Goal: Task Accomplishment & Management: Complete application form

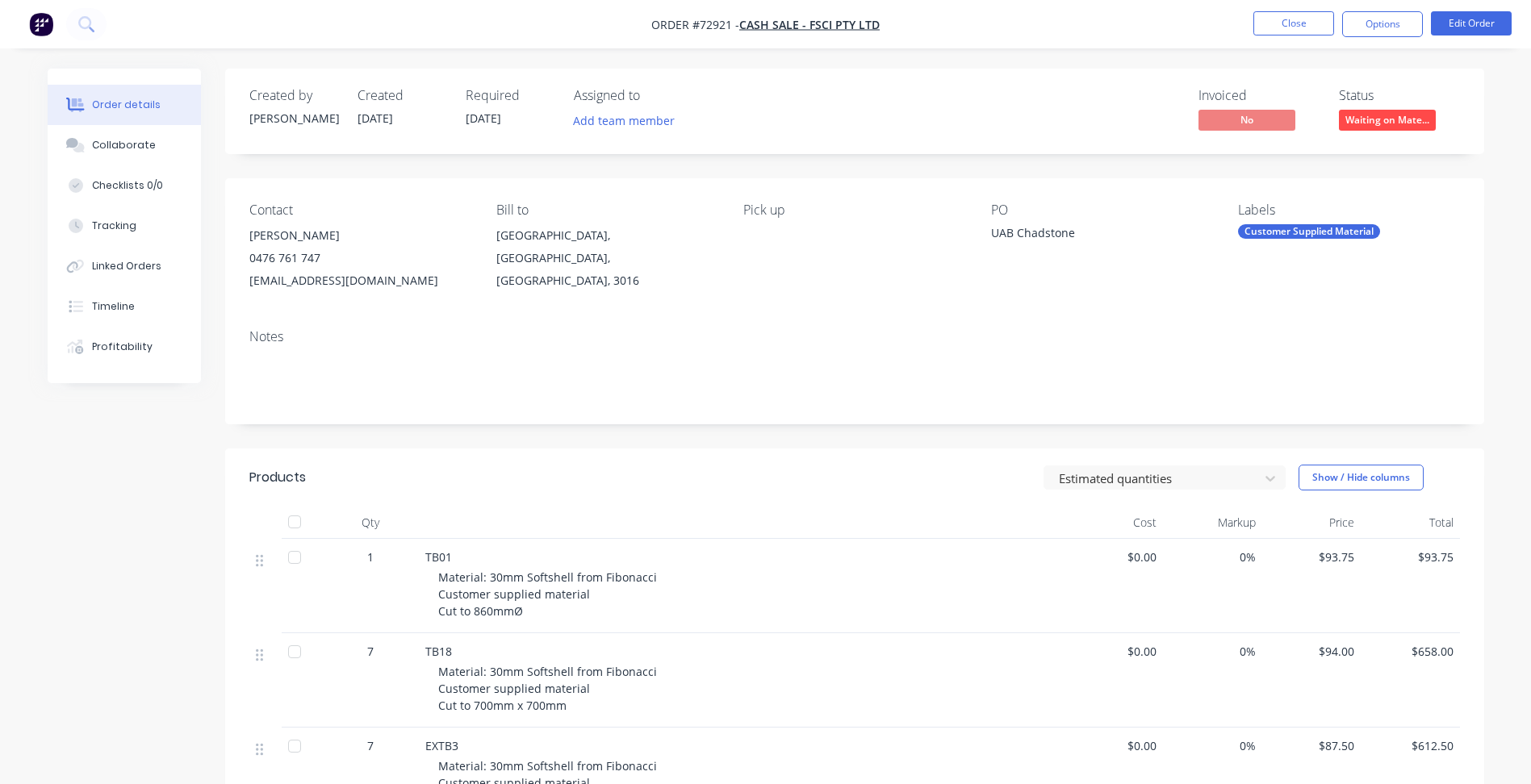
scroll to position [323, 0]
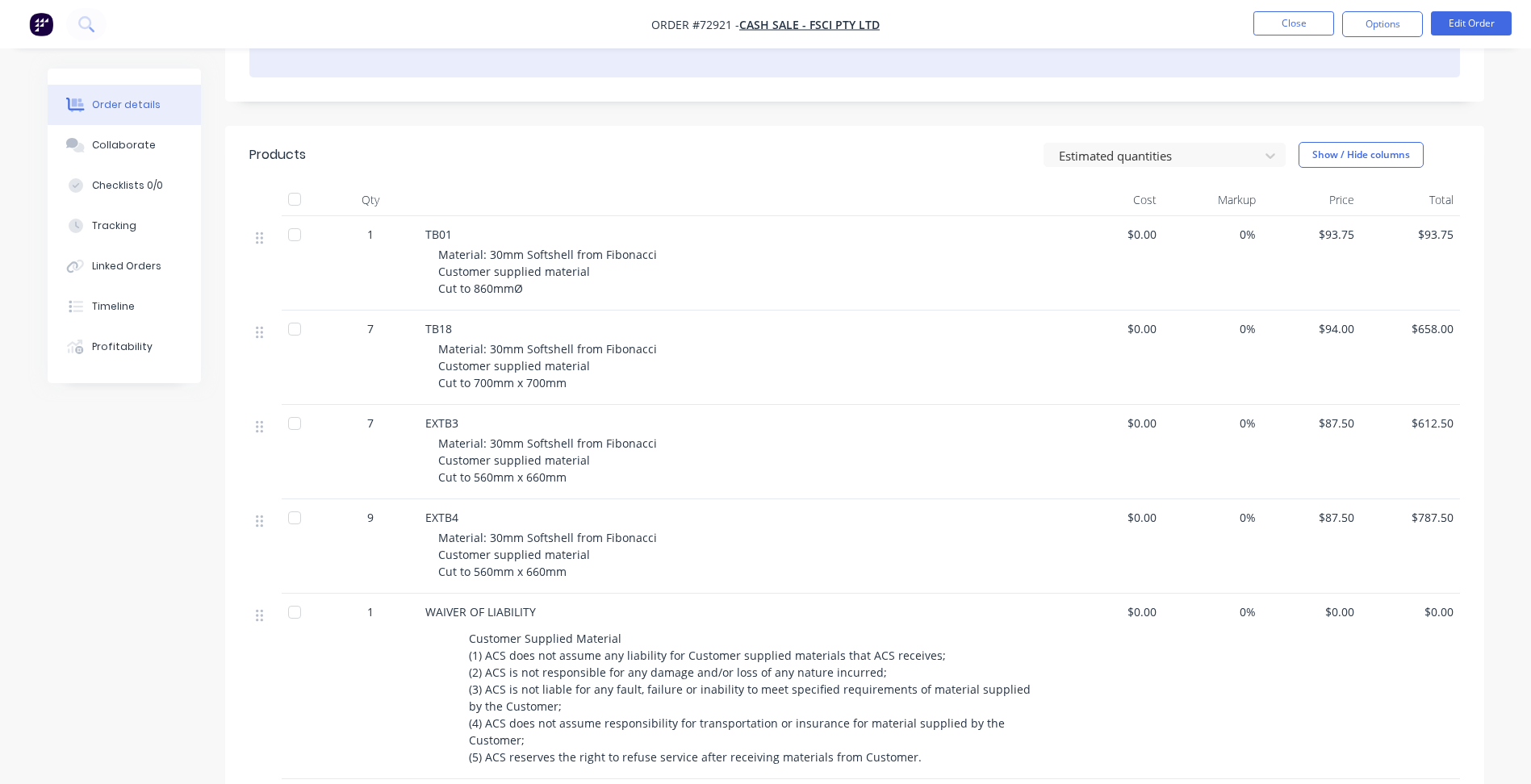
drag, startPoint x: 1486, startPoint y: 77, endPoint x: 1423, endPoint y: 56, distance: 66.4
click at [1486, 77] on div "Order details Collaborate Checklists 0/0 Tracking Linked Orders Timeline Profit…" at bounding box center [766, 406] width 1469 height 1320
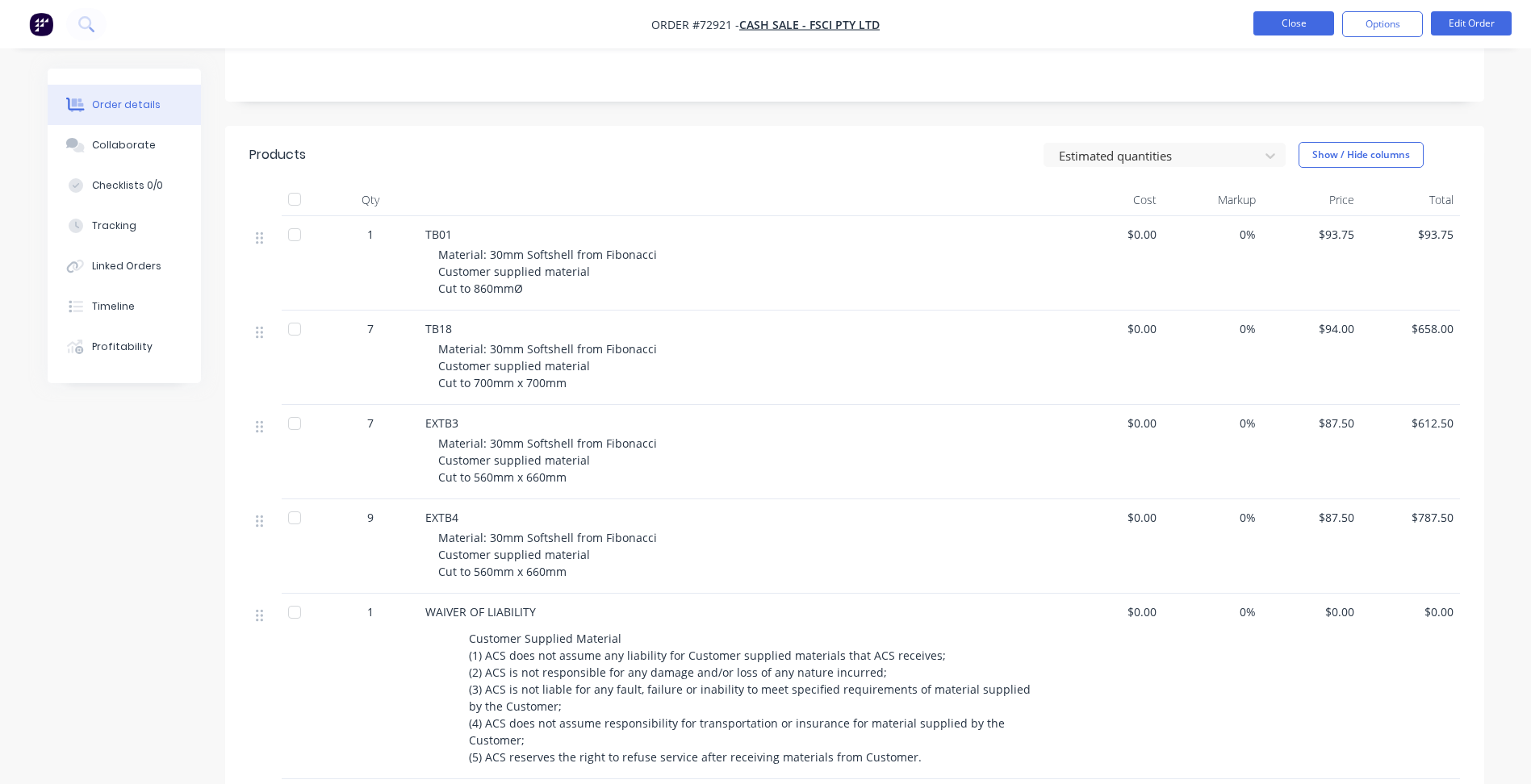
click at [1274, 23] on button "Close" at bounding box center [1293, 23] width 81 height 24
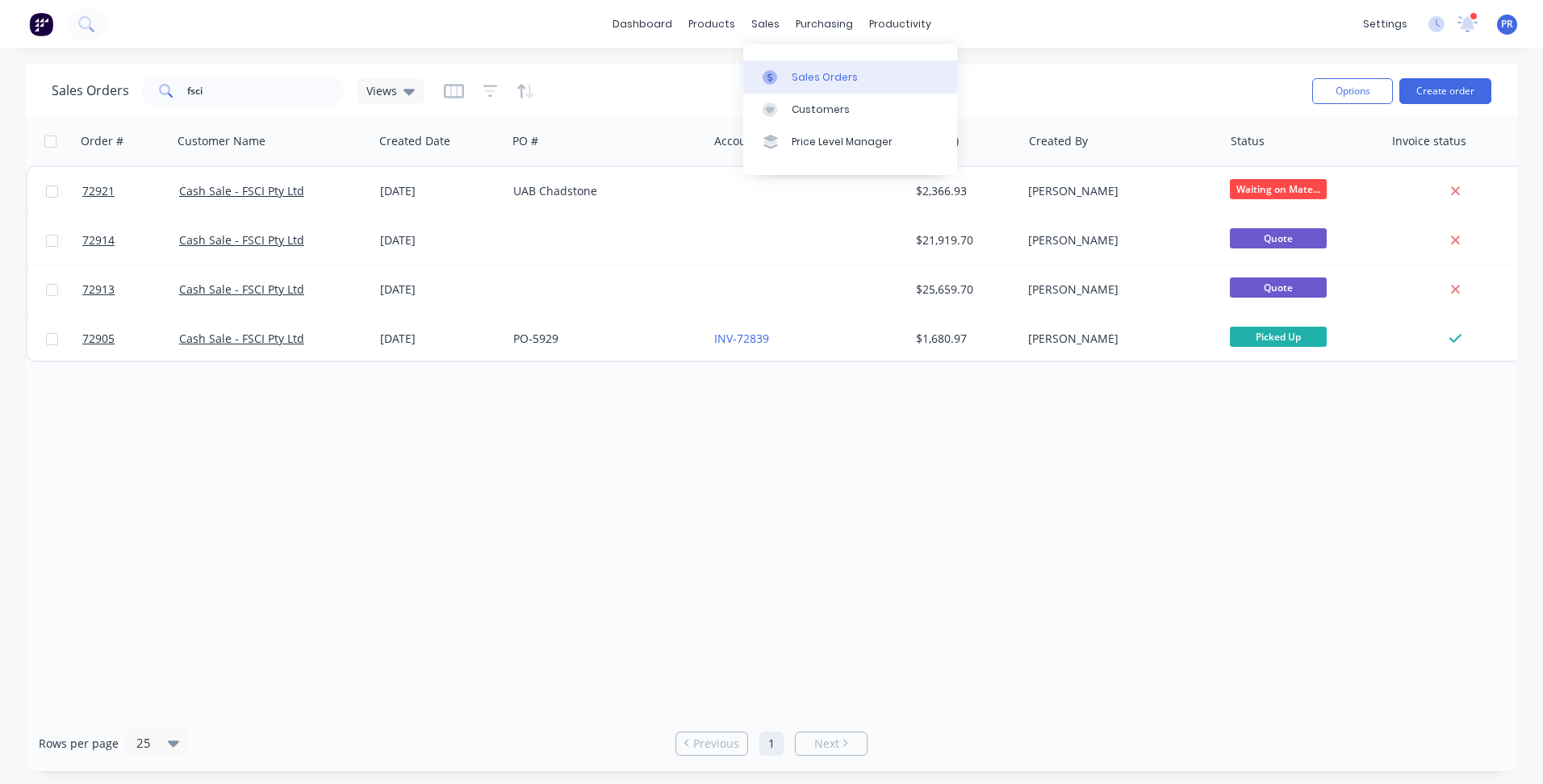
click at [799, 75] on div "Sales Orders" at bounding box center [825, 77] width 66 height 15
click at [1461, 98] on button "Create order" at bounding box center [1445, 91] width 92 height 25
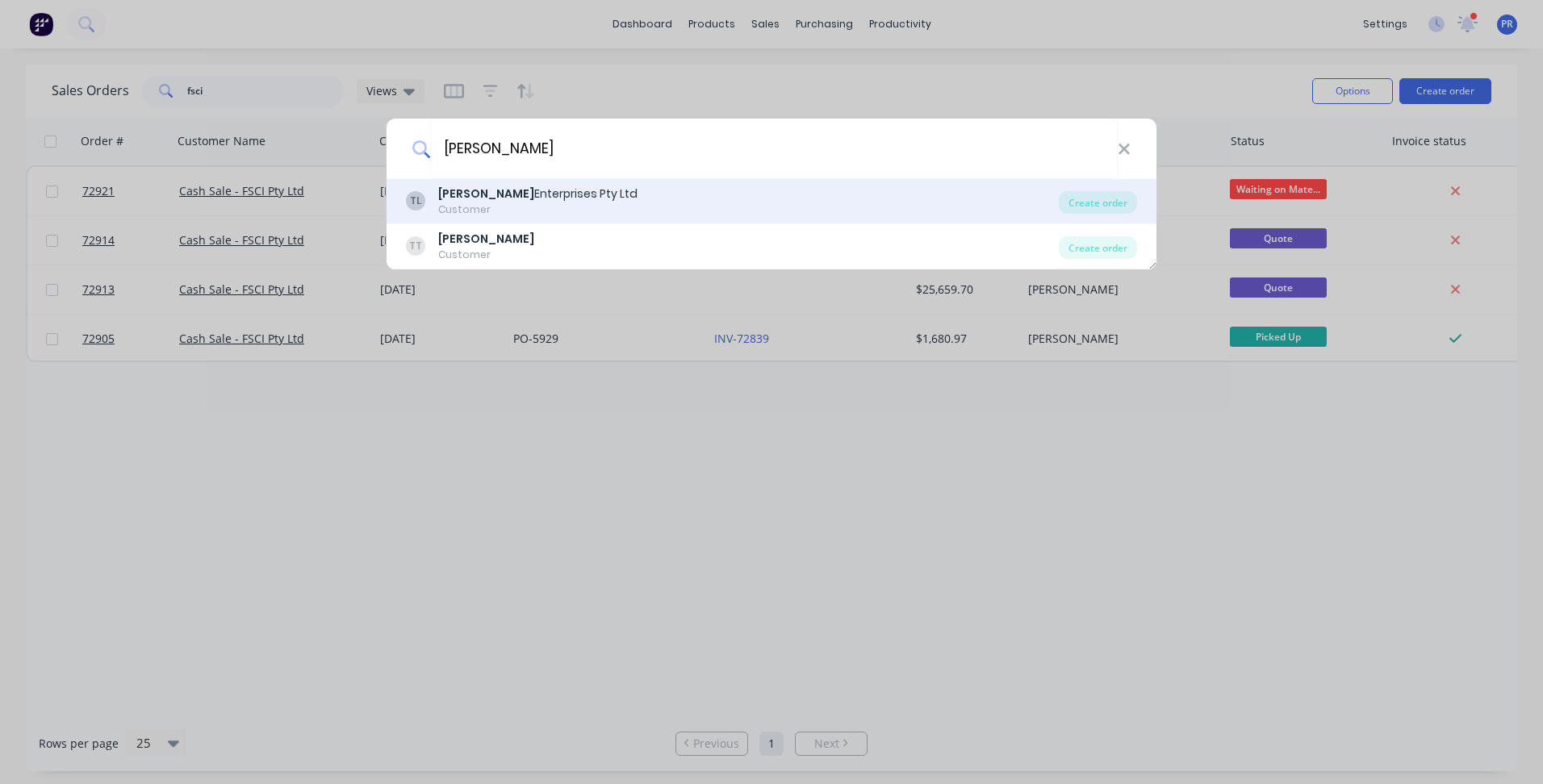
type input "tait"
click at [549, 201] on div "Tait Enterprises Pty Ltd" at bounding box center [537, 193] width 199 height 17
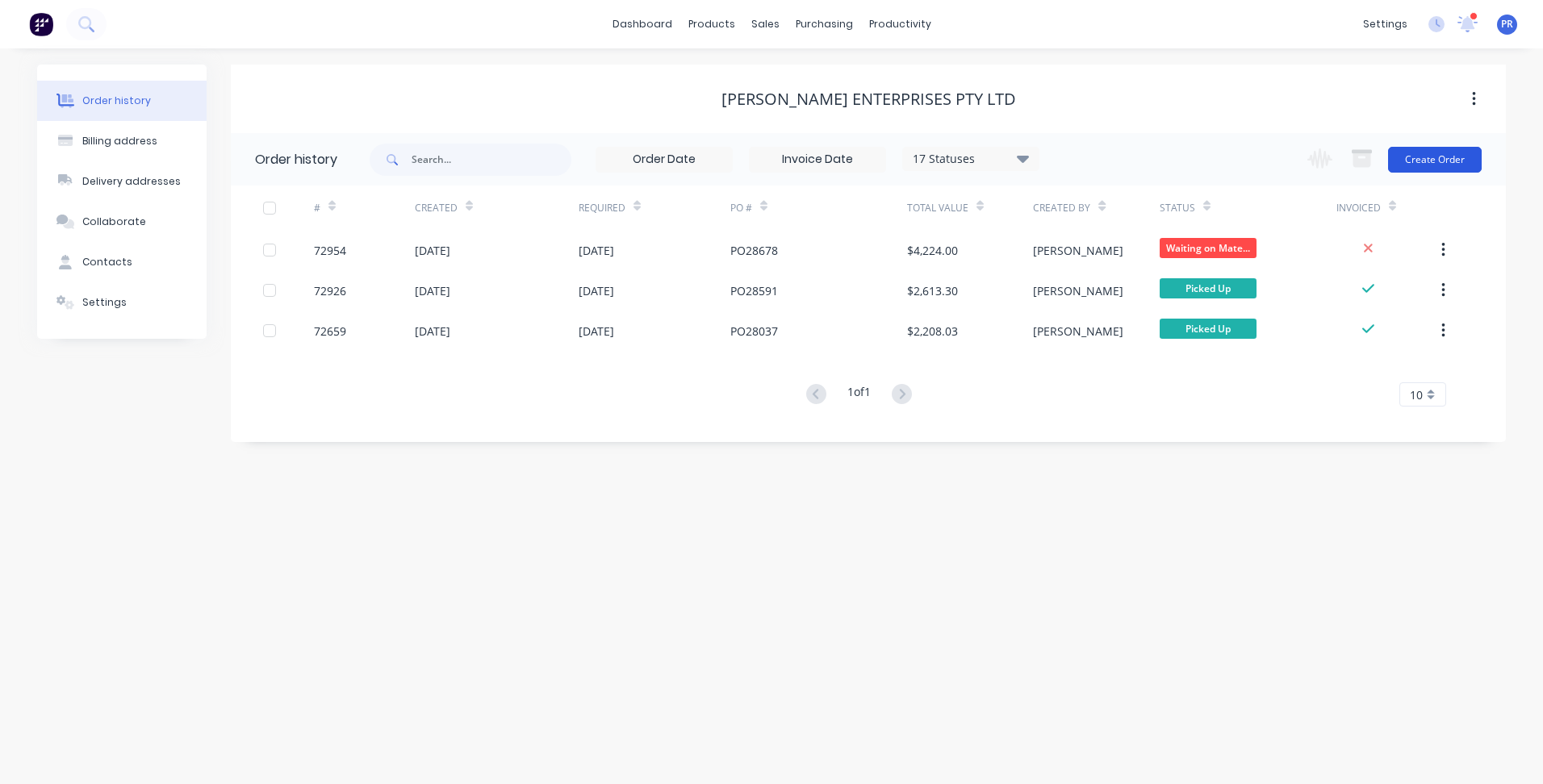
click at [1421, 162] on button "Create Order" at bounding box center [1435, 160] width 94 height 25
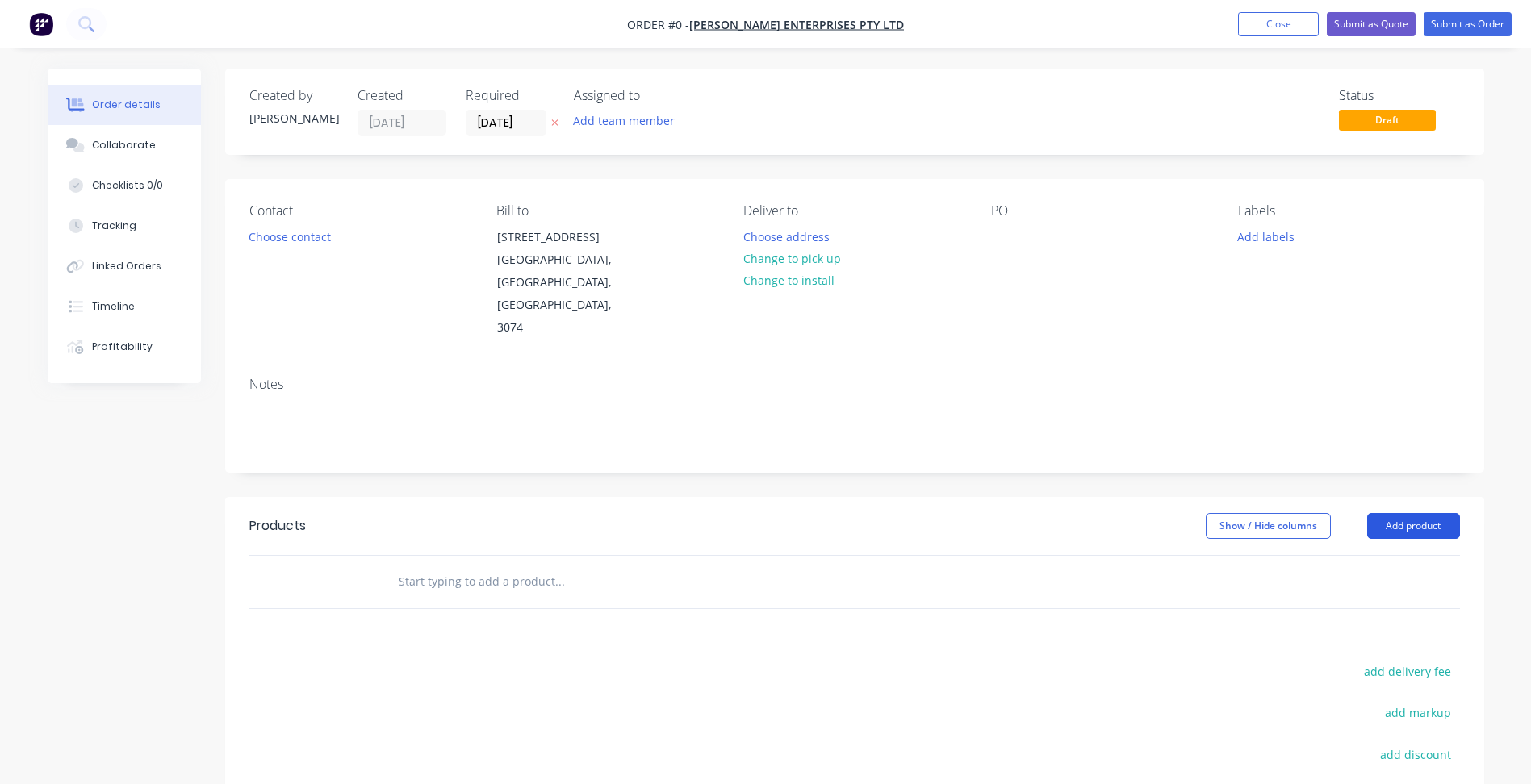
click at [1419, 513] on button "Add product" at bounding box center [1413, 526] width 93 height 25
click at [1355, 619] on div "Basic products" at bounding box center [1382, 631] width 124 height 23
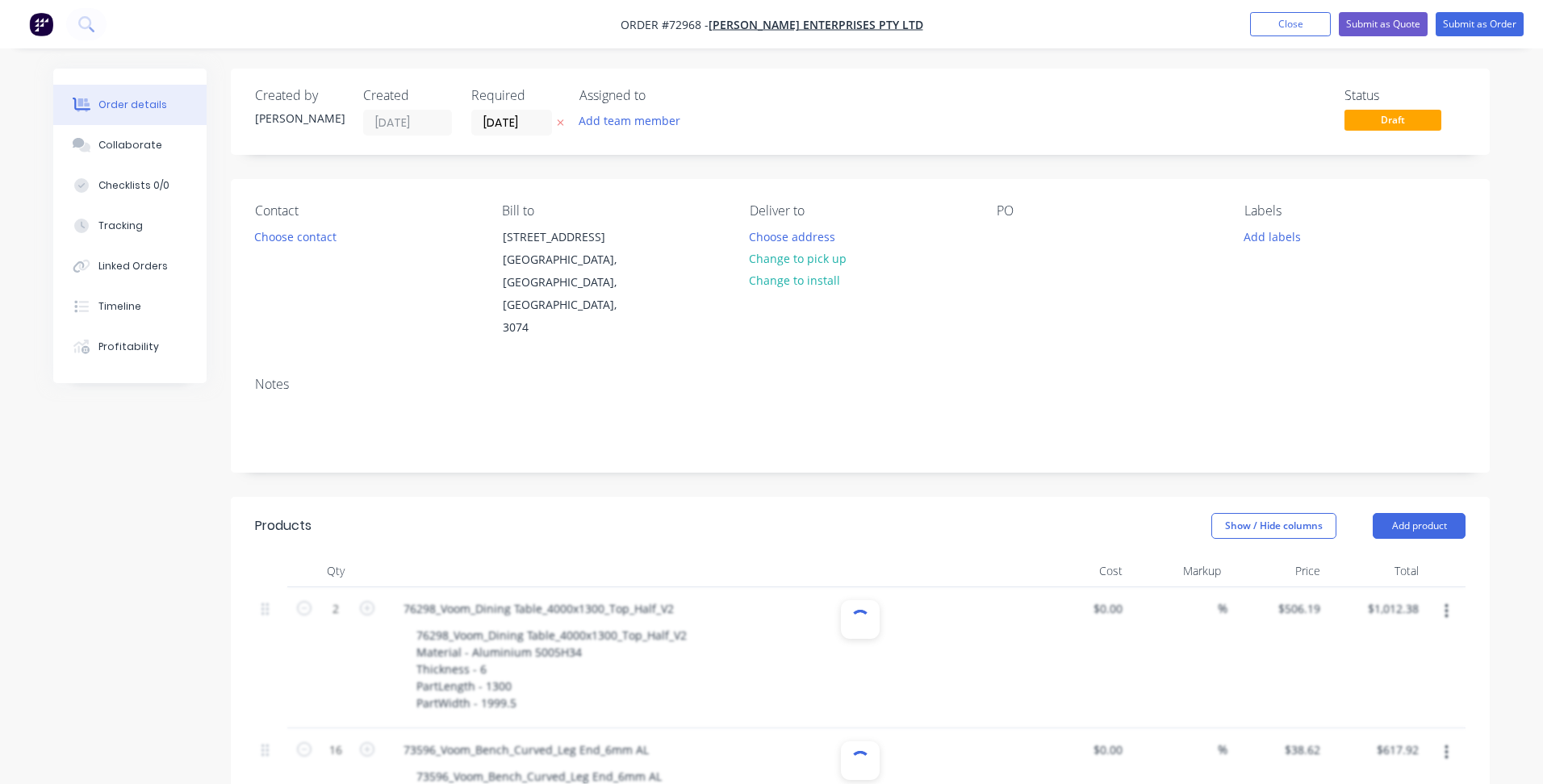
type input "16"
click at [328, 234] on button "Choose contact" at bounding box center [290, 236] width 99 height 21
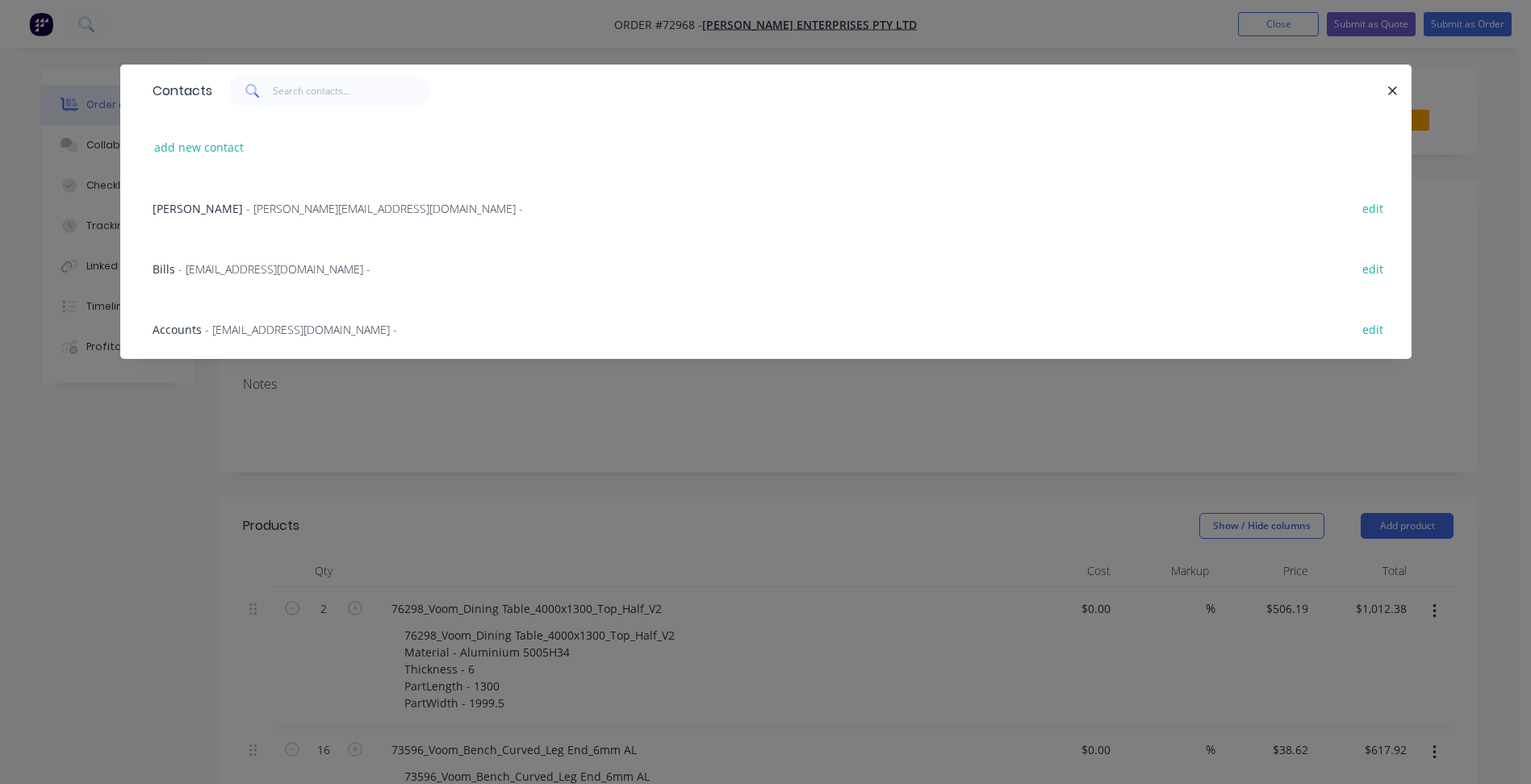
click at [296, 204] on span "- abdulkarim@madebytait.com.au -" at bounding box center [384, 209] width 277 height 16
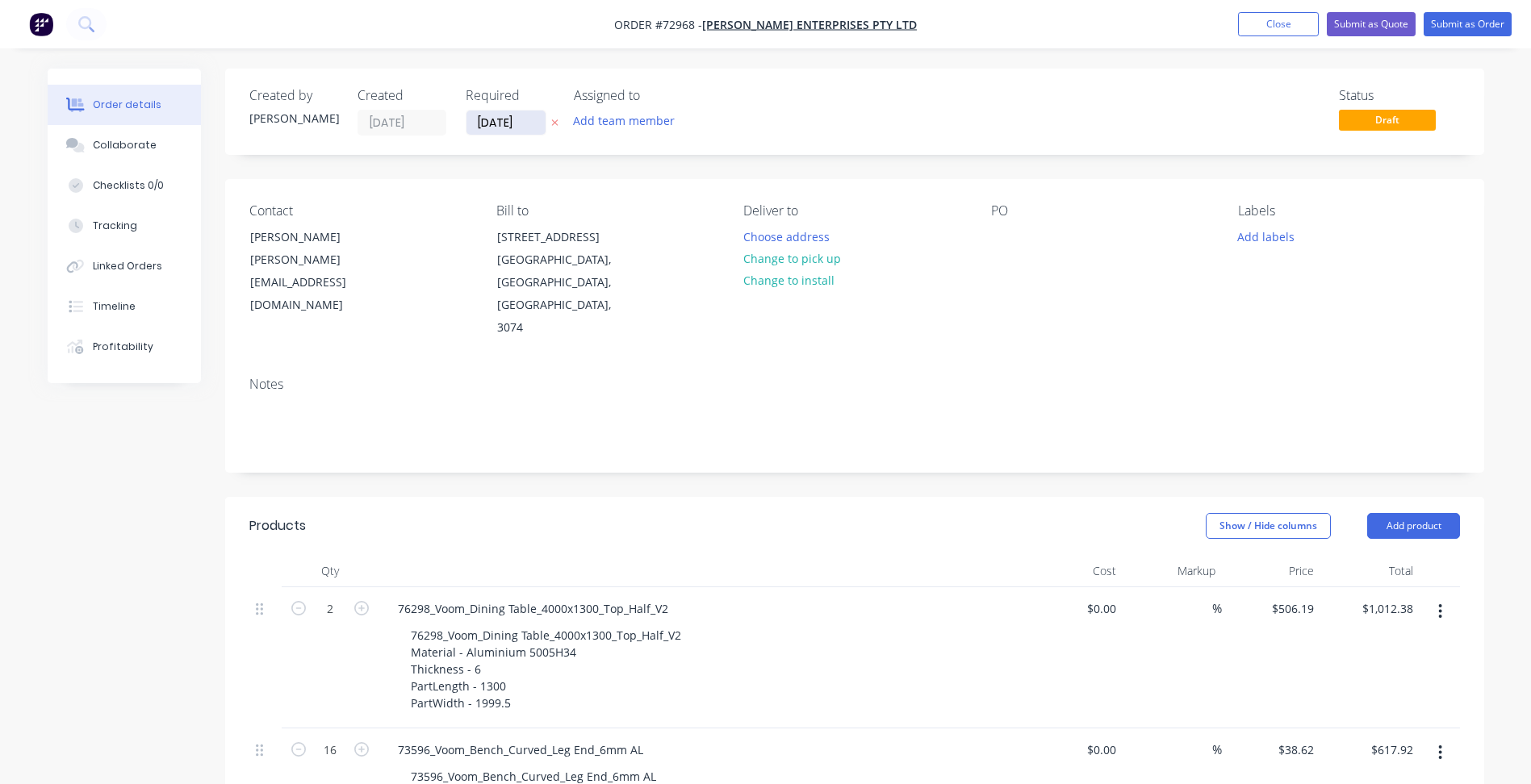
click at [516, 126] on input "09/10/25" at bounding box center [505, 122] width 79 height 24
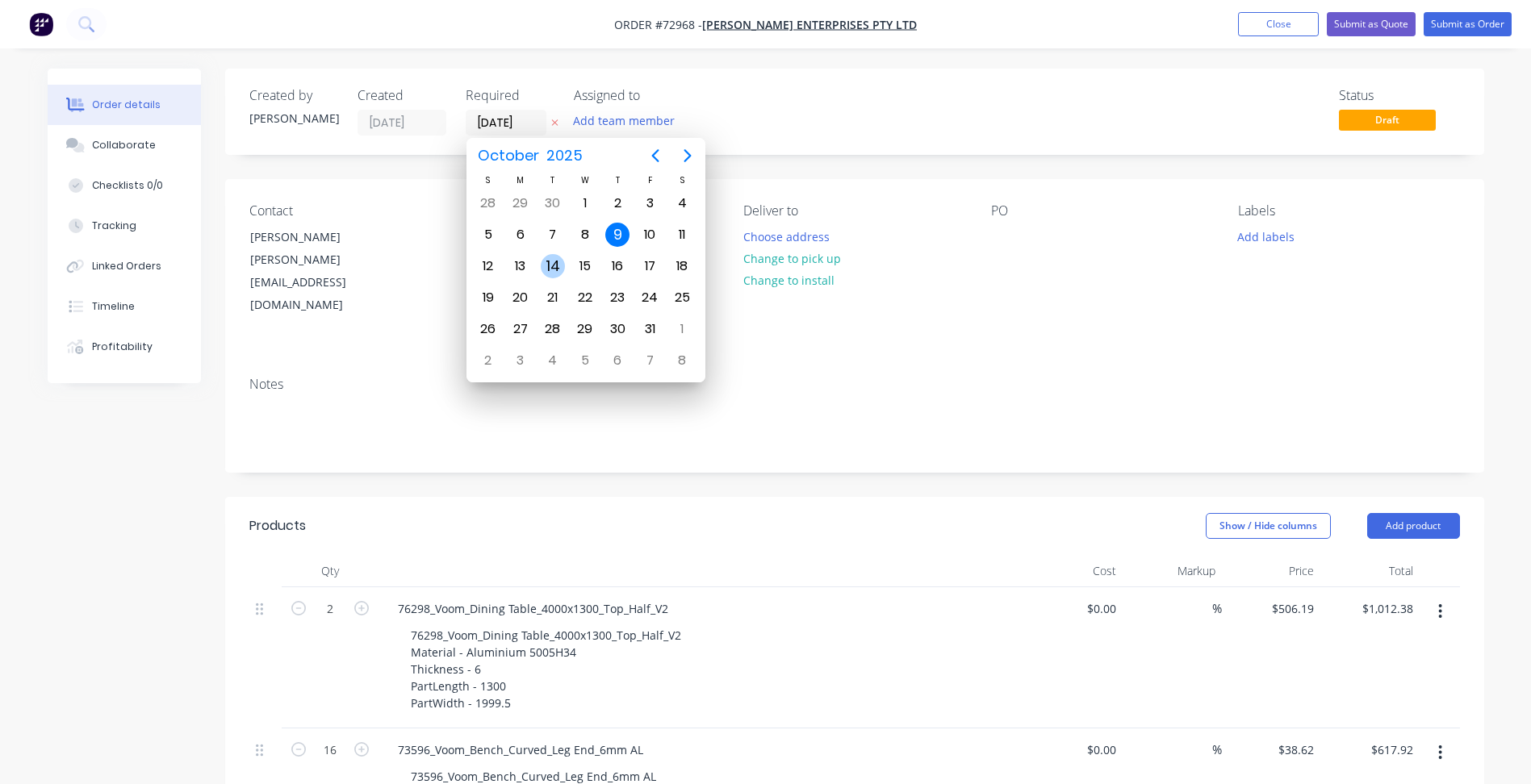
click at [557, 269] on div "14" at bounding box center [552, 266] width 24 height 24
type input "[DATE]"
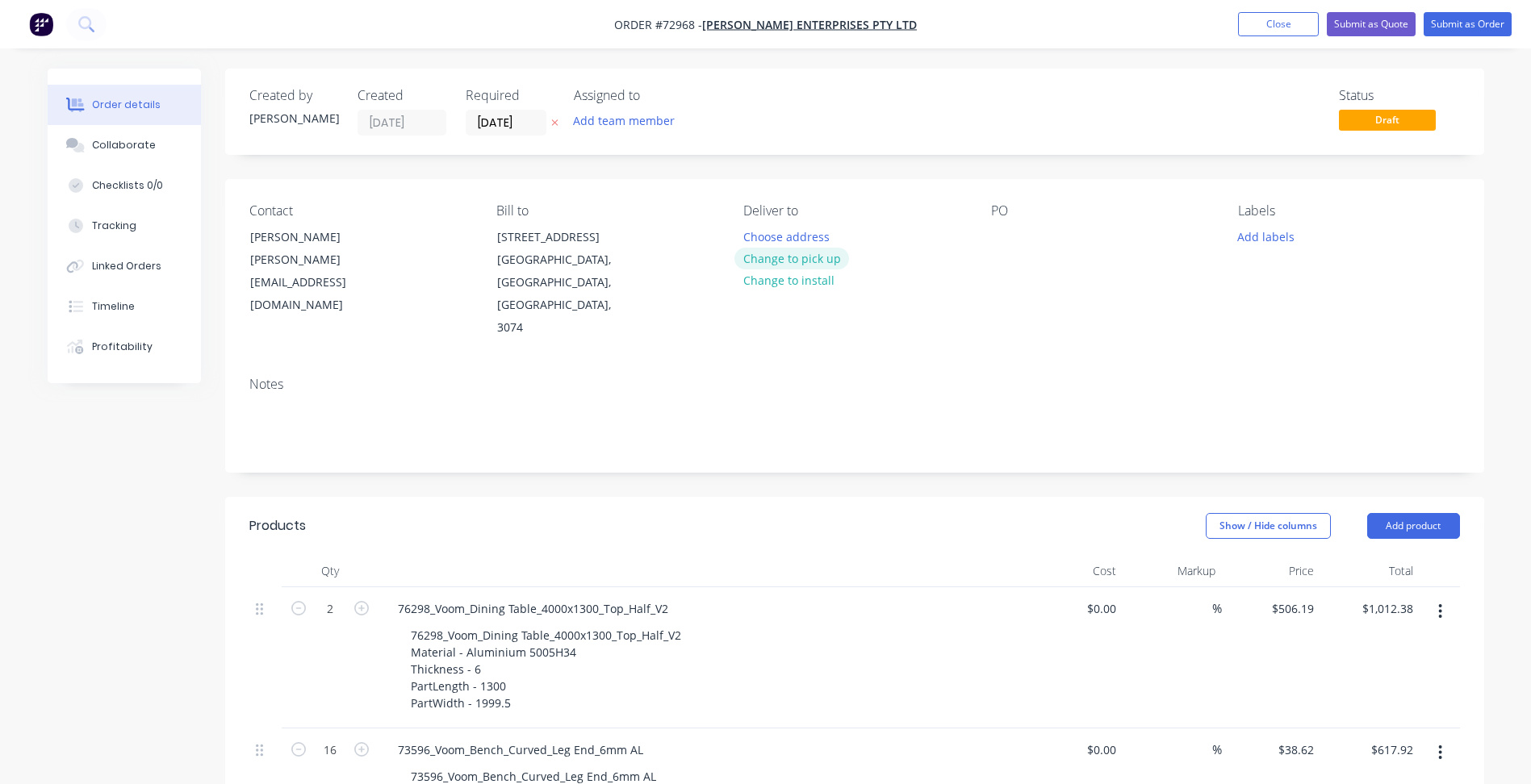
click at [815, 255] on button "Change to pick up" at bounding box center [791, 258] width 114 height 21
click at [1269, 244] on button "Add labels" at bounding box center [1266, 236] width 74 height 21
click at [1035, 278] on div "PO" at bounding box center [1101, 271] width 221 height 137
click at [995, 227] on div at bounding box center [1003, 237] width 25 height 23
click at [1008, 246] on div at bounding box center [1003, 237] width 25 height 23
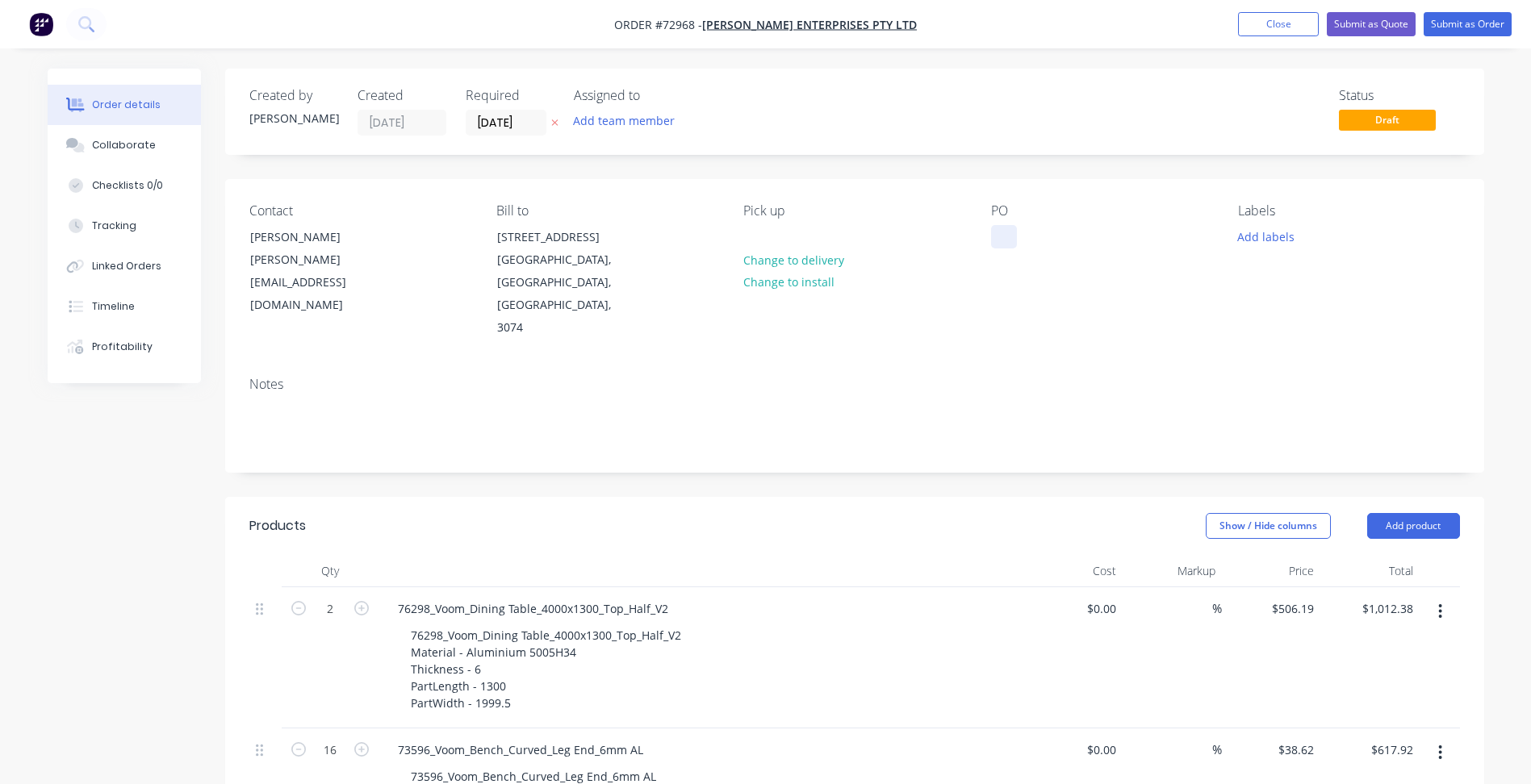
paste div
click at [1499, 7] on nav "Order #72968 - Tait Enterprises Pty Ltd Add product Close Submit as Quote Submi…" at bounding box center [766, 24] width 1531 height 49
click at [1484, 23] on button "Submit as Order" at bounding box center [1467, 23] width 88 height 24
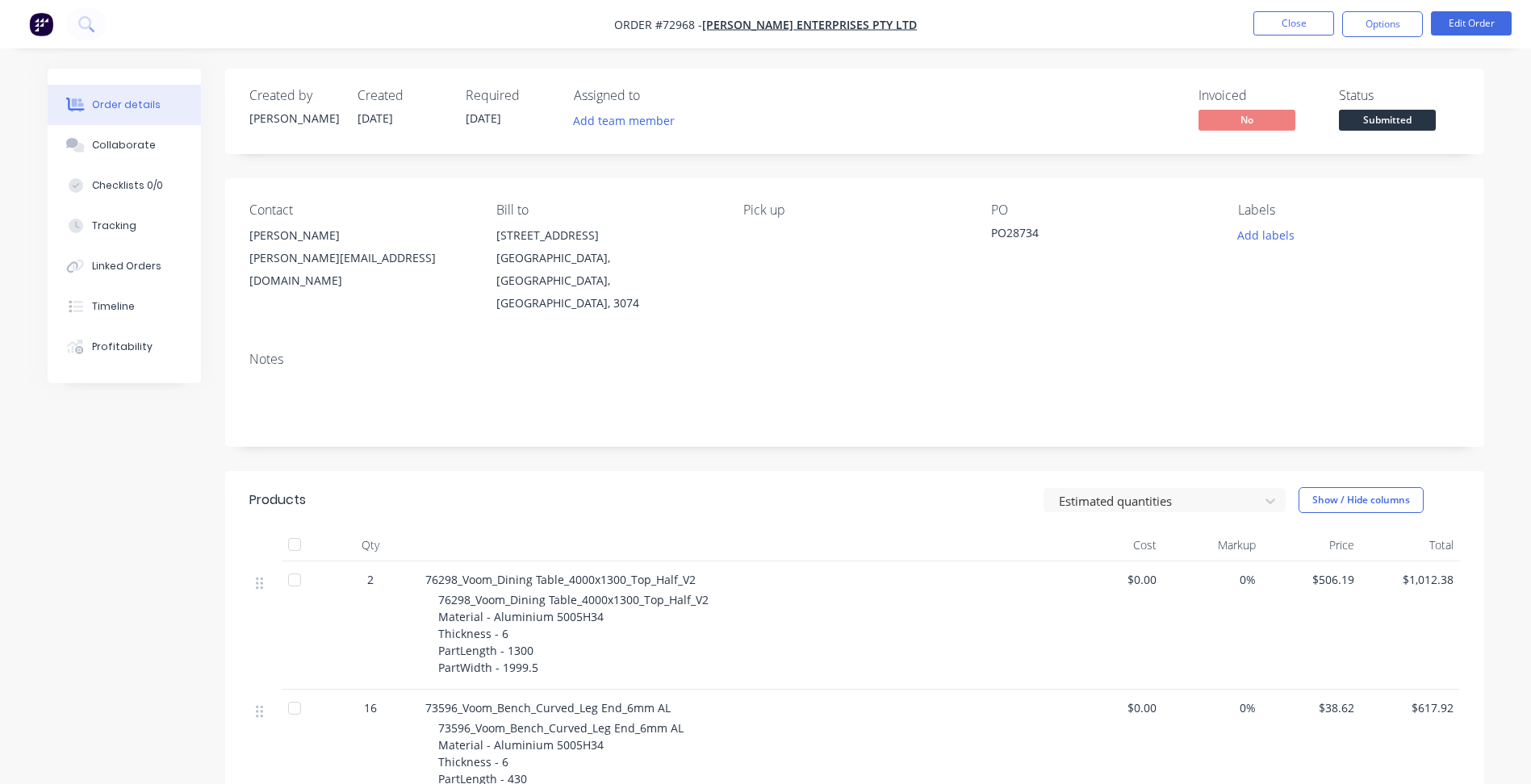
click at [1401, 119] on span "Submitted" at bounding box center [1387, 120] width 97 height 20
click at [1288, 30] on button "Close" at bounding box center [1293, 23] width 81 height 24
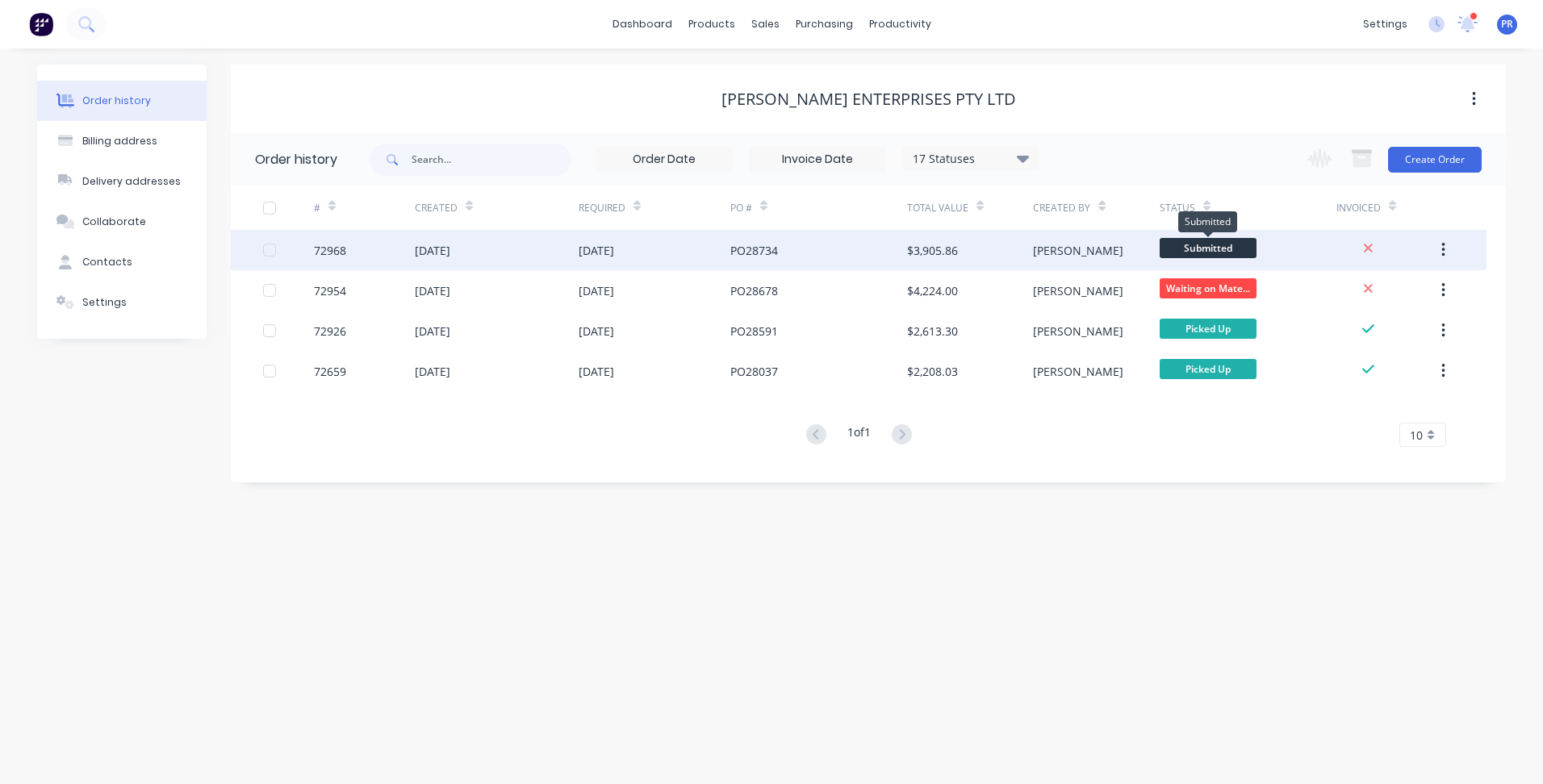
click at [1227, 250] on span "Submitted" at bounding box center [1207, 248] width 97 height 20
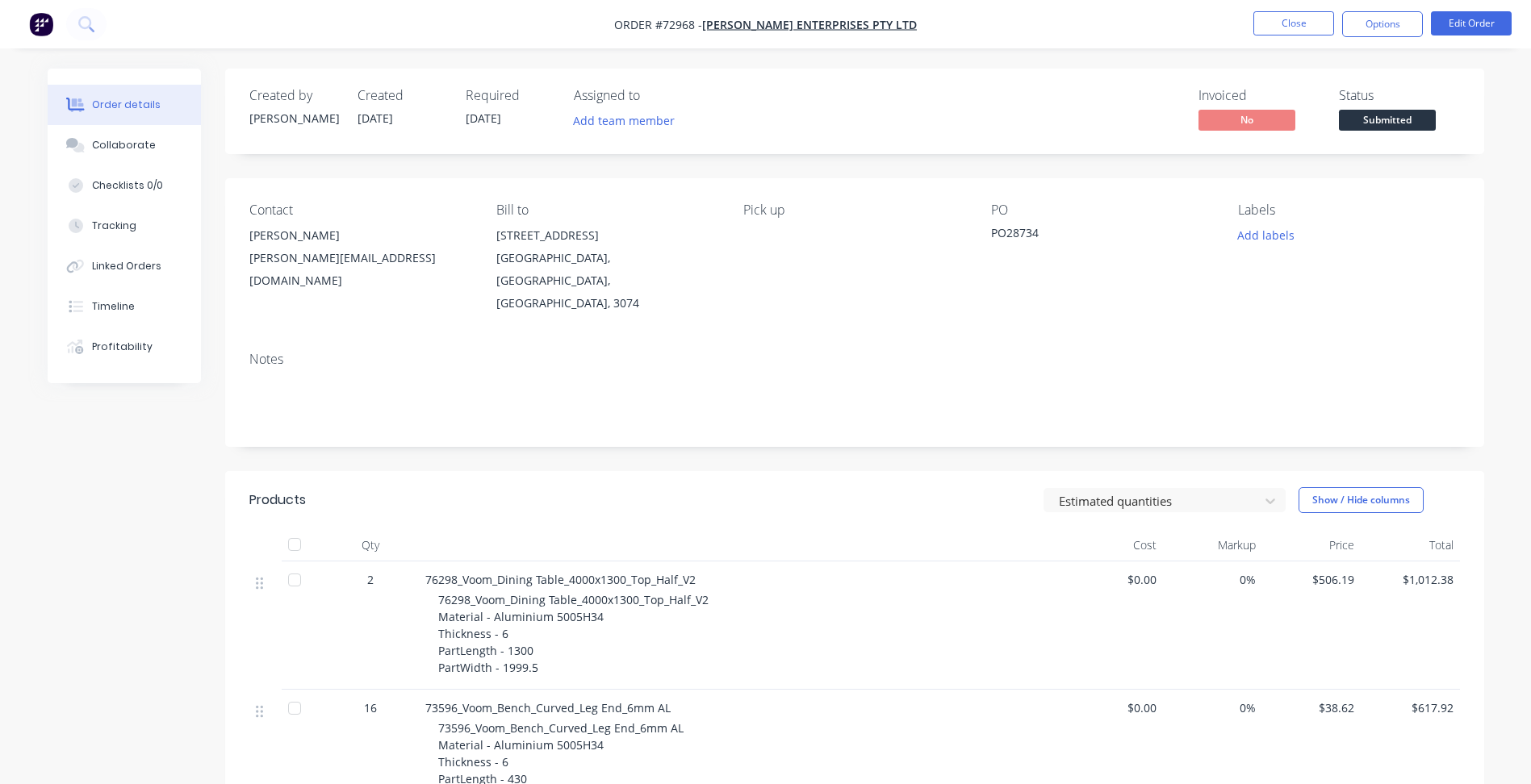
click at [1385, 129] on span "Submitted" at bounding box center [1387, 120] width 97 height 20
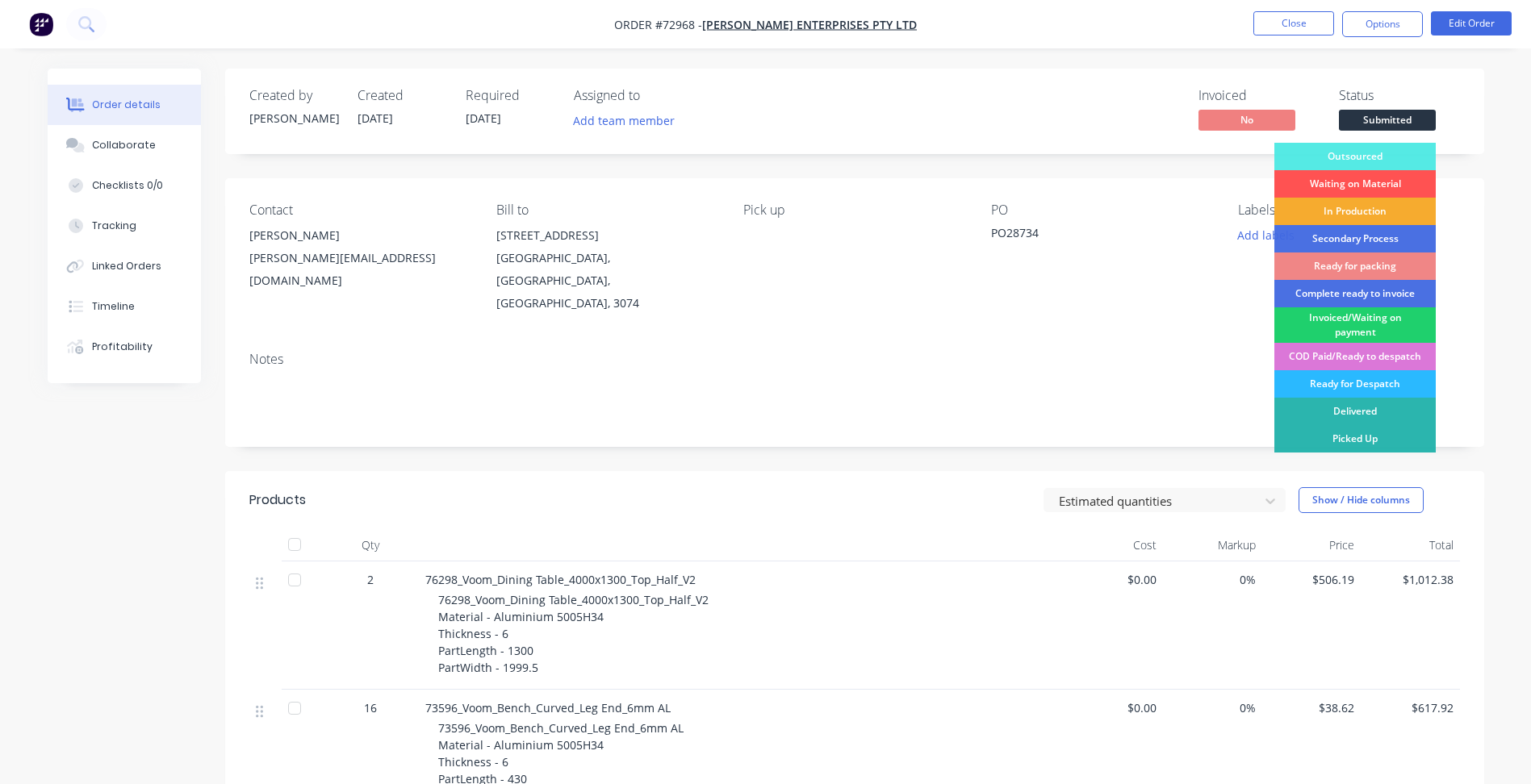
click at [1351, 216] on div "In Production" at bounding box center [1354, 212] width 161 height 27
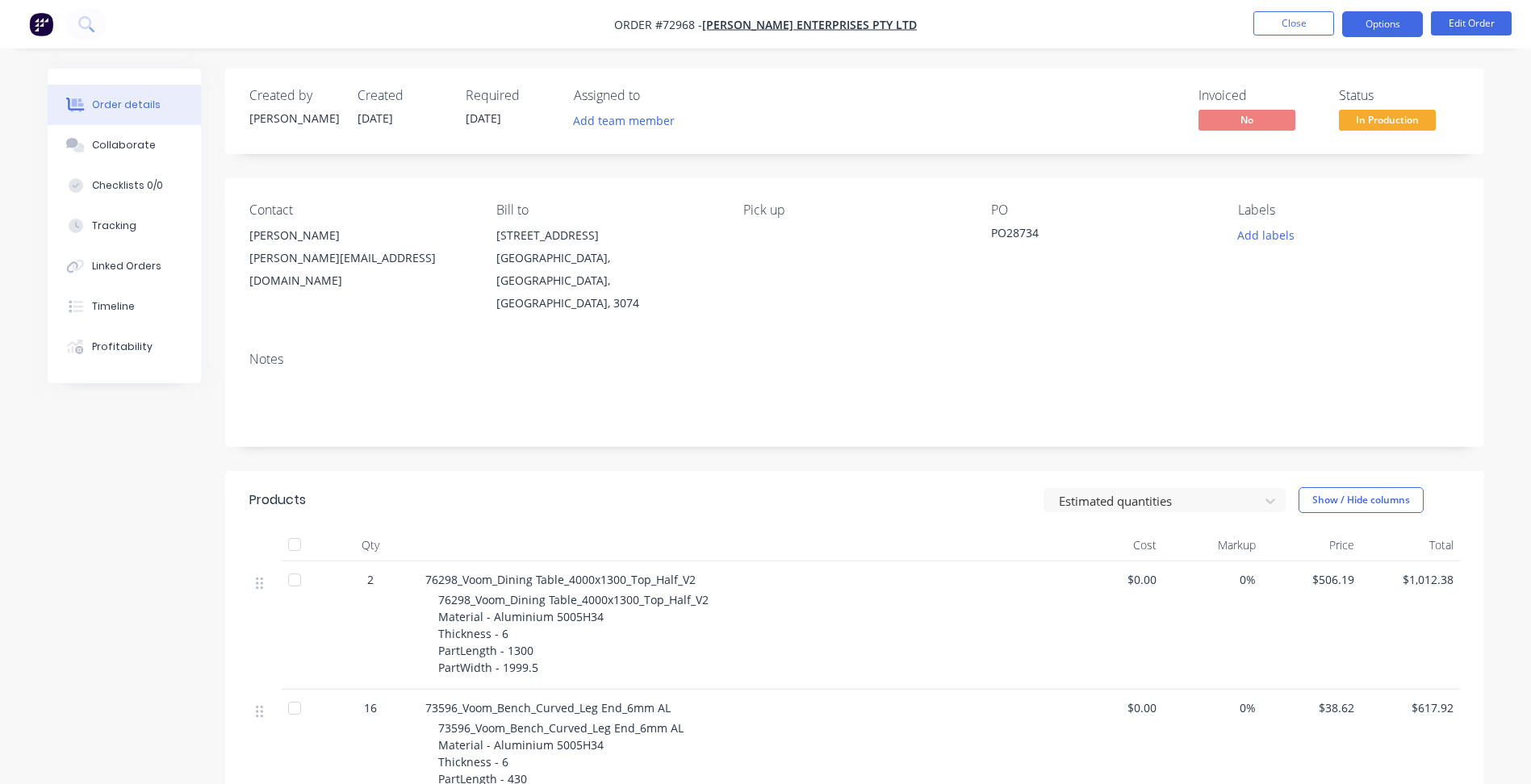
click at [1377, 20] on button "Options" at bounding box center [1382, 24] width 81 height 25
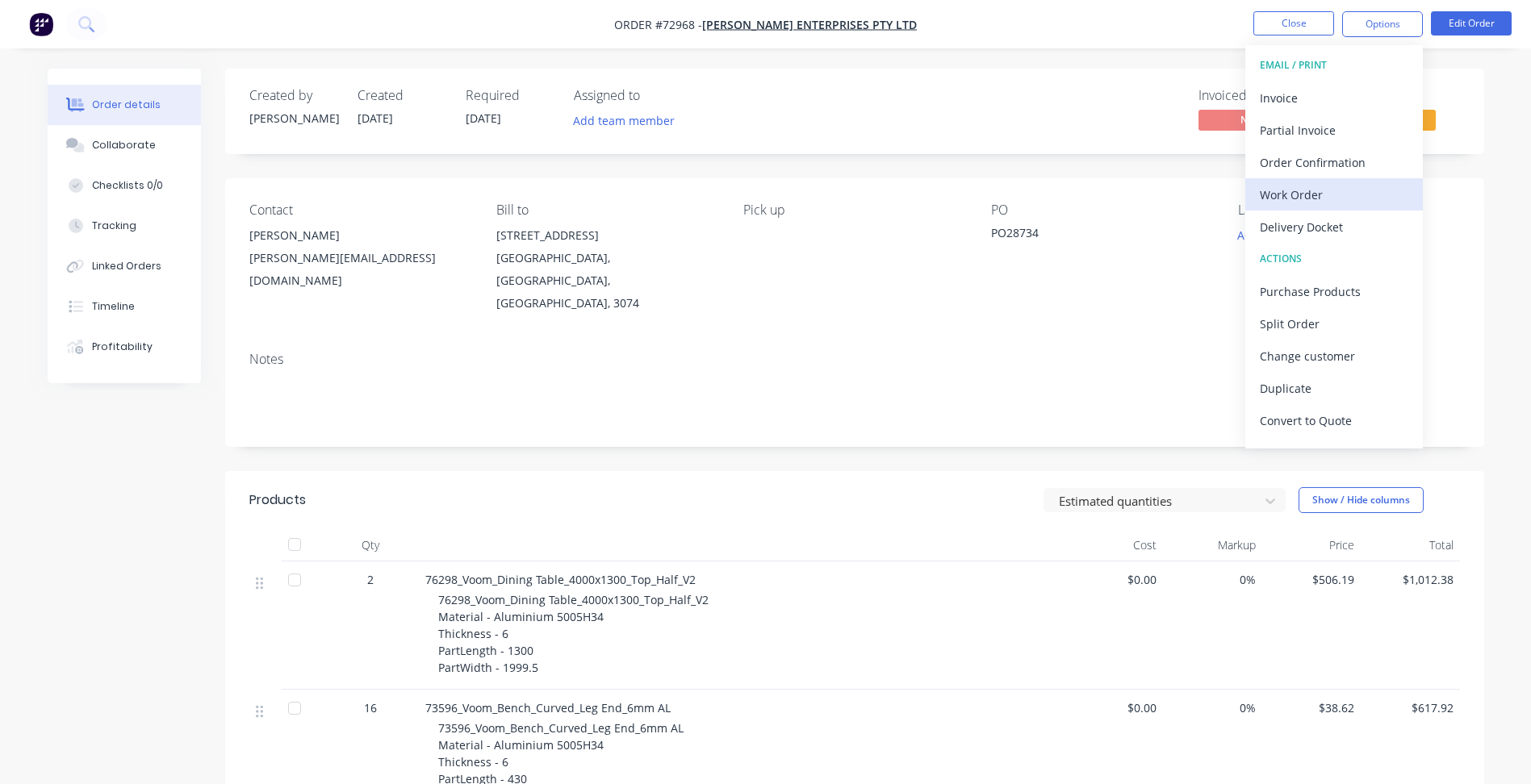
click at [1320, 196] on div "Work Order" at bounding box center [1334, 195] width 148 height 23
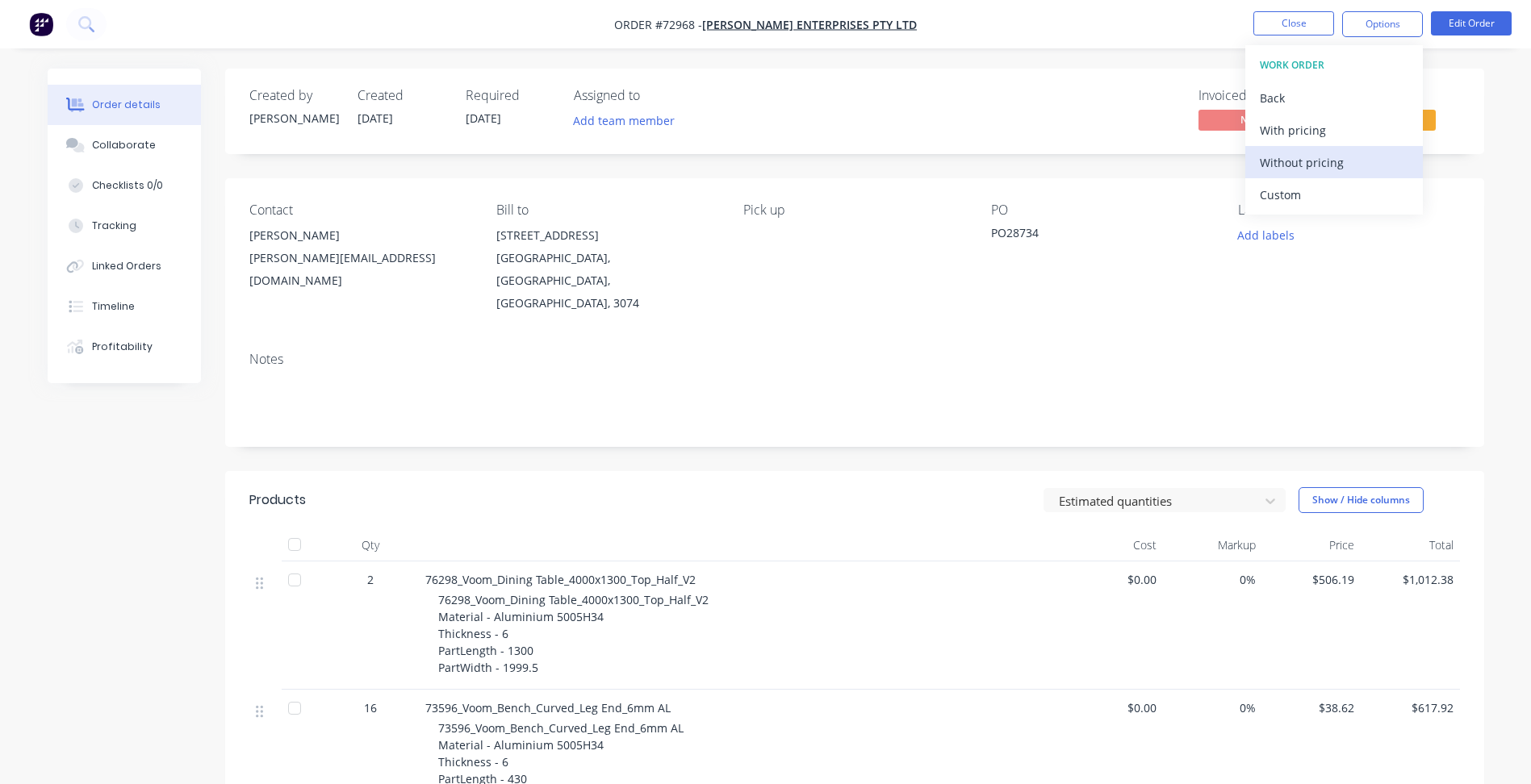
click at [1325, 164] on div "Without pricing" at bounding box center [1334, 163] width 148 height 23
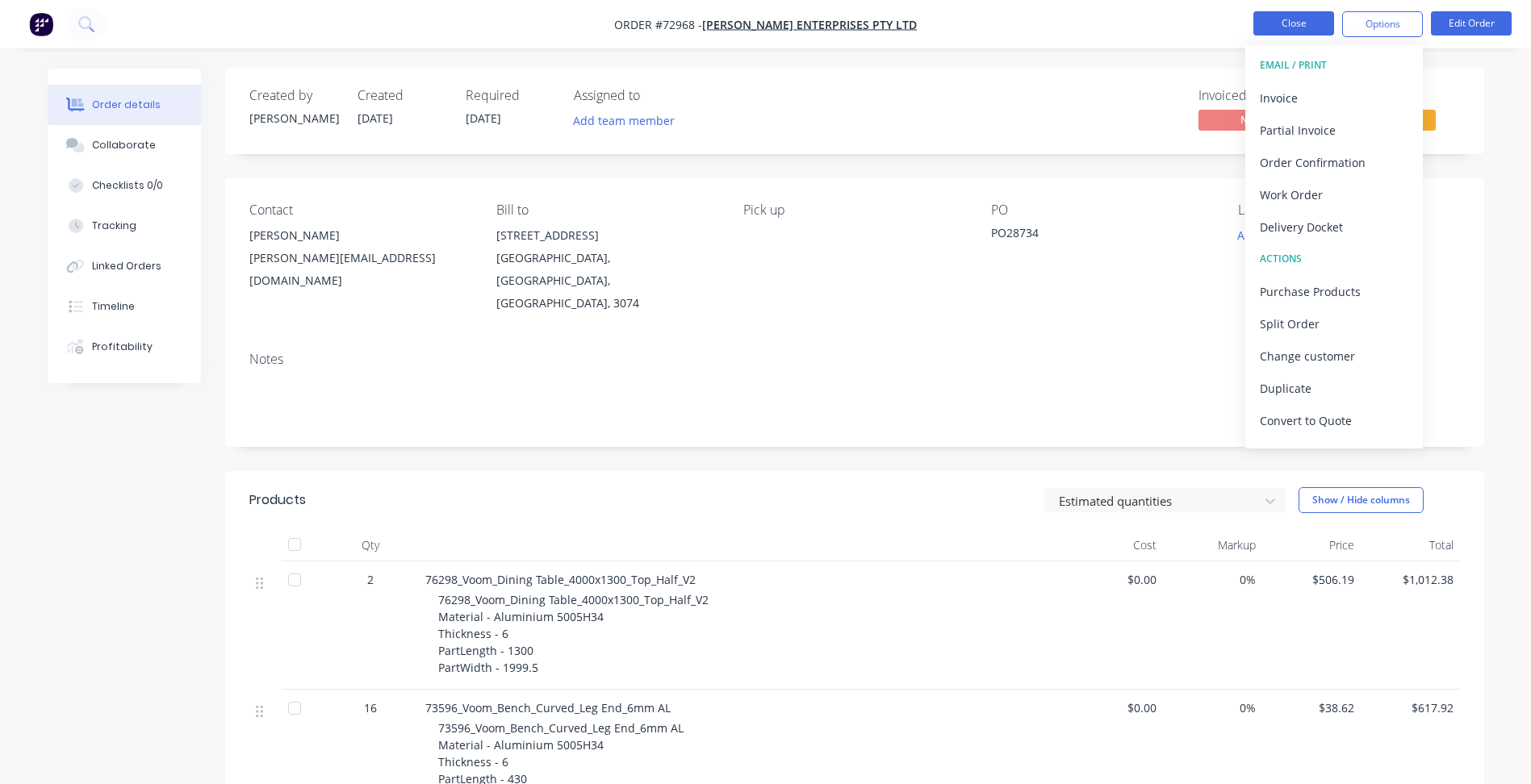
click at [1274, 27] on button "Close" at bounding box center [1293, 23] width 81 height 24
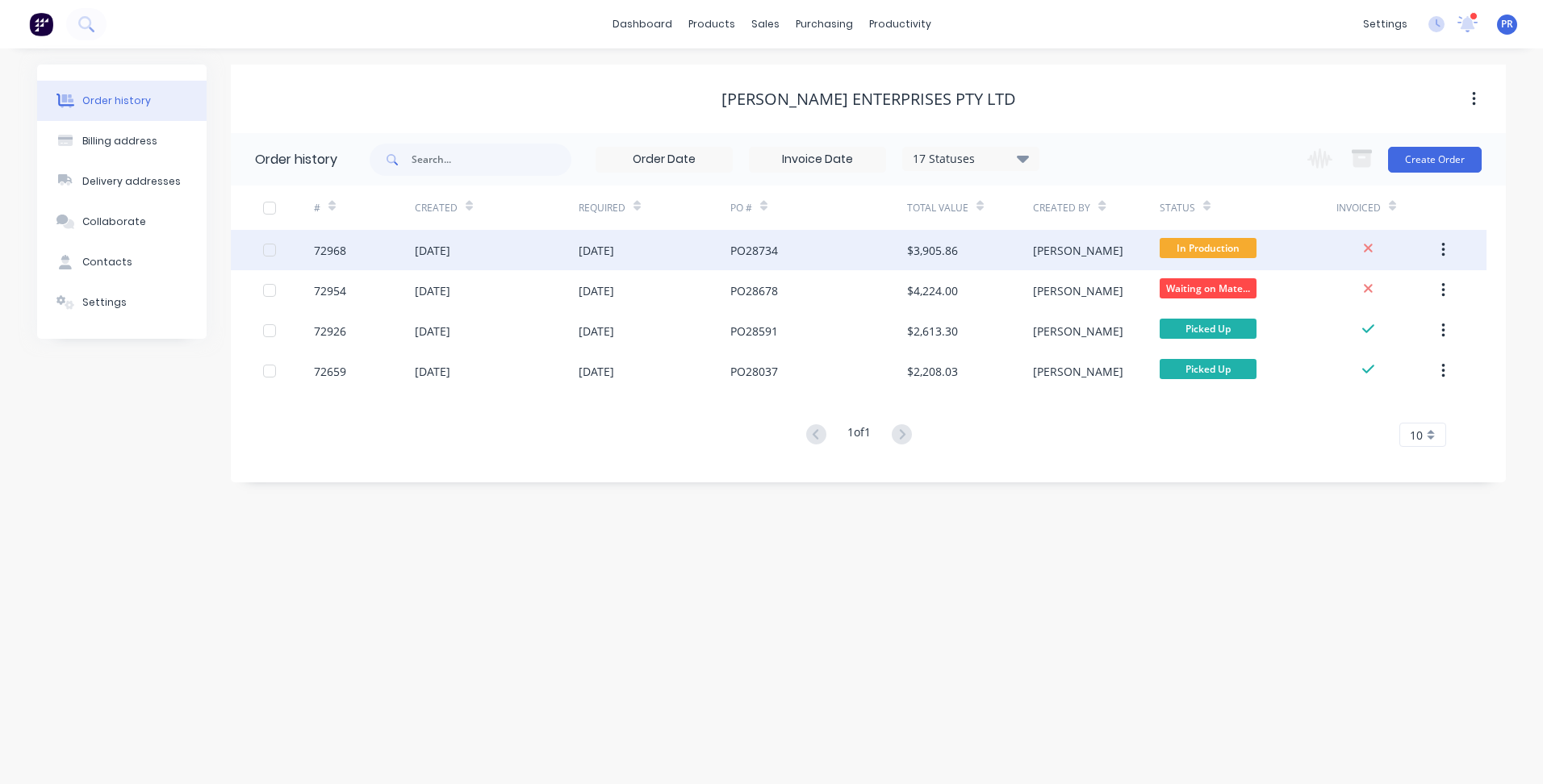
click at [1281, 259] on div "In Production" at bounding box center [1247, 250] width 177 height 40
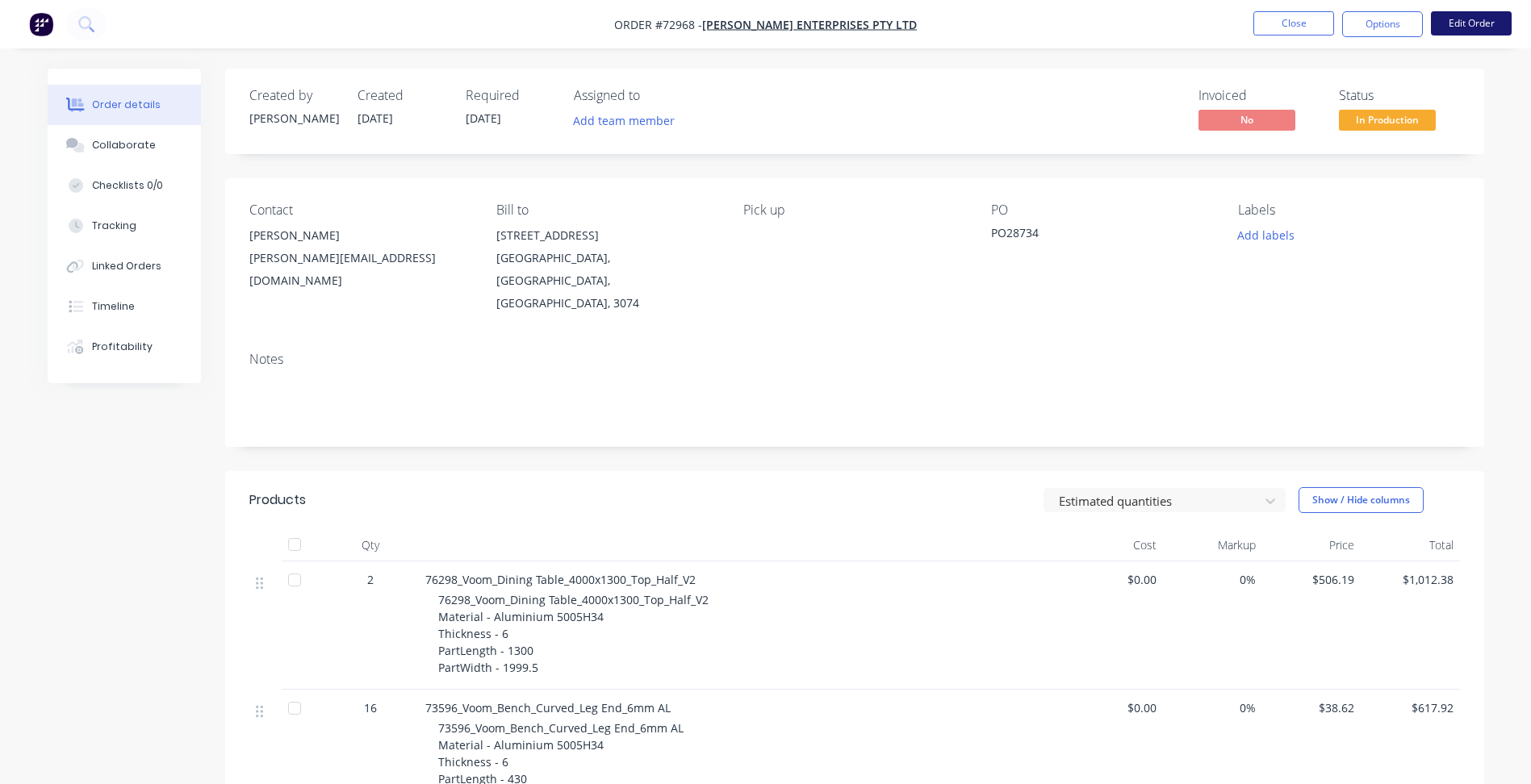
click at [1472, 25] on button "Edit Order" at bounding box center [1471, 23] width 81 height 24
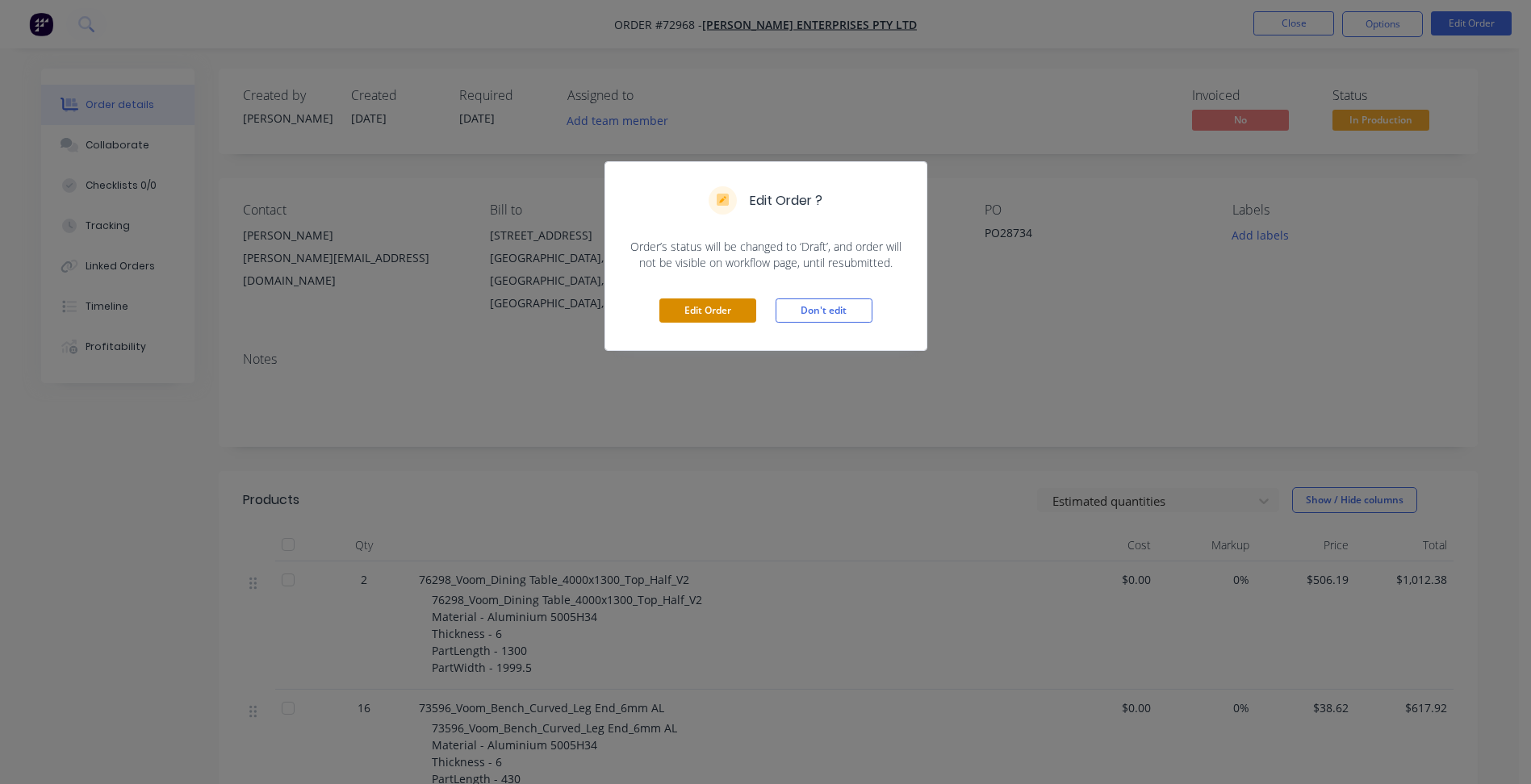
click at [718, 314] on button "Edit Order" at bounding box center [707, 310] width 97 height 24
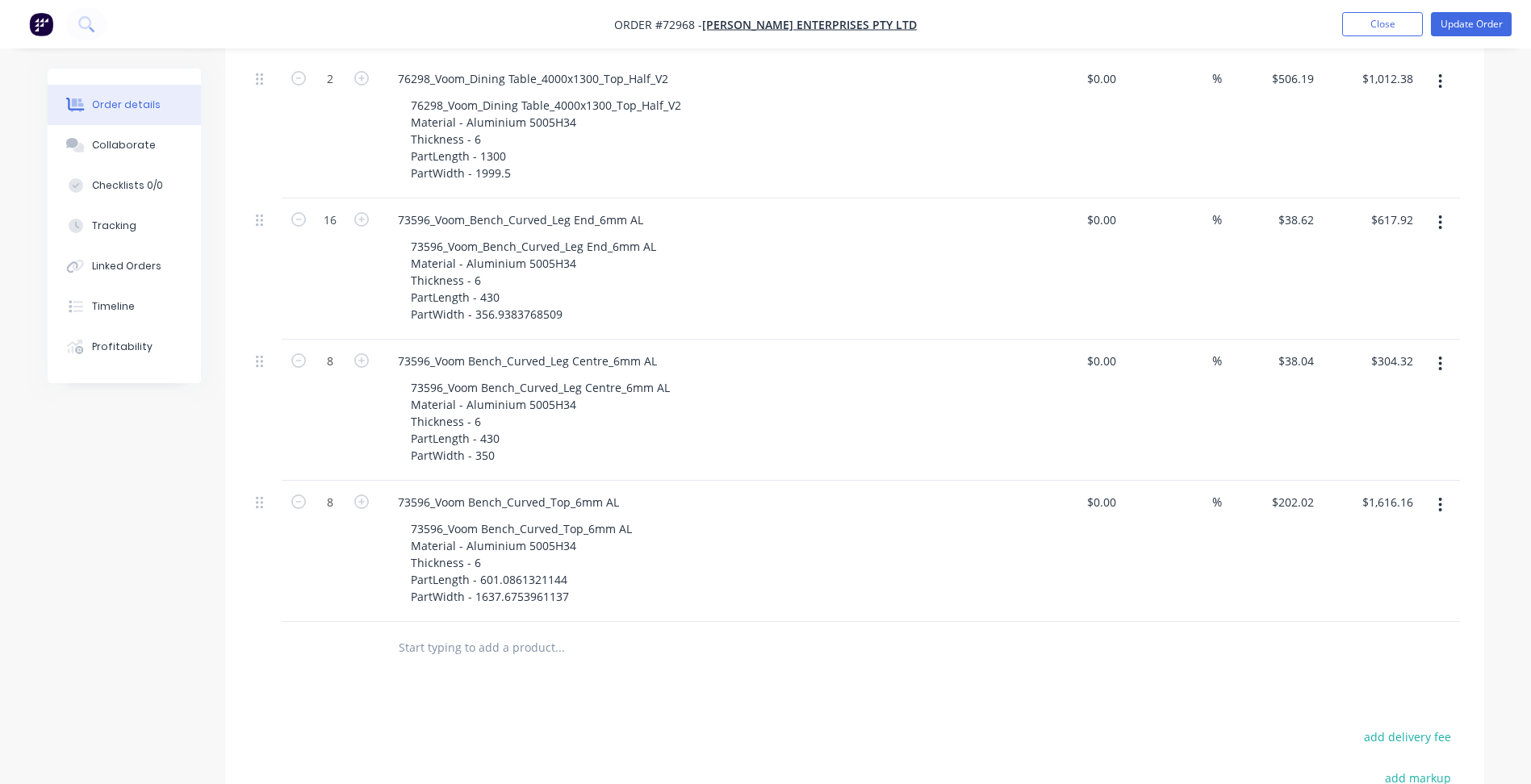
scroll to position [726, 0]
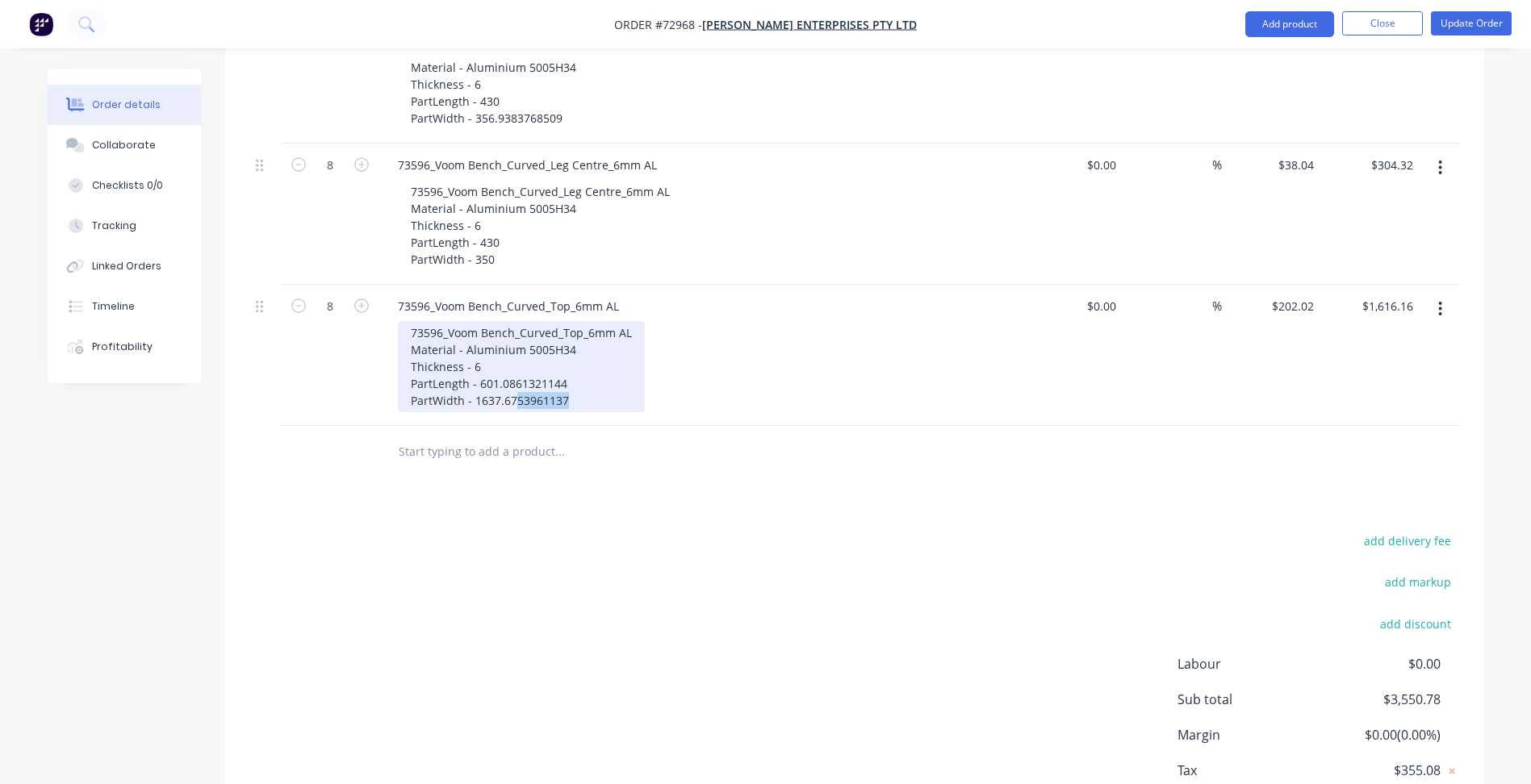
drag, startPoint x: 521, startPoint y: 353, endPoint x: 489, endPoint y: 345, distance: 33.0
click at [565, 356] on div "73596_Voom Bench_Curved_Top_6mm AL Material - Aluminium 5005H34 Thickness - 6 P…" at bounding box center [521, 366] width 247 height 91
drag, startPoint x: 512, startPoint y: 341, endPoint x: 562, endPoint y: 339, distance: 50.0
click at [562, 339] on div "73596_Voom Bench_Curved_Top_6mm AL Material - Aluminium 5005H34 Thickness - 6 P…" at bounding box center [521, 366] width 247 height 91
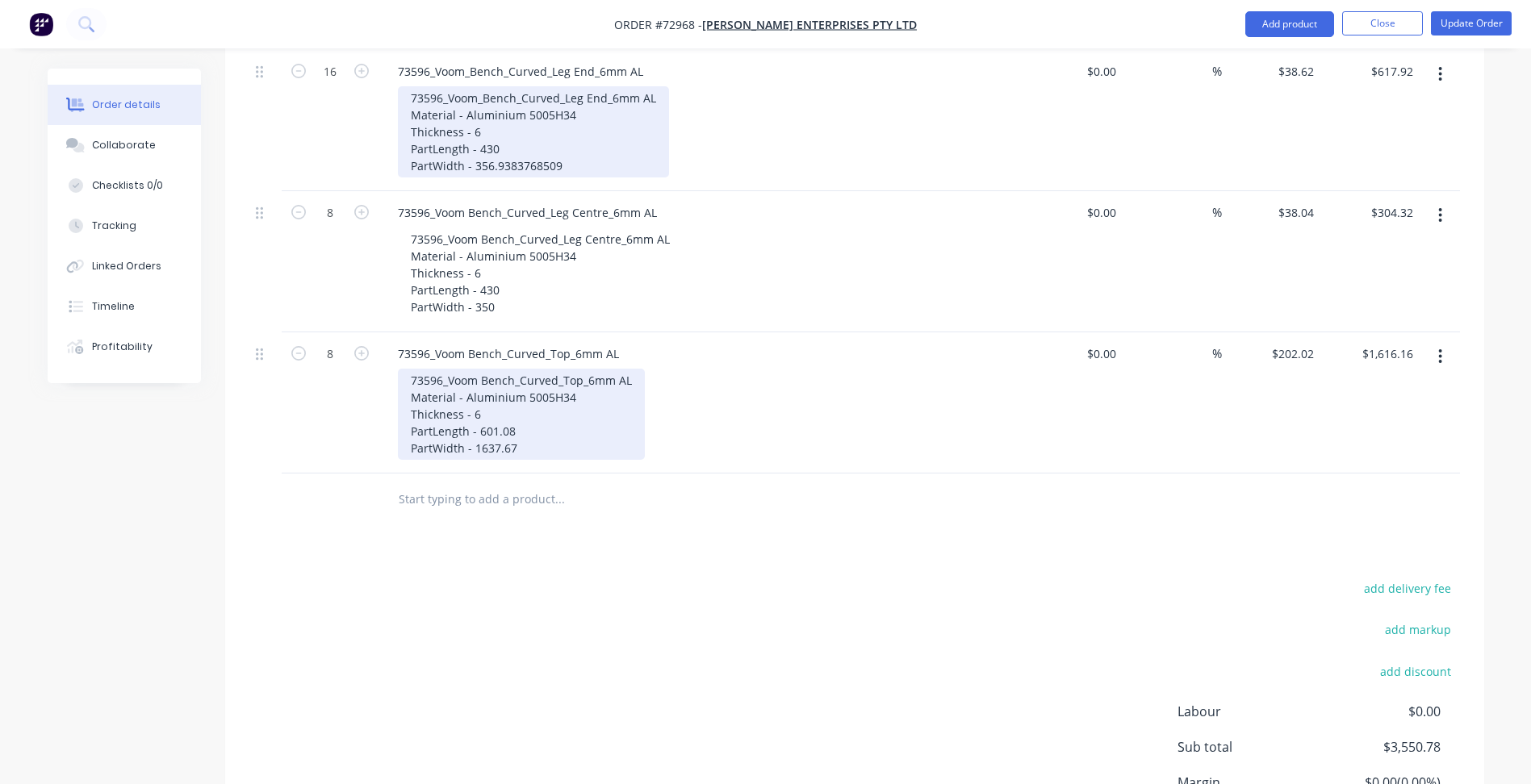
scroll to position [484, 0]
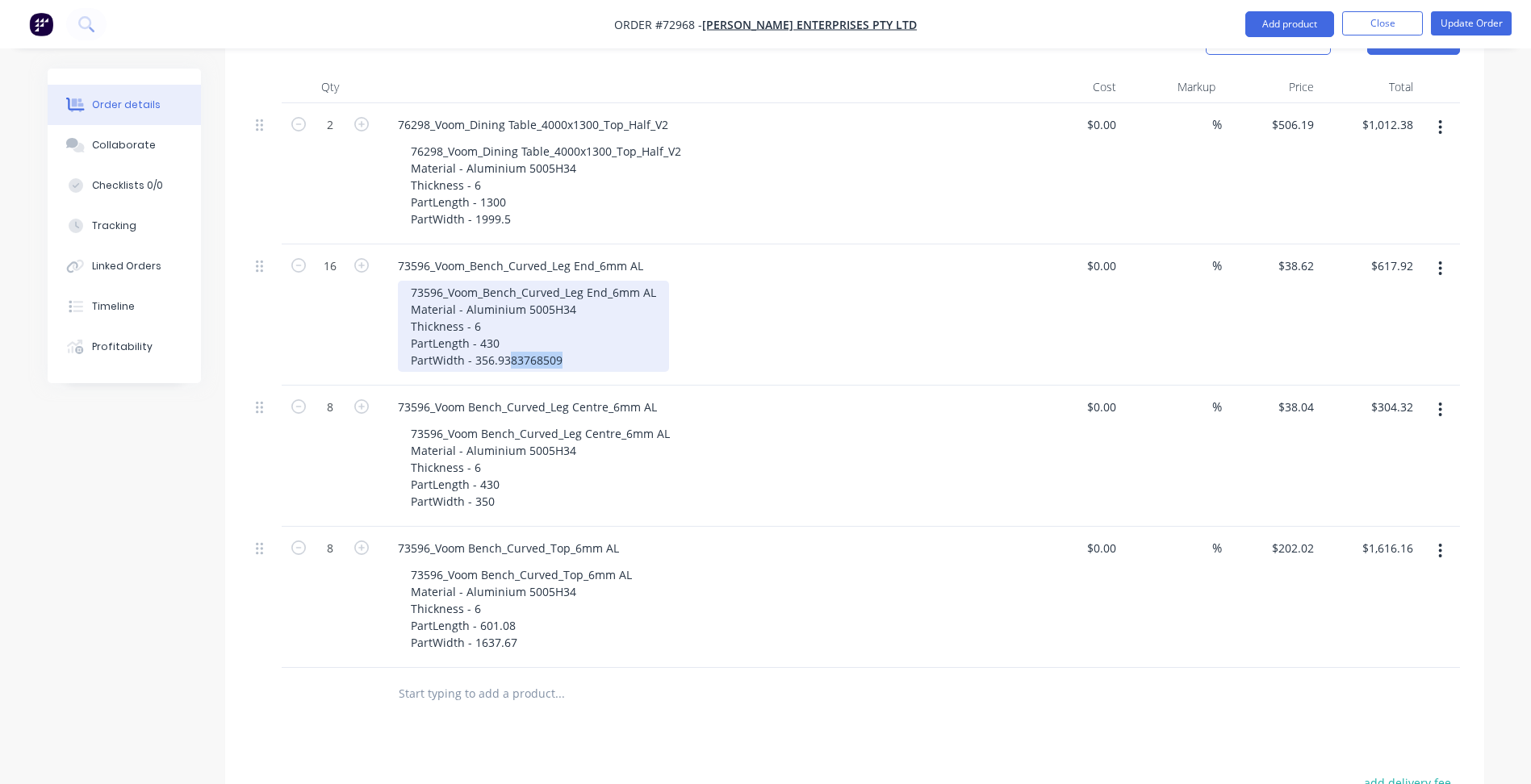
drag, startPoint x: 507, startPoint y: 312, endPoint x: 564, endPoint y: 311, distance: 57.0
click at [564, 311] on div "73596_Voom_Bench_Curved_Leg End_6mm AL Material - Aluminium 5005H34 Thickness -…" at bounding box center [533, 326] width 271 height 91
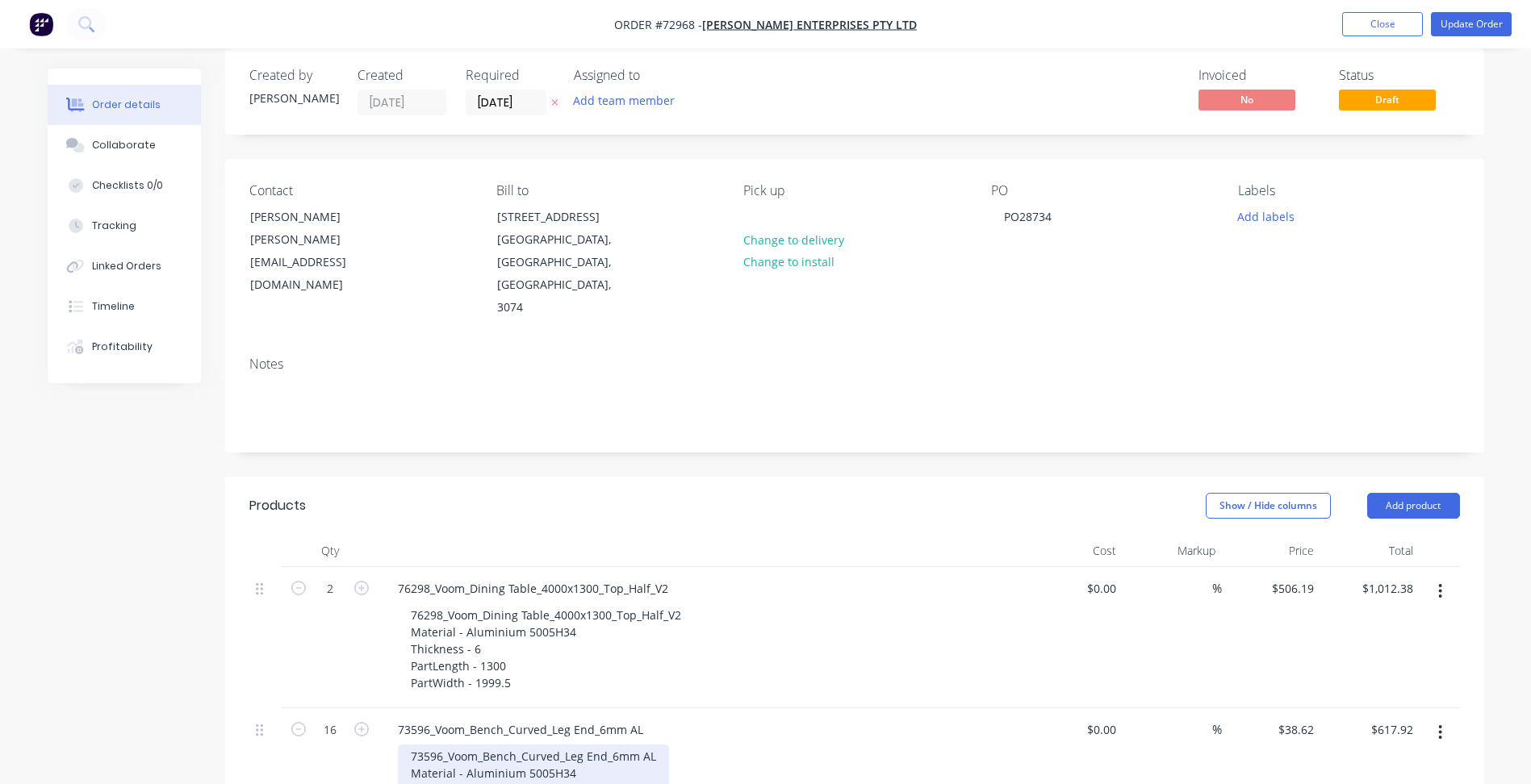
scroll to position [0, 0]
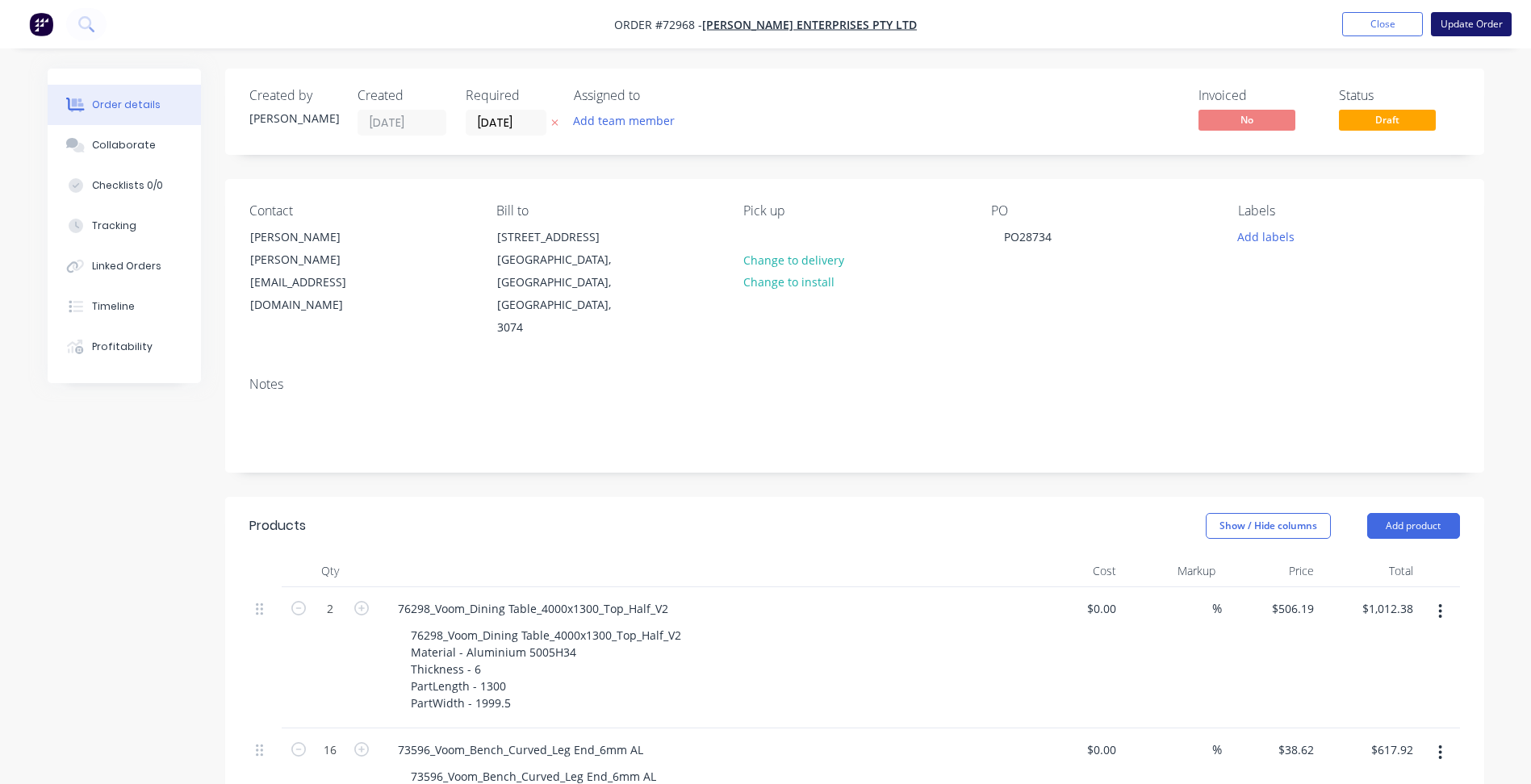
click at [1460, 23] on button "Update Order" at bounding box center [1471, 23] width 81 height 24
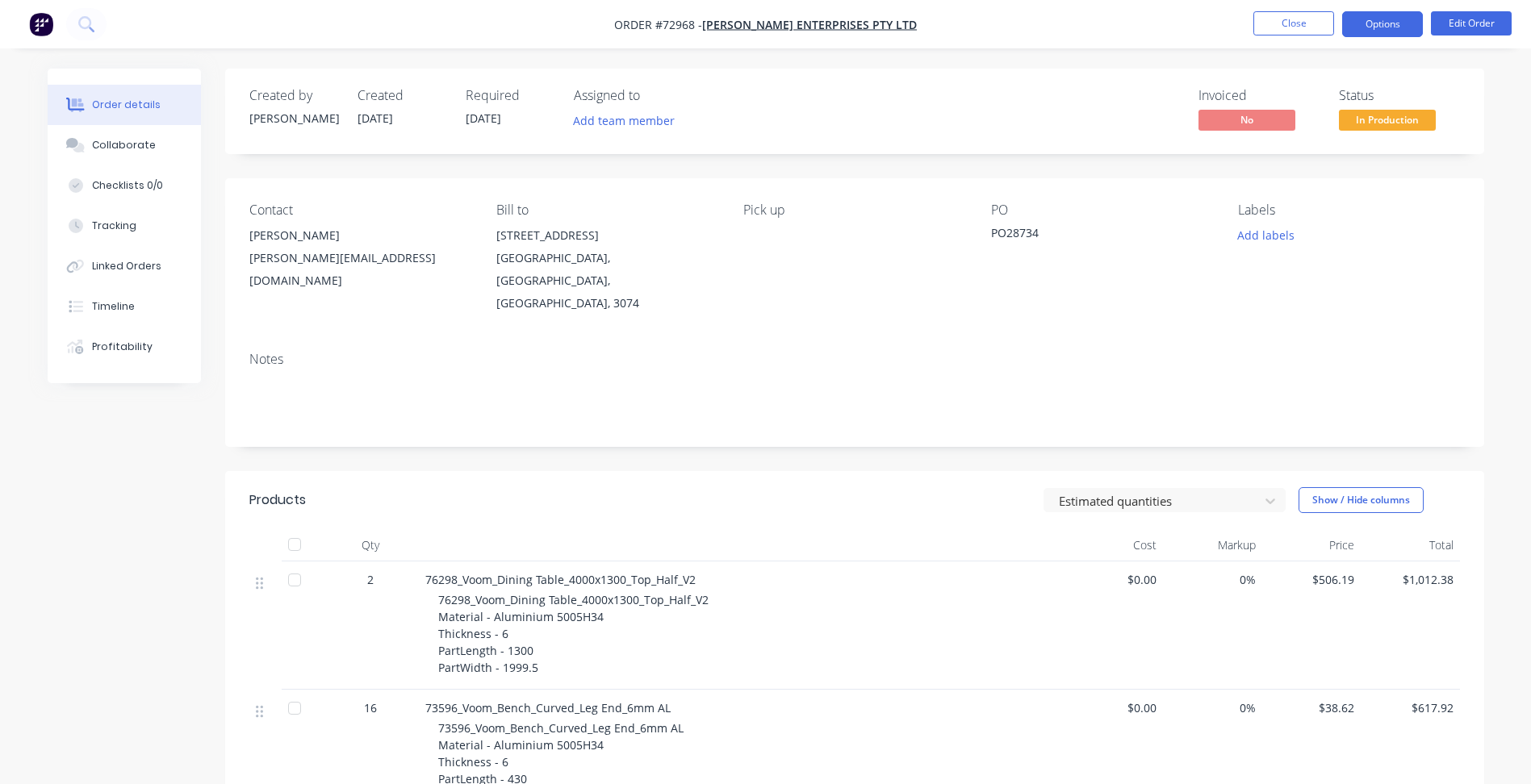
click at [1386, 25] on button "Options" at bounding box center [1382, 24] width 81 height 25
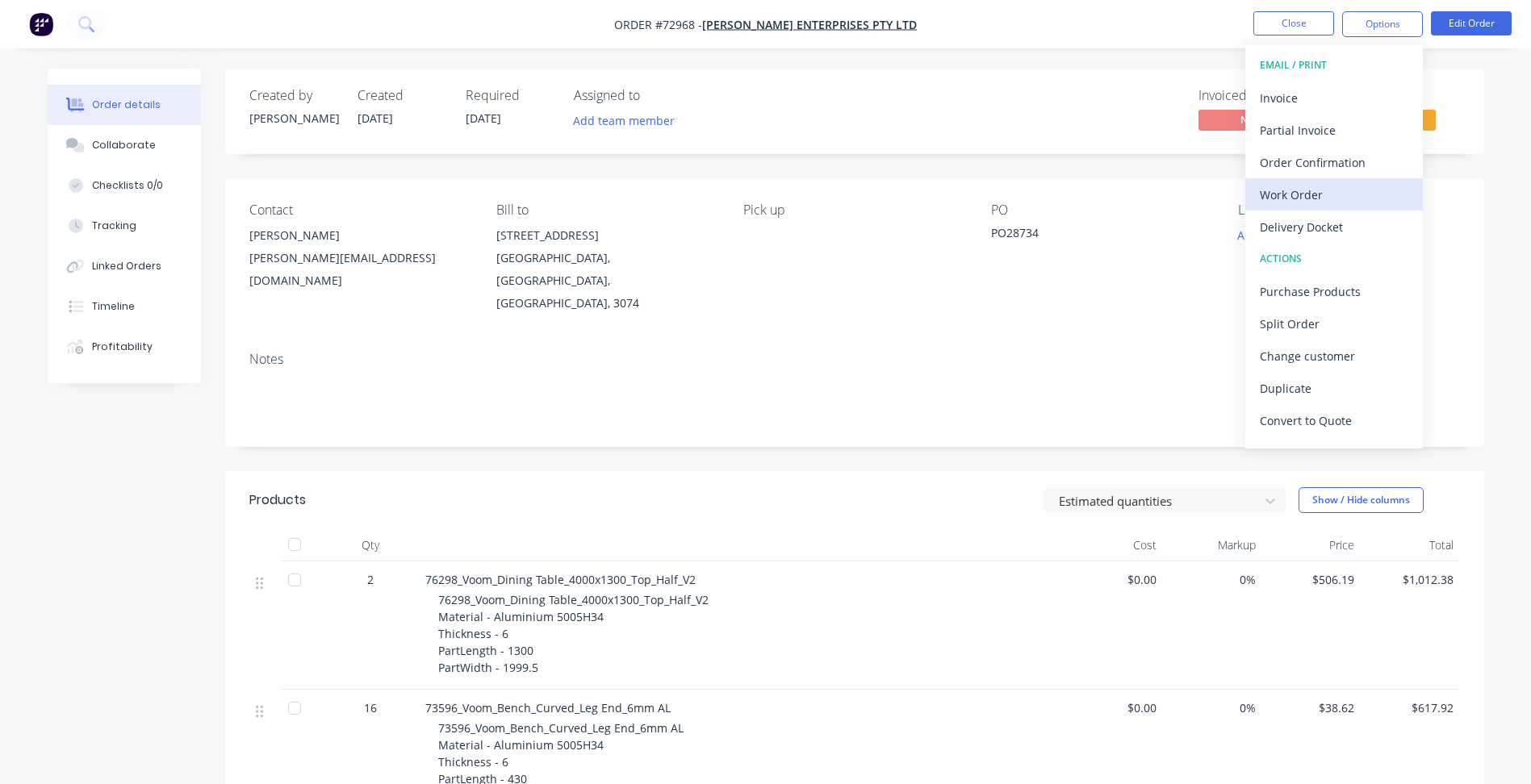
click at [1308, 184] on div "Work Order" at bounding box center [1334, 195] width 148 height 23
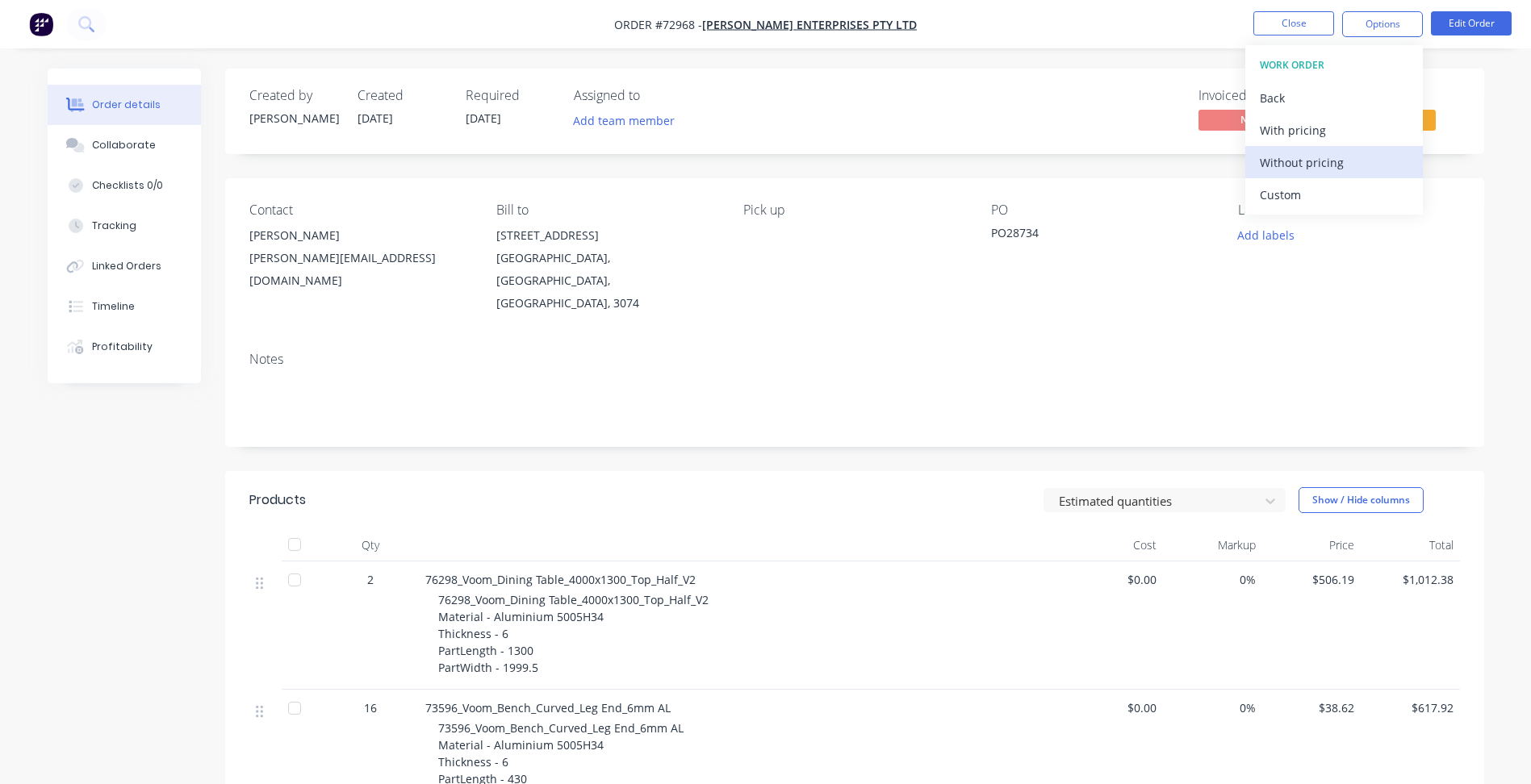
click at [1301, 168] on div "Without pricing" at bounding box center [1334, 163] width 148 height 23
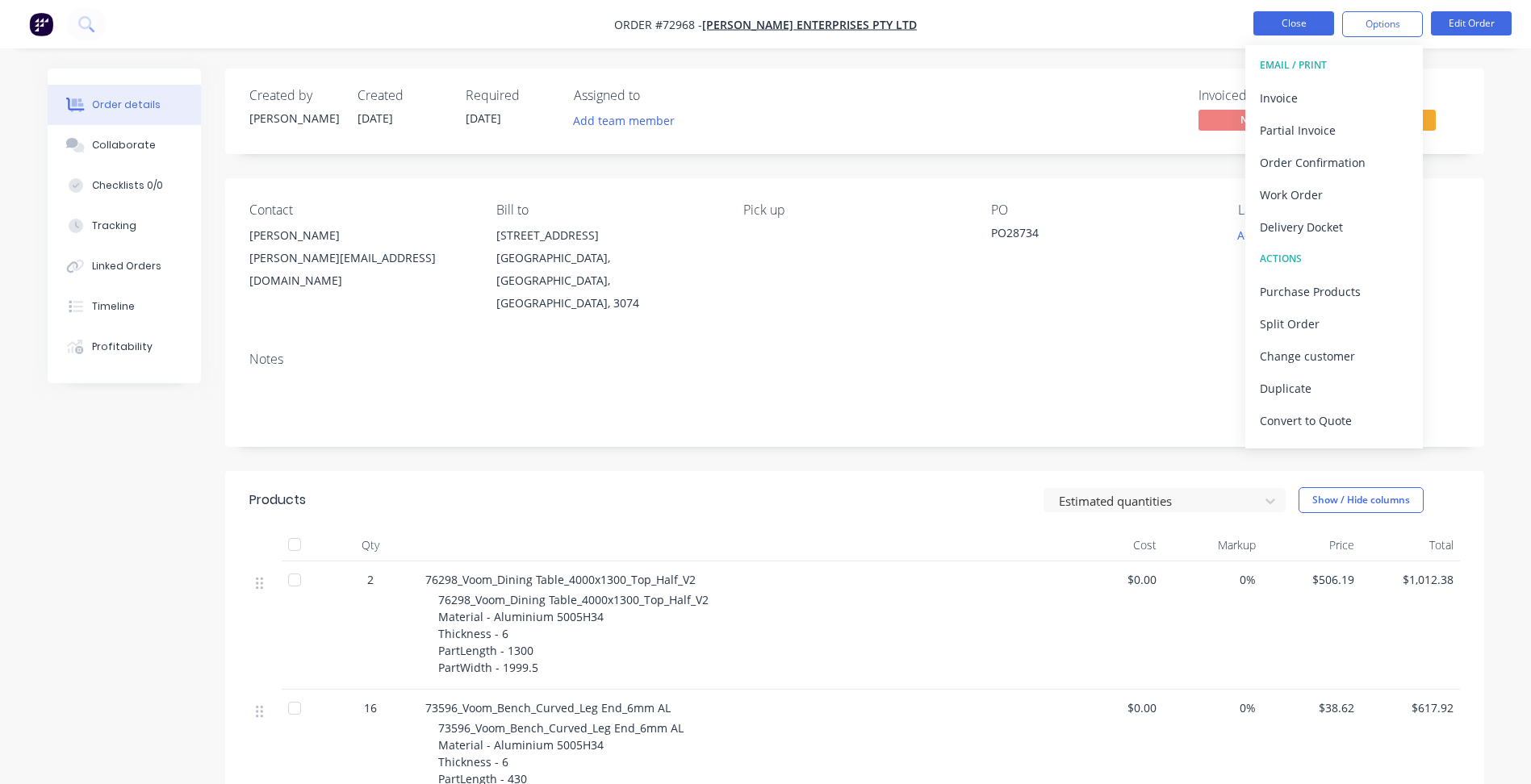
click at [1311, 17] on button "Close" at bounding box center [1293, 23] width 81 height 24
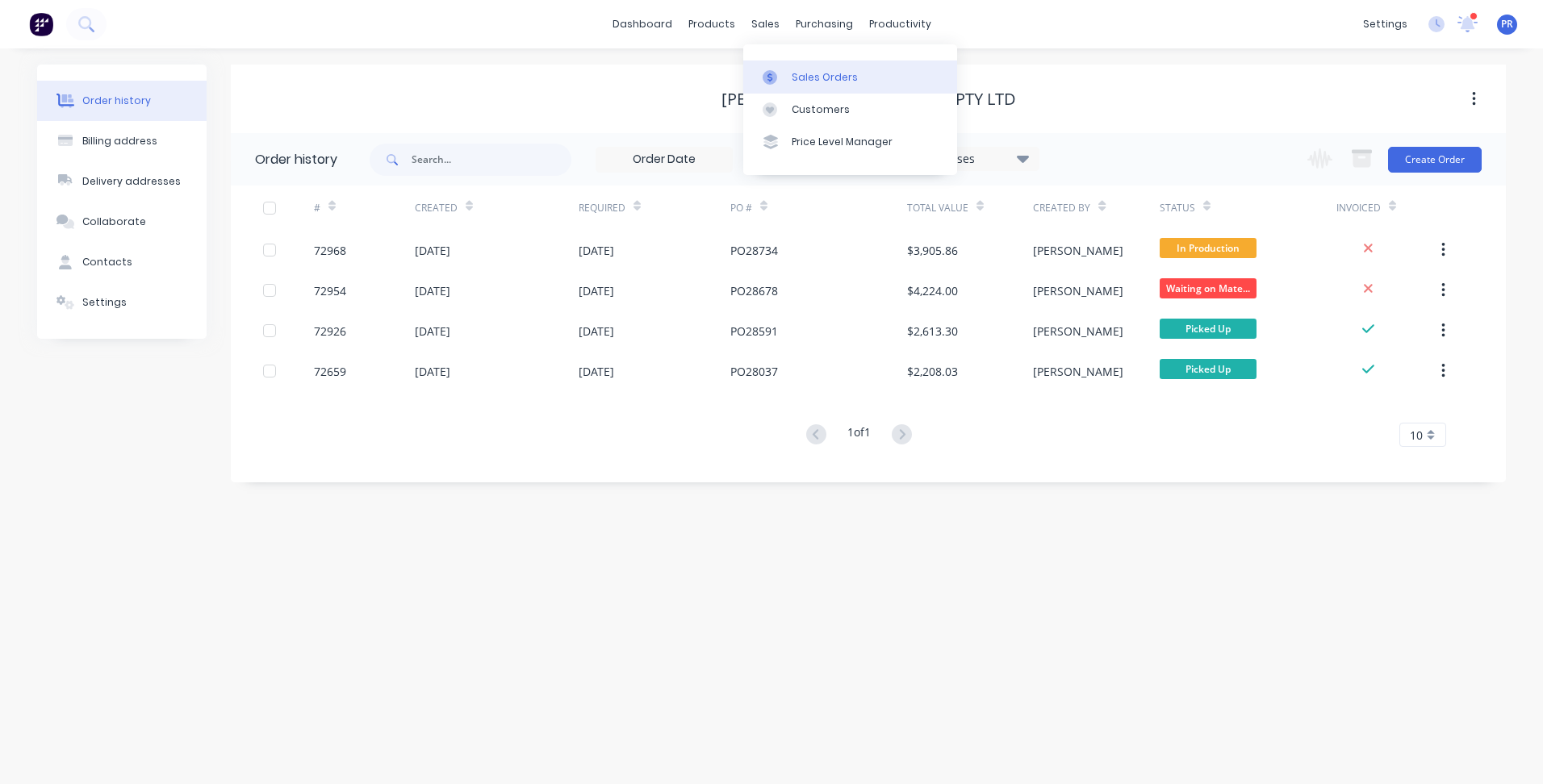
click at [808, 72] on div "Sales Orders" at bounding box center [825, 77] width 66 height 15
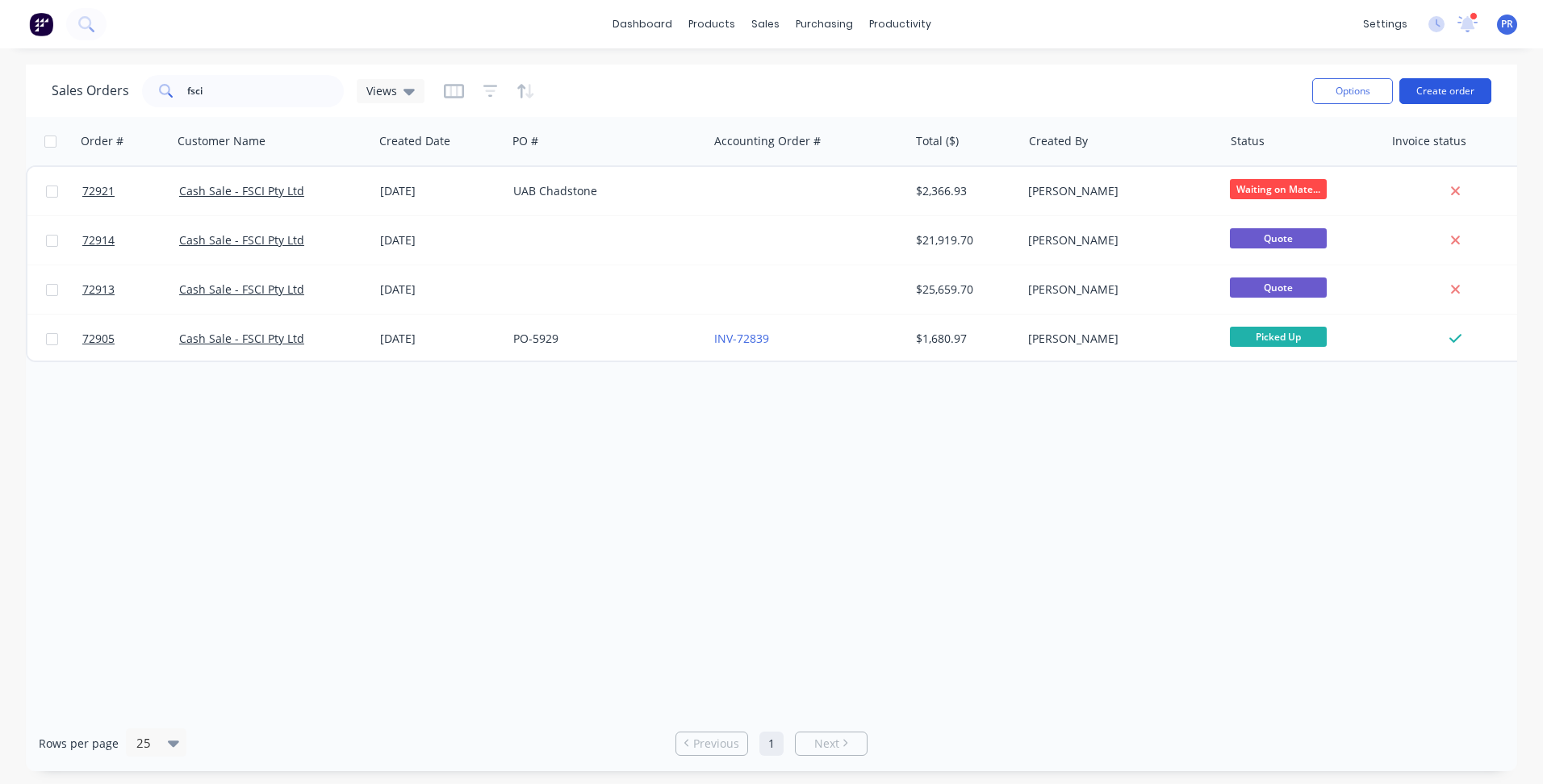
click at [1446, 90] on button "Create order" at bounding box center [1445, 91] width 92 height 25
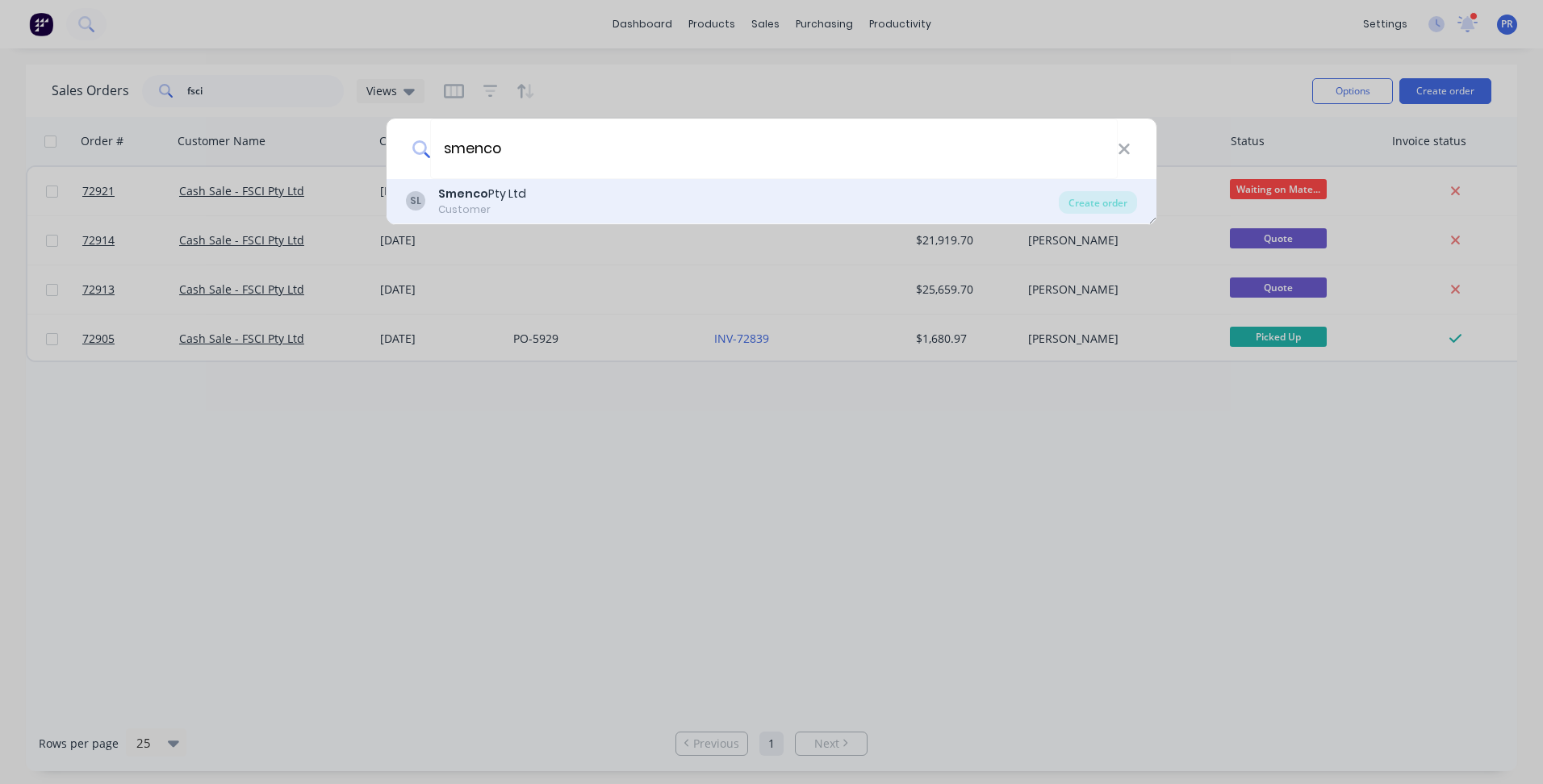
type input "smenco"
click at [597, 203] on div "SL Smenco Pty Ltd Customer" at bounding box center [732, 201] width 653 height 31
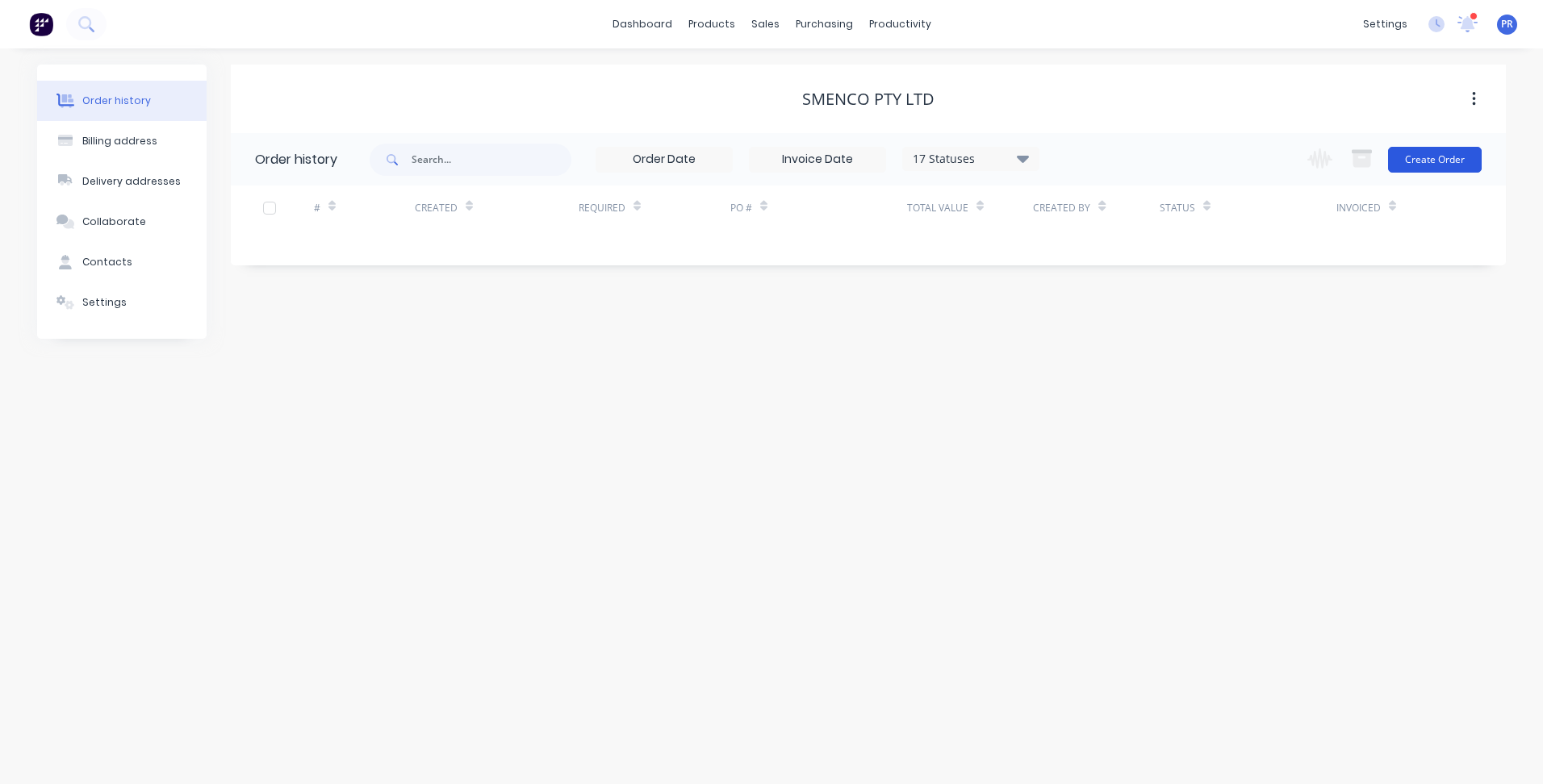
click at [1449, 163] on button "Create Order" at bounding box center [1435, 160] width 94 height 25
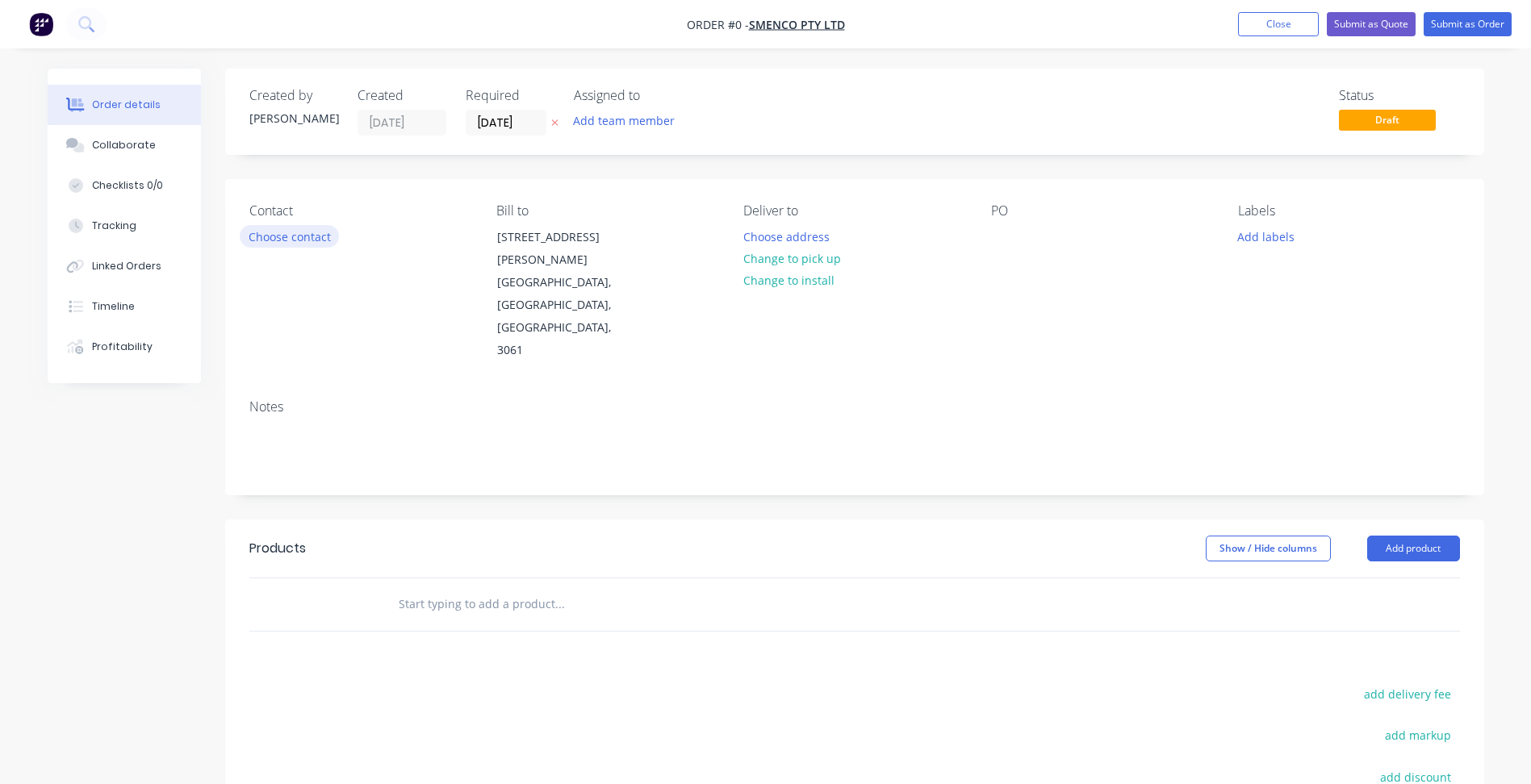
click at [306, 236] on button "Choose contact" at bounding box center [290, 236] width 99 height 21
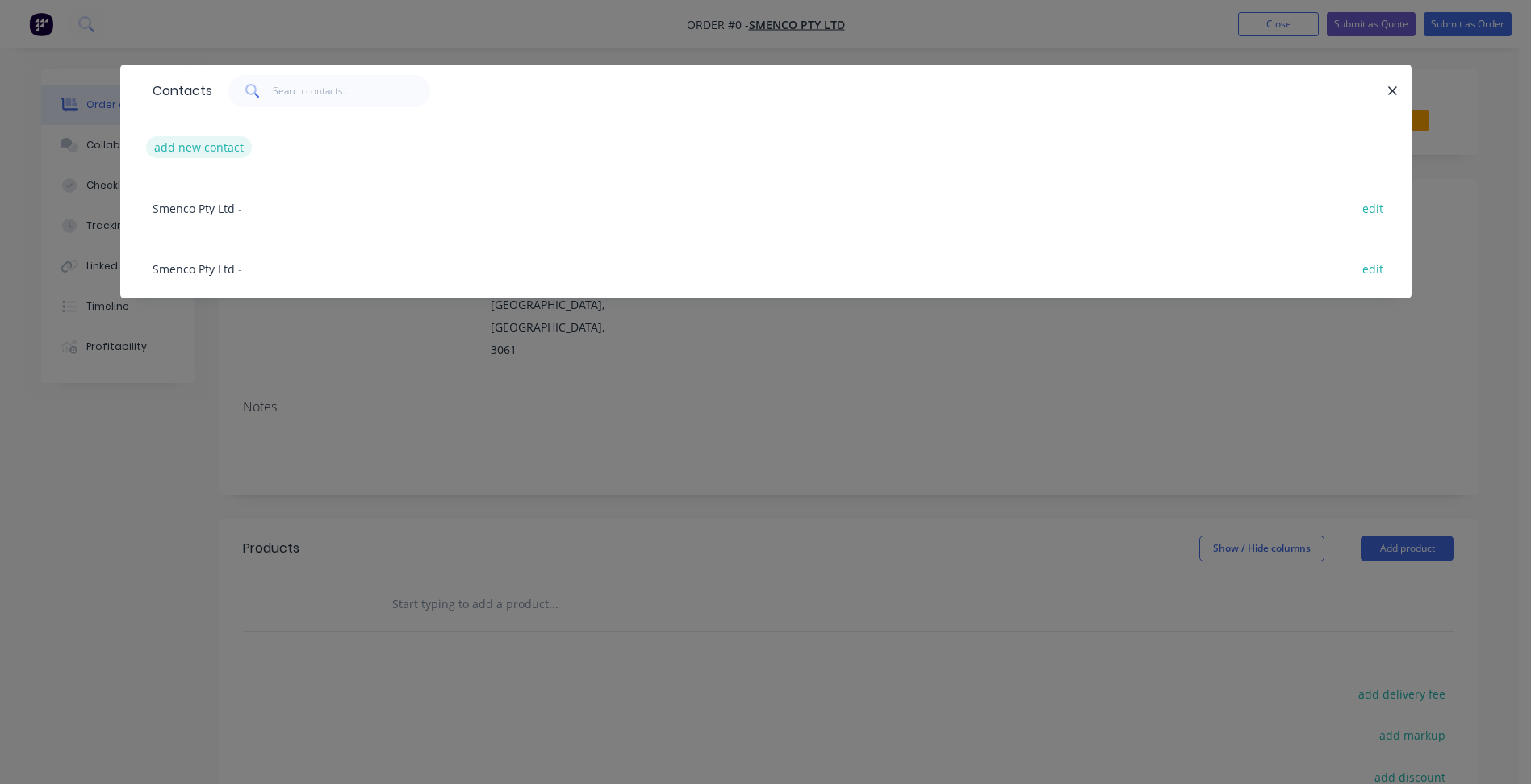
click at [219, 153] on button "add new contact" at bounding box center [199, 147] width 106 height 21
select select "AU"
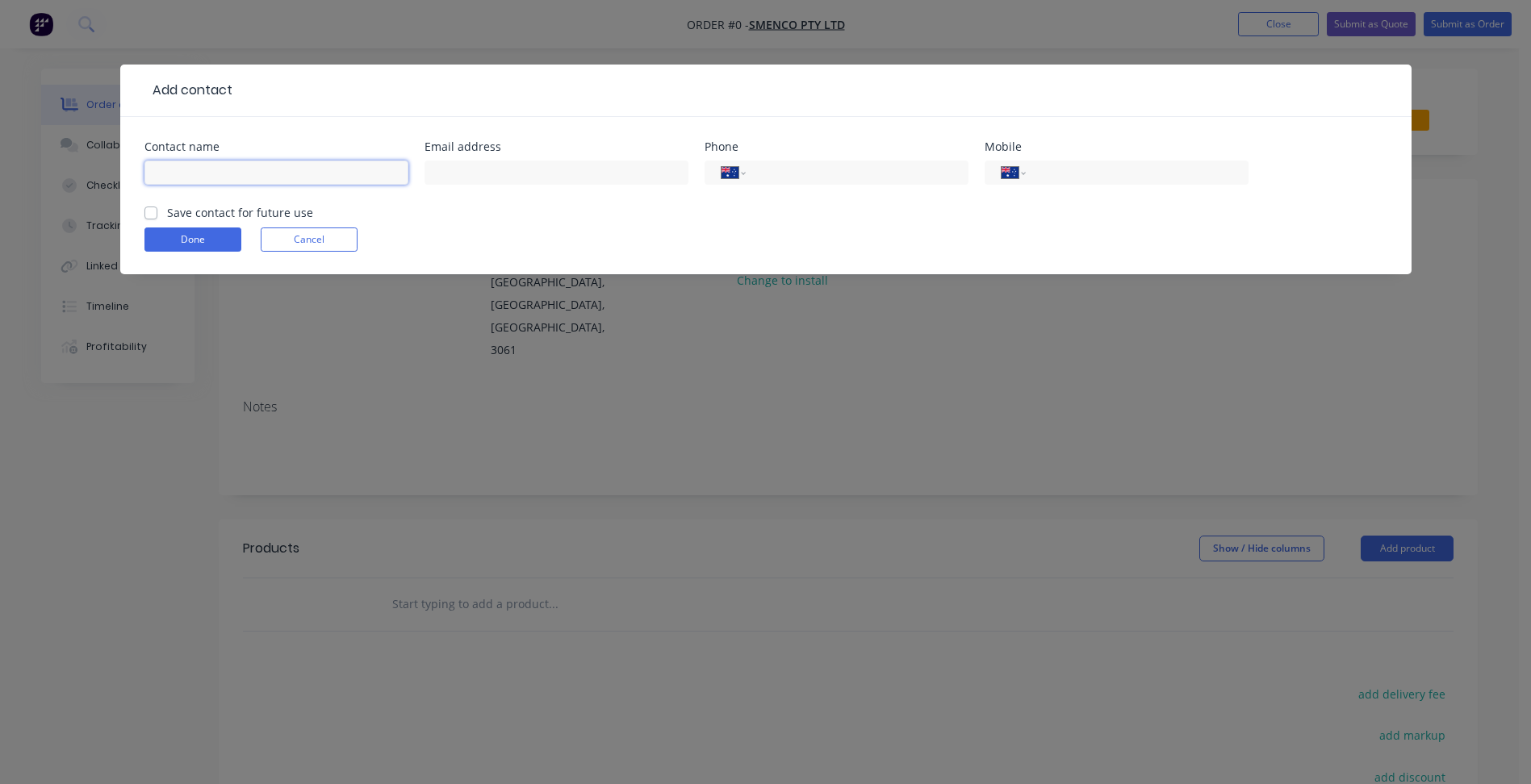
click at [204, 174] on input "text" at bounding box center [276, 173] width 264 height 24
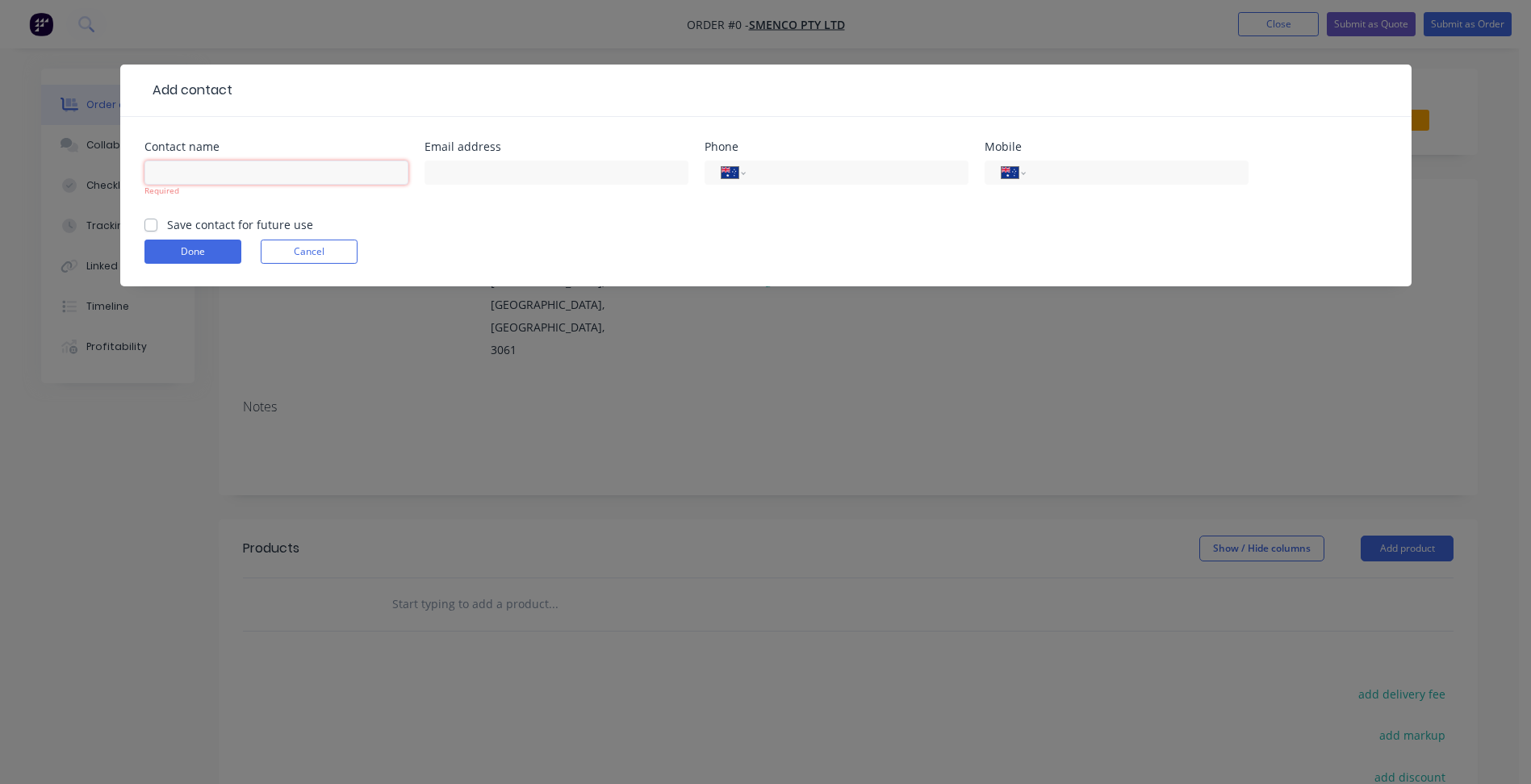
click at [267, 180] on input "text" at bounding box center [276, 173] width 264 height 24
paste input "Bruno Bonfa <bruno@smenco.com.au>"
type input "Bruno Bonfa <bruno@smenco.com.au>"
click at [492, 174] on input "text" at bounding box center [556, 173] width 264 height 24
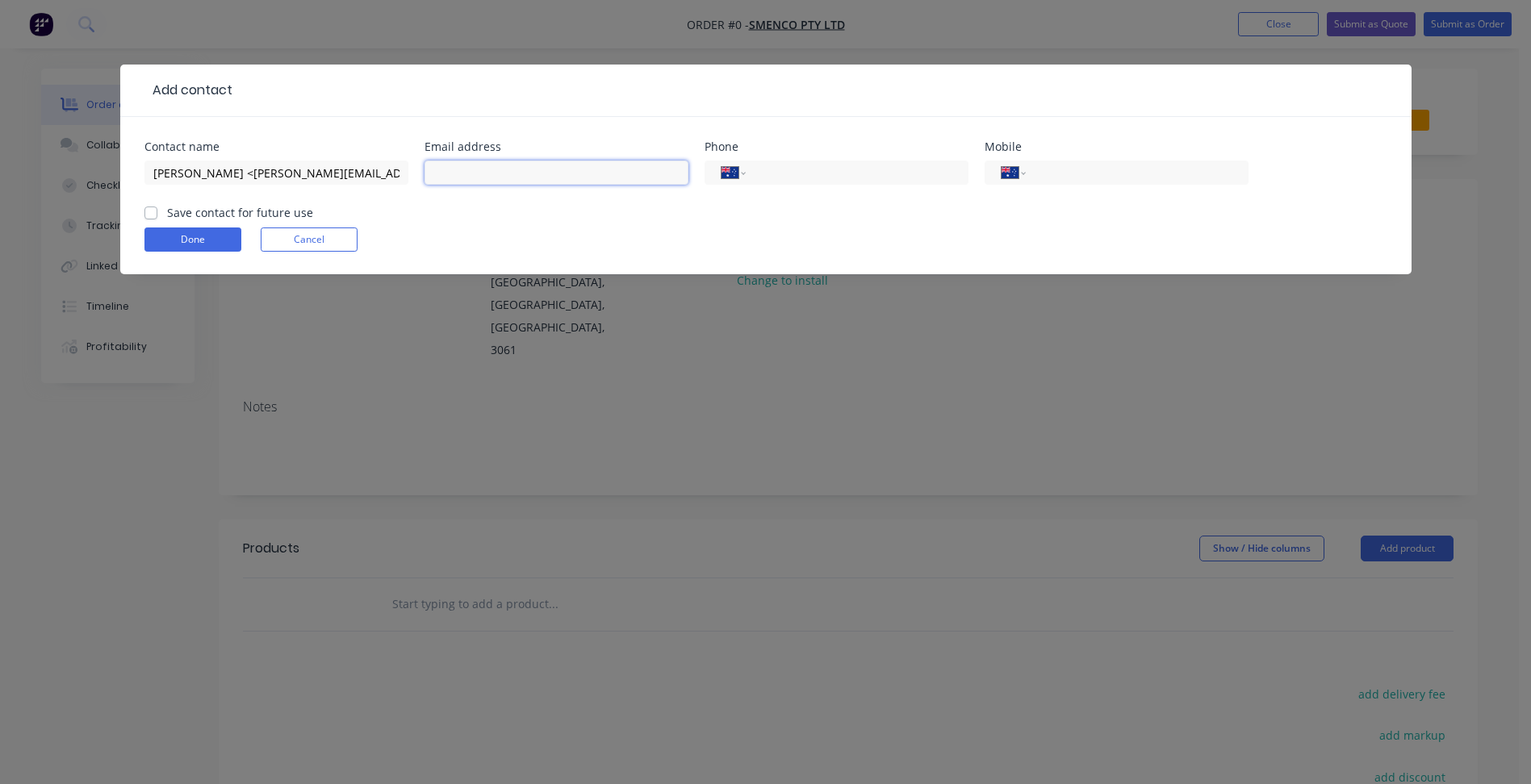
paste input "Bruno Bonfa <bruno@smenco.com.au>"
drag, startPoint x: 506, startPoint y: 172, endPoint x: 278, endPoint y: 157, distance: 228.5
click at [278, 157] on div "Contact name Bruno Bonfa <bruno@smenco.com.au> Email address Bruno Bonfa <bruno…" at bounding box center [766, 173] width 1242 height 63
click at [582, 176] on input "bruno@smenco.com.au>" at bounding box center [556, 173] width 264 height 24
type input "bruno@smenco.com.au"
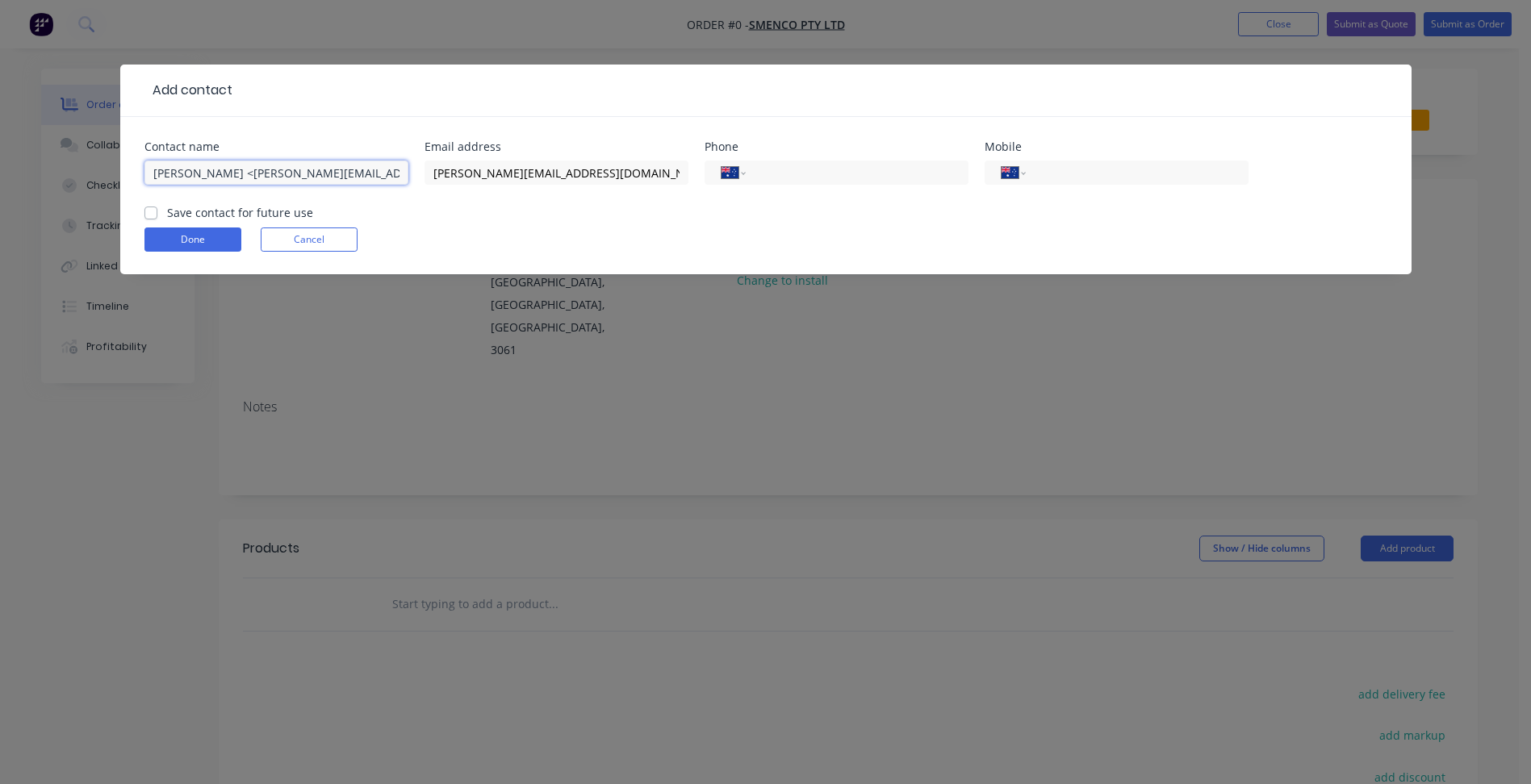
drag, startPoint x: 217, startPoint y: 172, endPoint x: 544, endPoint y: 203, distance: 328.5
click at [517, 203] on div "Contact name Bruno Bonfa <bruno@smenco.com.au> Email address bruno@smenco.com.a…" at bounding box center [766, 173] width 1242 height 63
type input "Bruno Bonfa"
click at [778, 167] on input "tel" at bounding box center [853, 173] width 194 height 19
type input "1300 728 422"
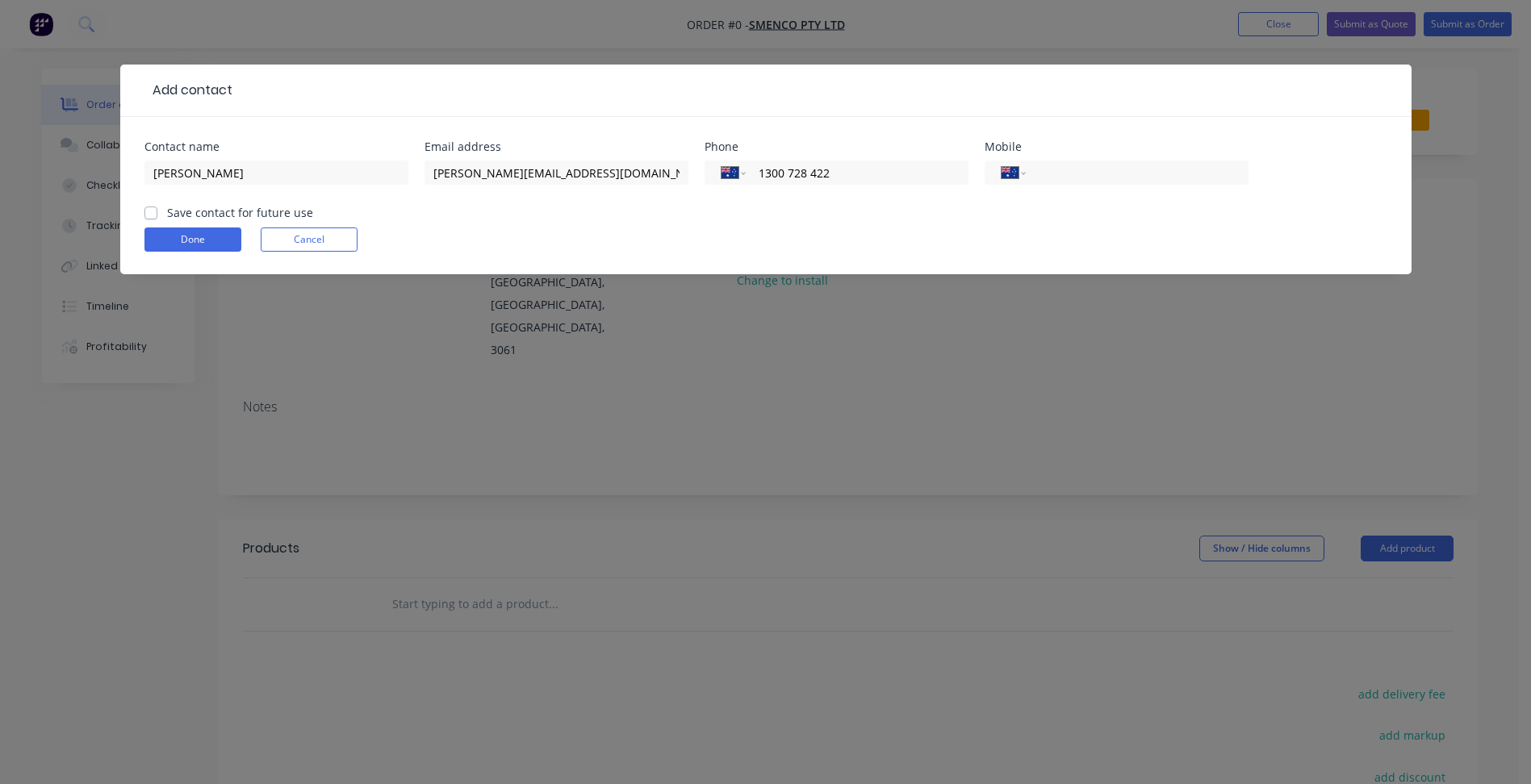
click at [167, 213] on label "Save contact for future use" at bounding box center [240, 212] width 146 height 17
click at [149, 213] on input "Save contact for future use" at bounding box center [150, 212] width 13 height 16
checkbox input "true"
click at [182, 250] on button "Done" at bounding box center [192, 239] width 97 height 24
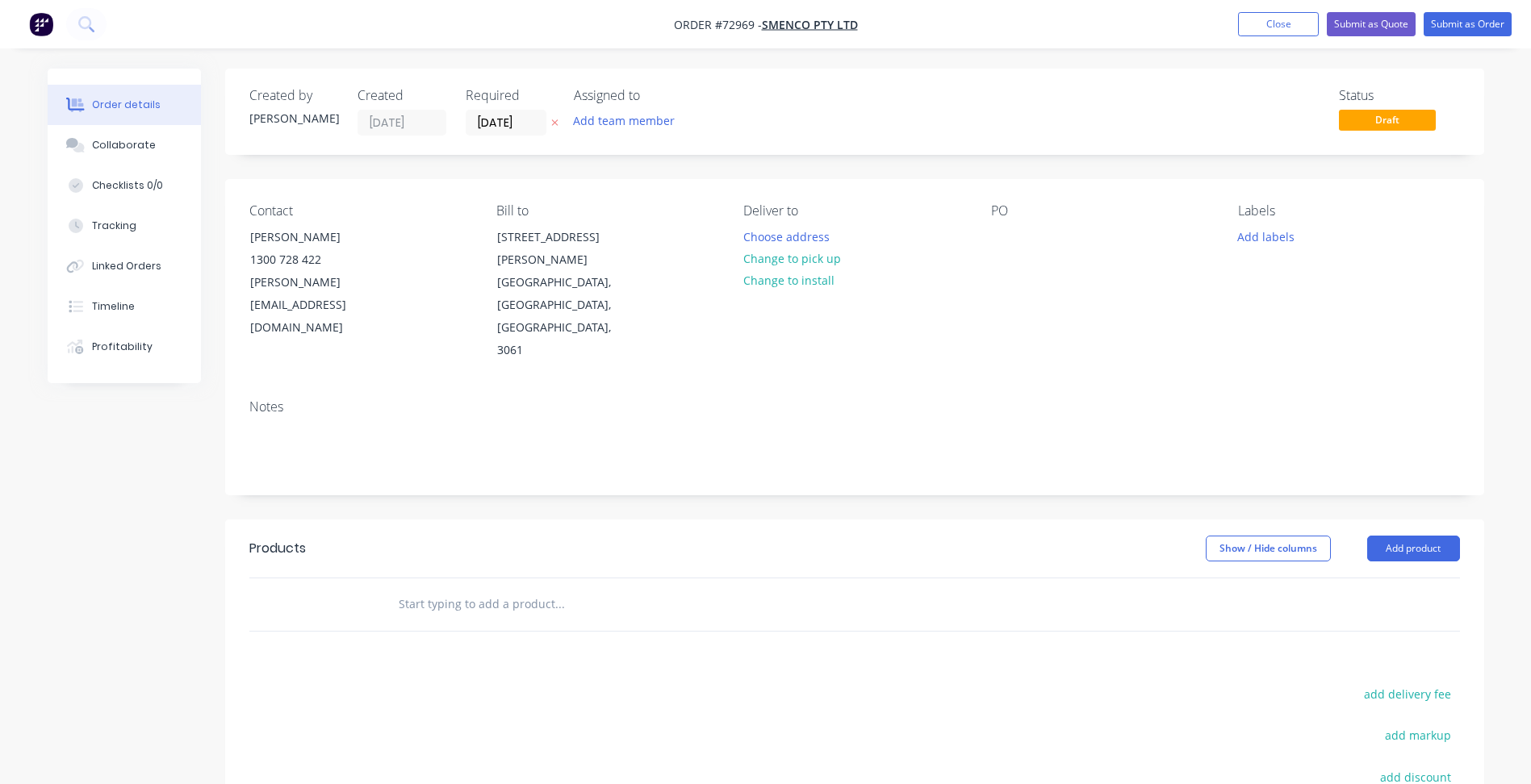
click at [741, 24] on span "Order #72969 -" at bounding box center [718, 24] width 88 height 16
copy span "72969"
click at [1429, 520] on header "Products Show / Hide columns Add product" at bounding box center [854, 549] width 1259 height 59
click at [1408, 535] on button "Add product" at bounding box center [1413, 548] width 93 height 25
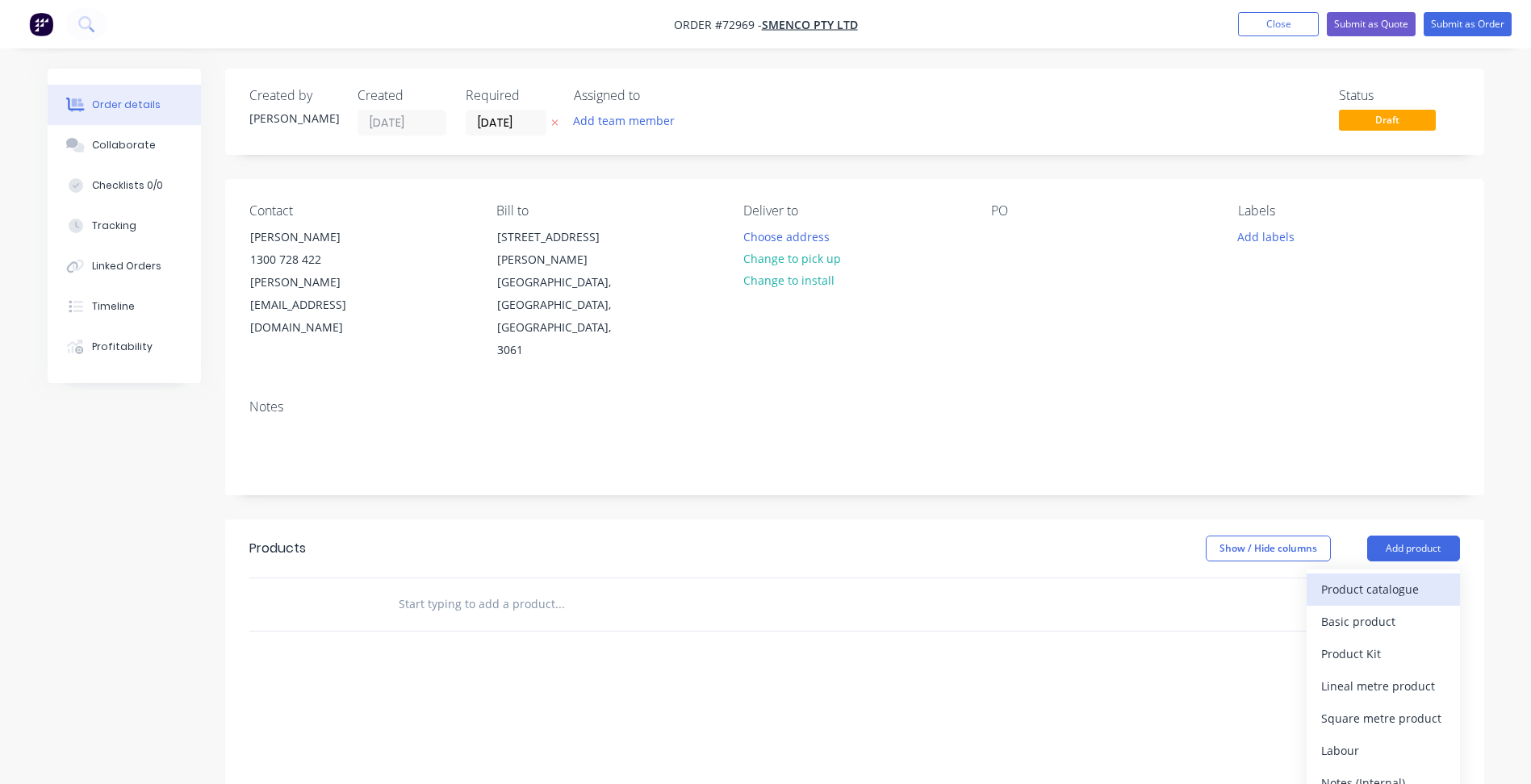
click at [1379, 577] on div "Product catalogue" at bounding box center [1382, 589] width 124 height 23
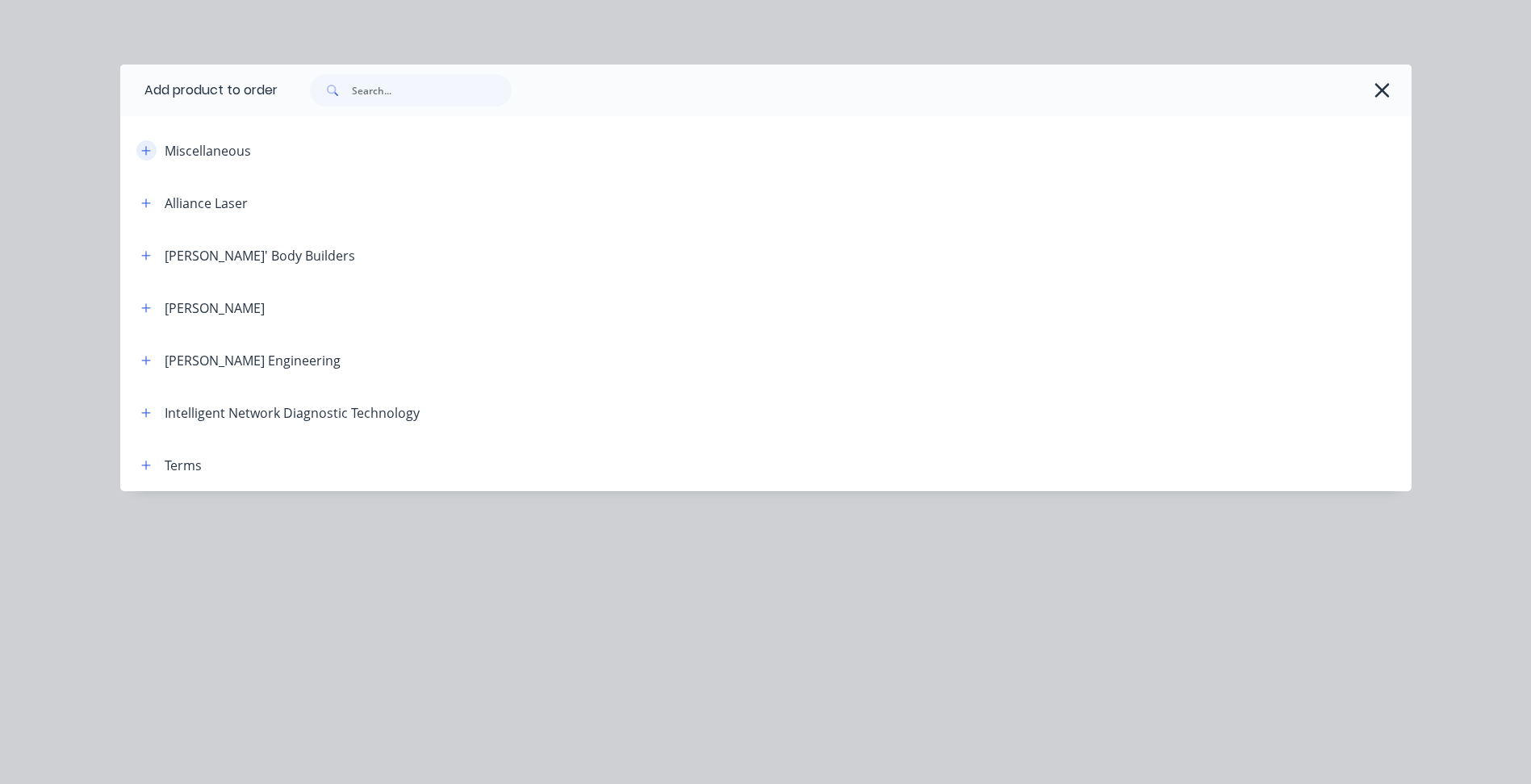
click at [151, 152] on icon "button" at bounding box center [146, 151] width 10 height 12
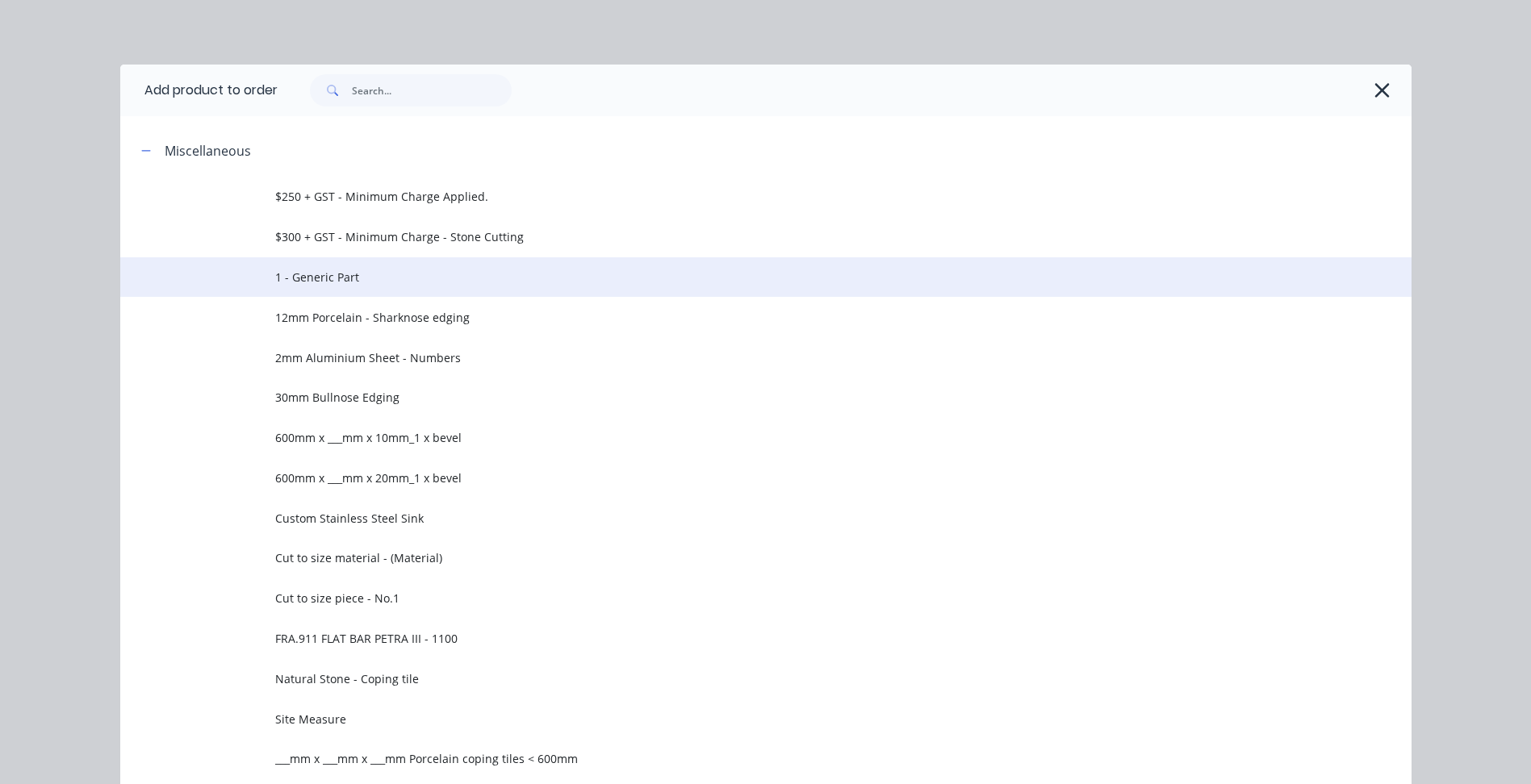
click at [300, 277] on span "1 - Generic Part" at bounding box center [729, 277] width 909 height 17
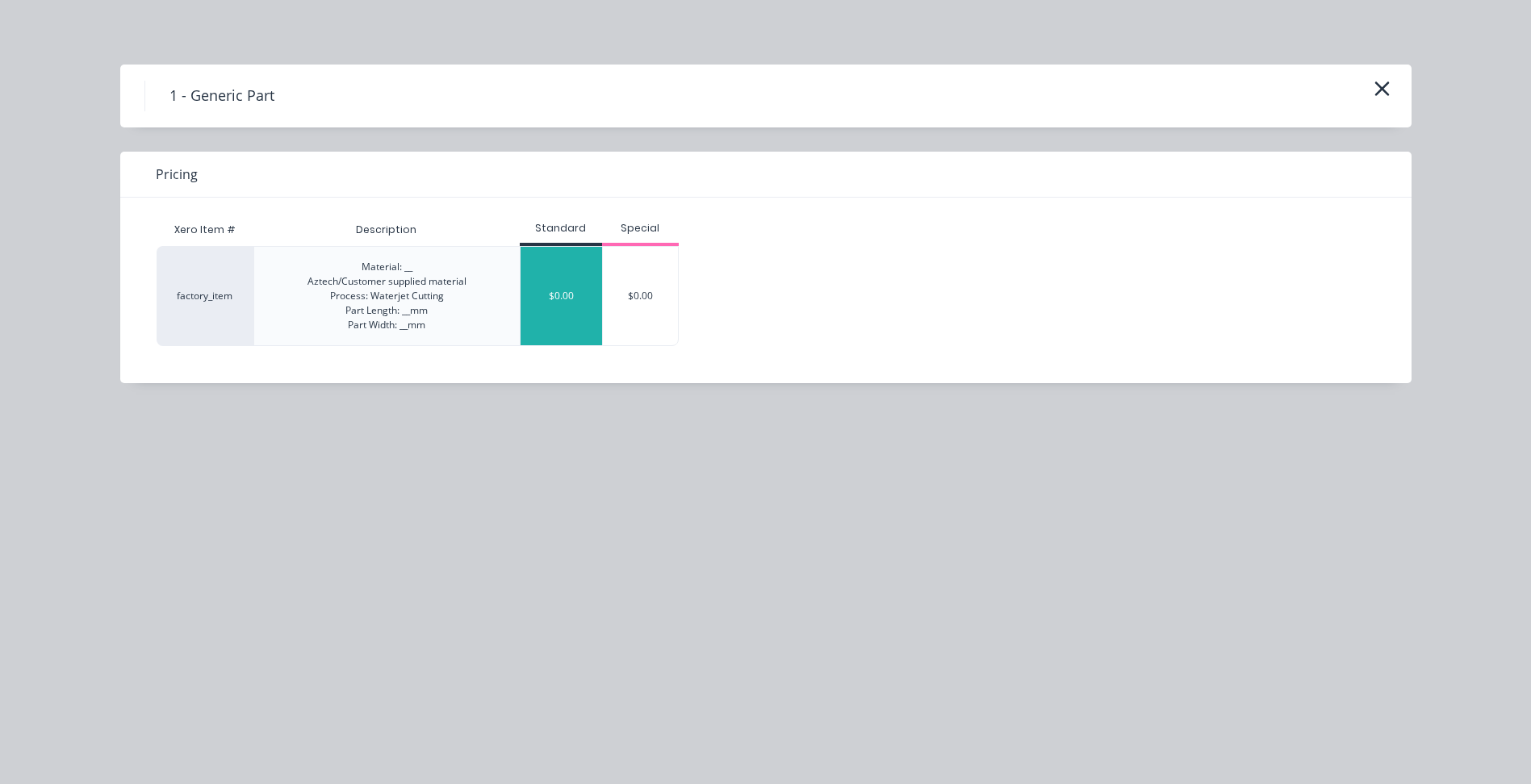
click at [554, 292] on div "$0.00" at bounding box center [562, 295] width 82 height 98
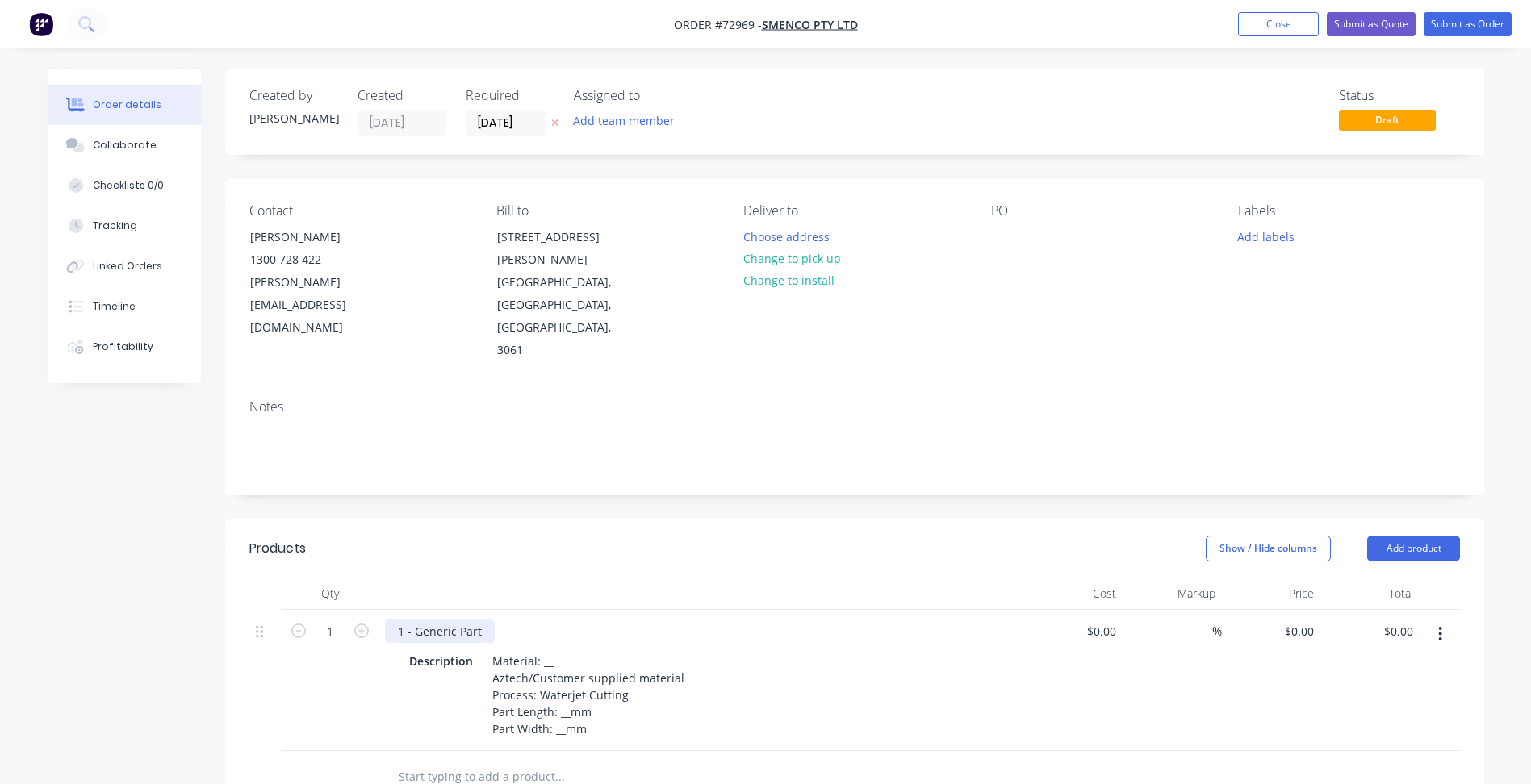
click at [440, 619] on div "1 - Generic Part" at bounding box center [440, 631] width 110 height 23
drag, startPoint x: 489, startPoint y: 559, endPoint x: 79, endPoint y: 507, distance: 413.3
click at [79, 507] on div "Created by Patrick Created 09/10/25 Required 09/10/25 Assigned to Add team memb…" at bounding box center [766, 642] width 1436 height 1147
click at [497, 619] on div "1 - Generic Part" at bounding box center [701, 631] width 633 height 23
drag, startPoint x: 469, startPoint y: 564, endPoint x: 217, endPoint y: 525, distance: 255.0
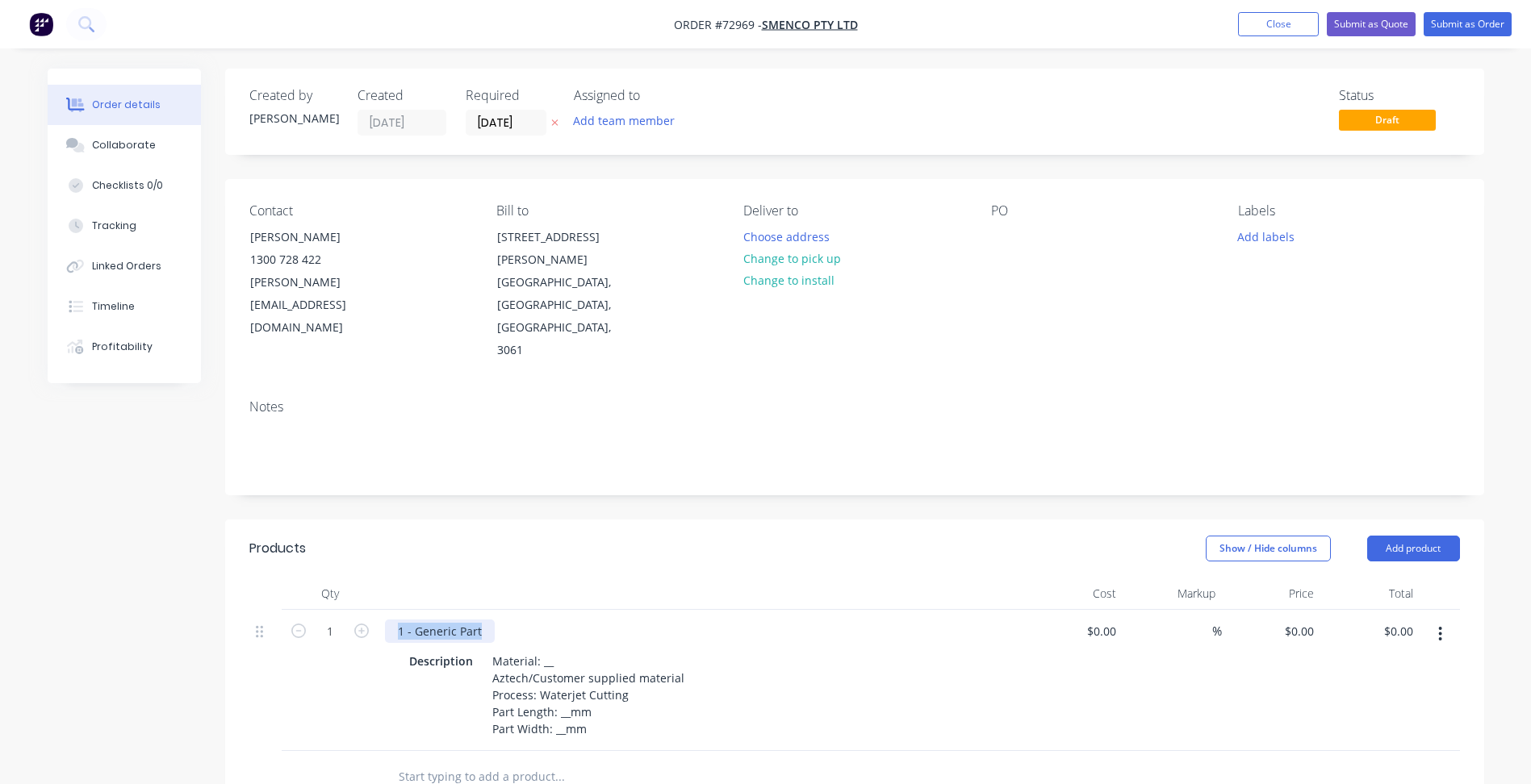
click at [230, 577] on div "Qty Cost Markup Price Total 1 1 - Generic Part Description Material: __ Aztech/…" at bounding box center [854, 690] width 1259 height 226
paste div
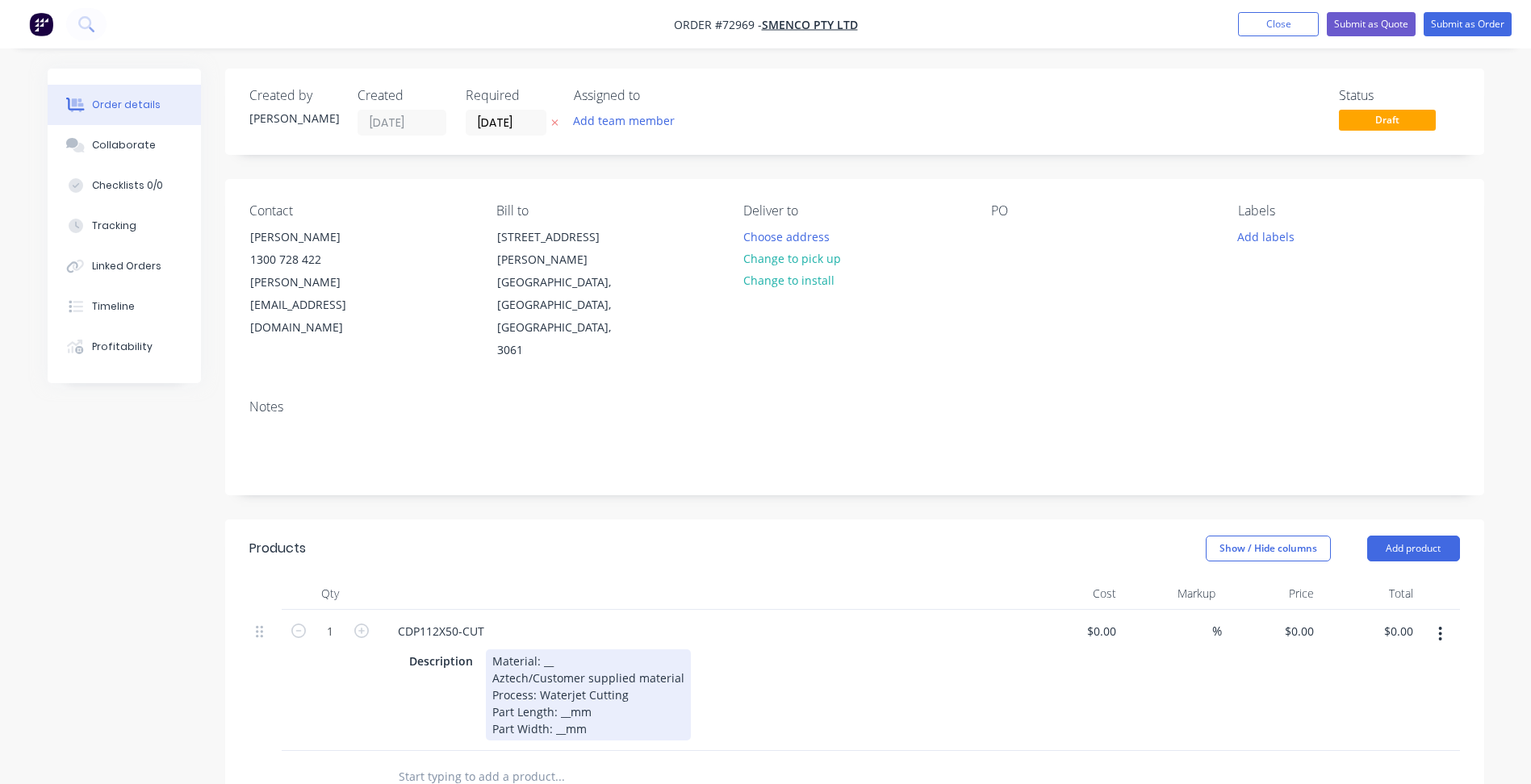
click at [548, 649] on div "Material: __ Aztech/Customer supplied material Process: Waterjet Cutting Part L…" at bounding box center [588, 694] width 205 height 91
click at [544, 649] on div "Material: __ Aztech/Customer supplied material Process: Waterjet Cutting Part L…" at bounding box center [588, 694] width 205 height 91
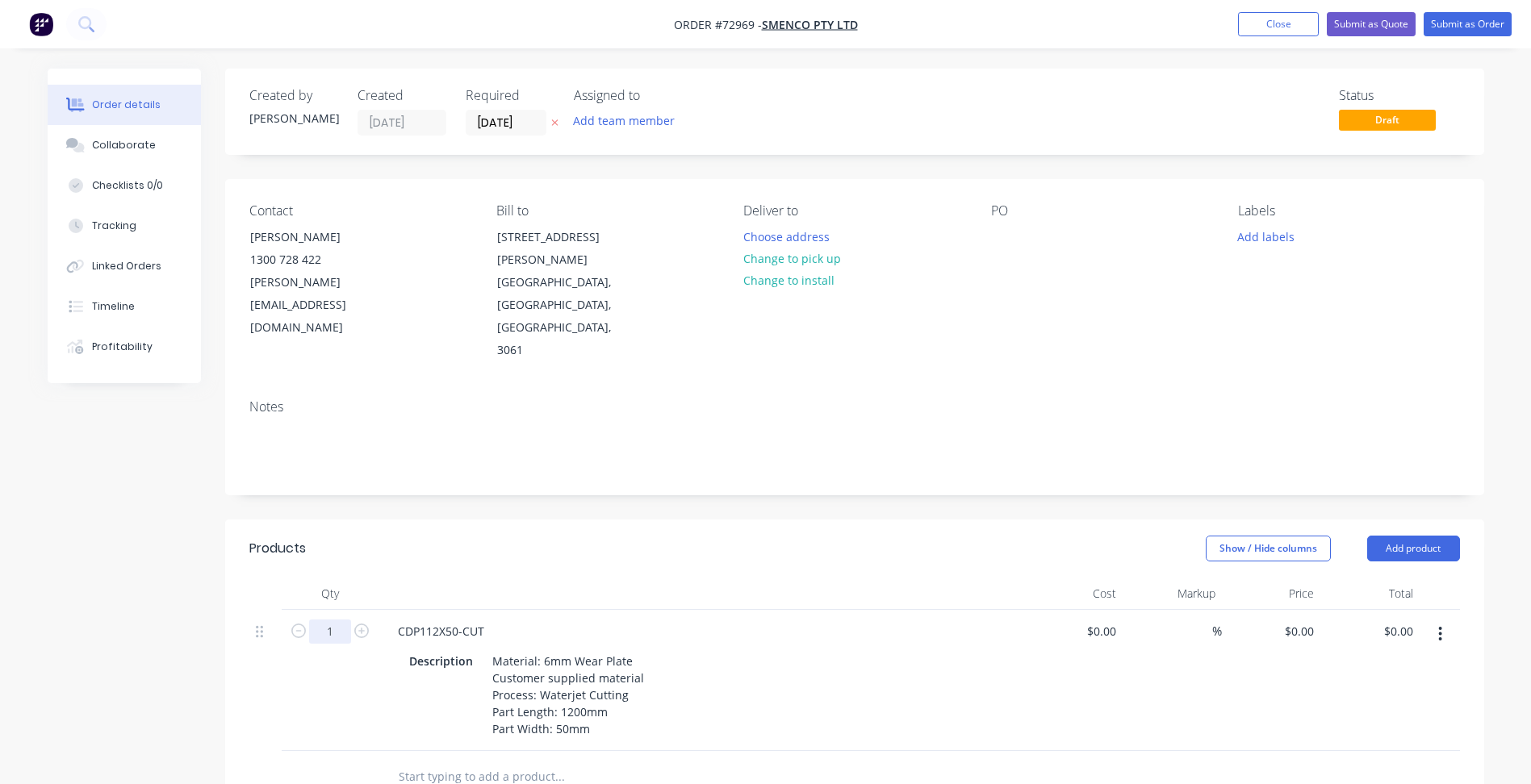
click at [338, 619] on input "1" at bounding box center [330, 631] width 42 height 24
type input "12"
click at [1305, 619] on input "0" at bounding box center [1302, 631] width 37 height 23
type input "$27.65"
type input "$331.80"
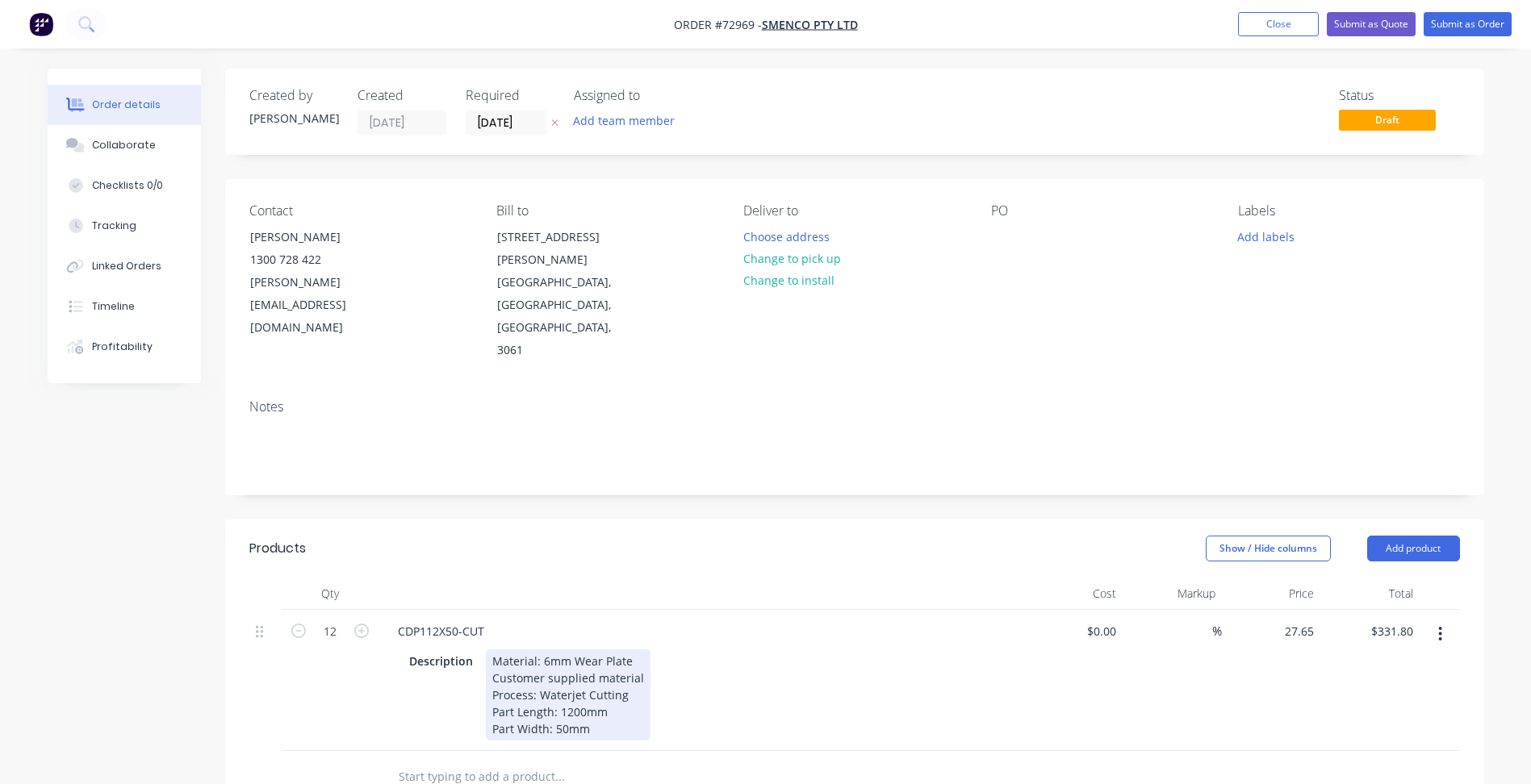
type input "$27.65"
click at [895, 649] on div "Description Material: 6mm Wear Plate Customer supplied material Process: Waterj…" at bounding box center [698, 694] width 591 height 91
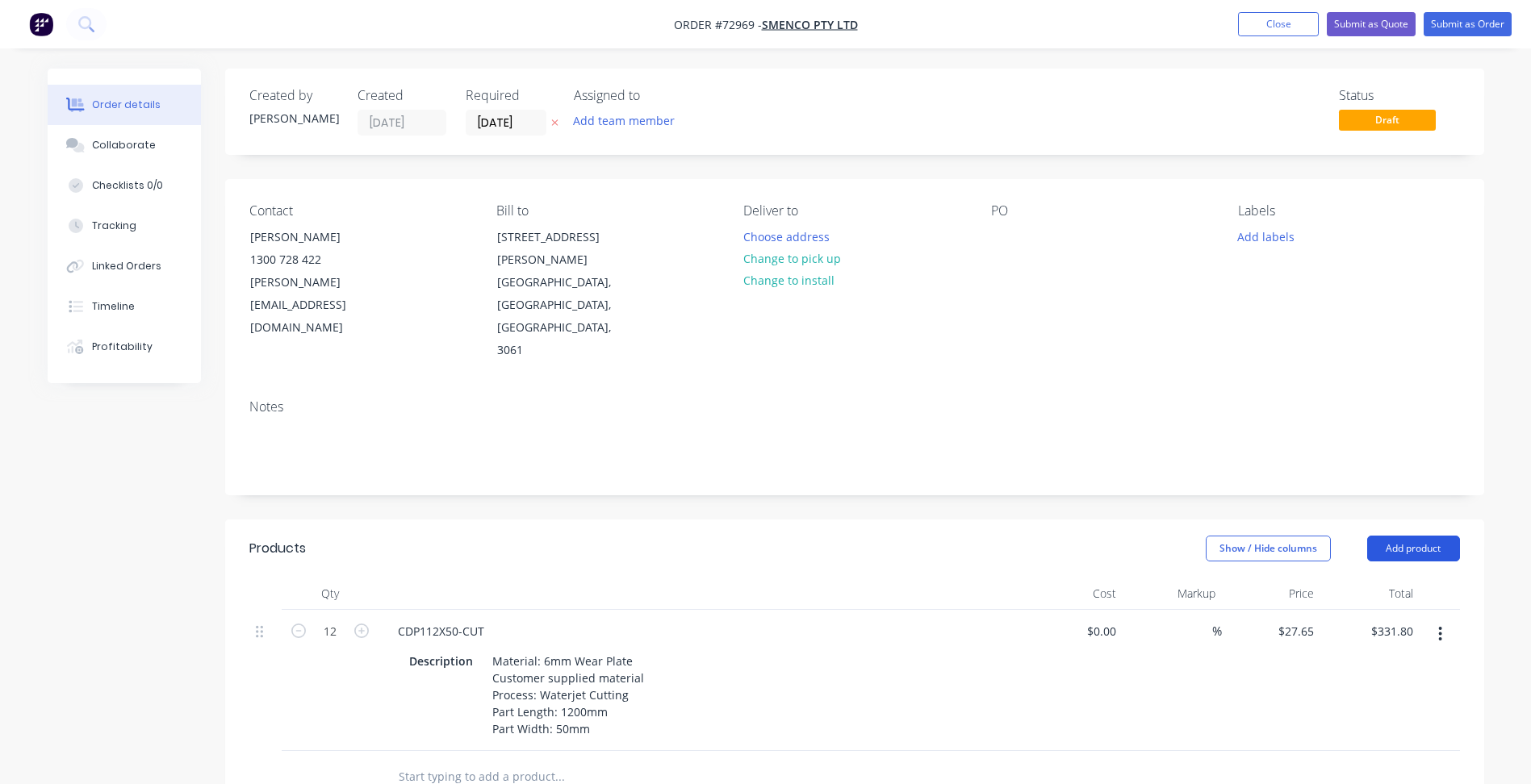
click at [1419, 535] on button "Add product" at bounding box center [1413, 548] width 93 height 25
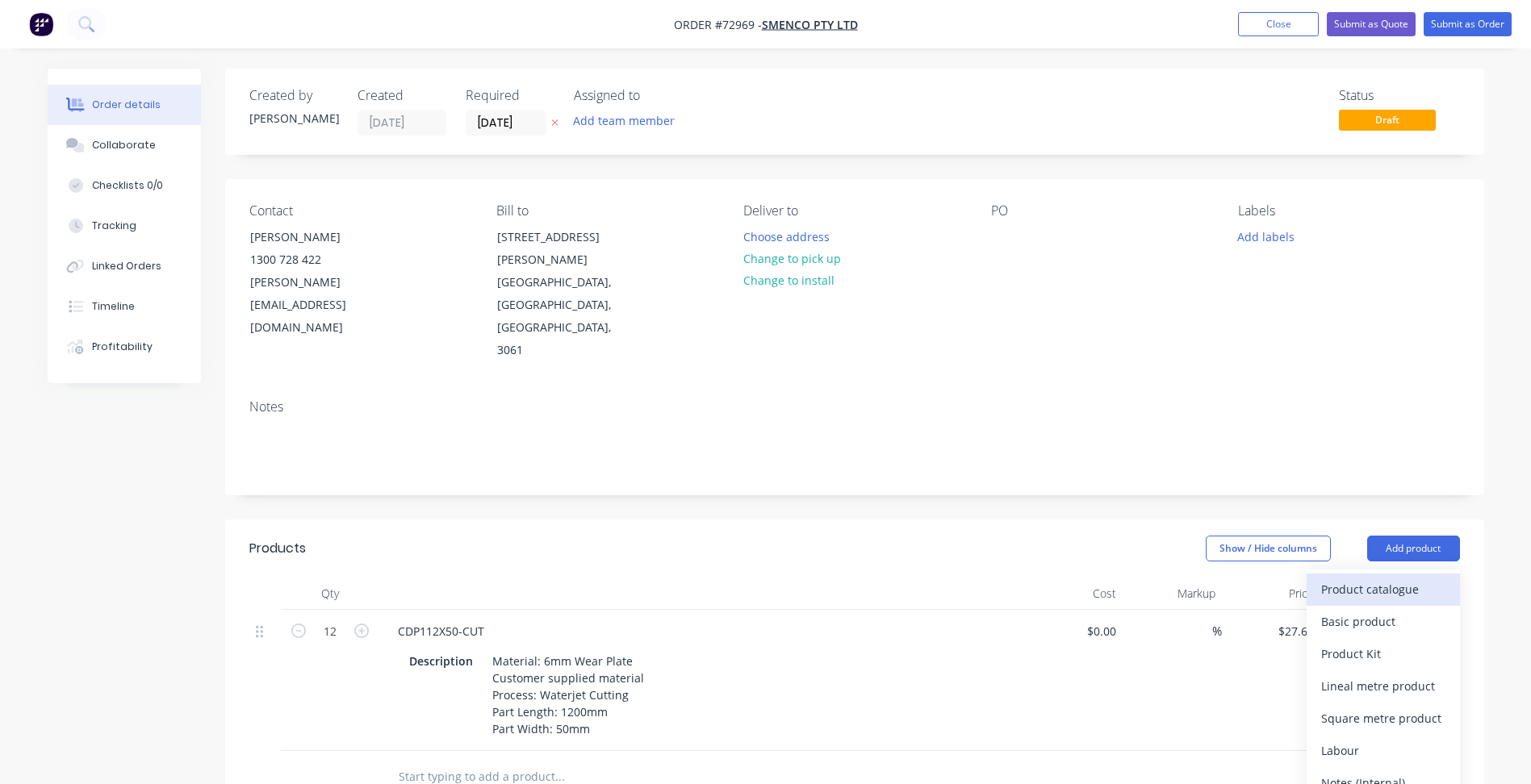
click at [1362, 577] on div "Product catalogue" at bounding box center [1382, 589] width 124 height 23
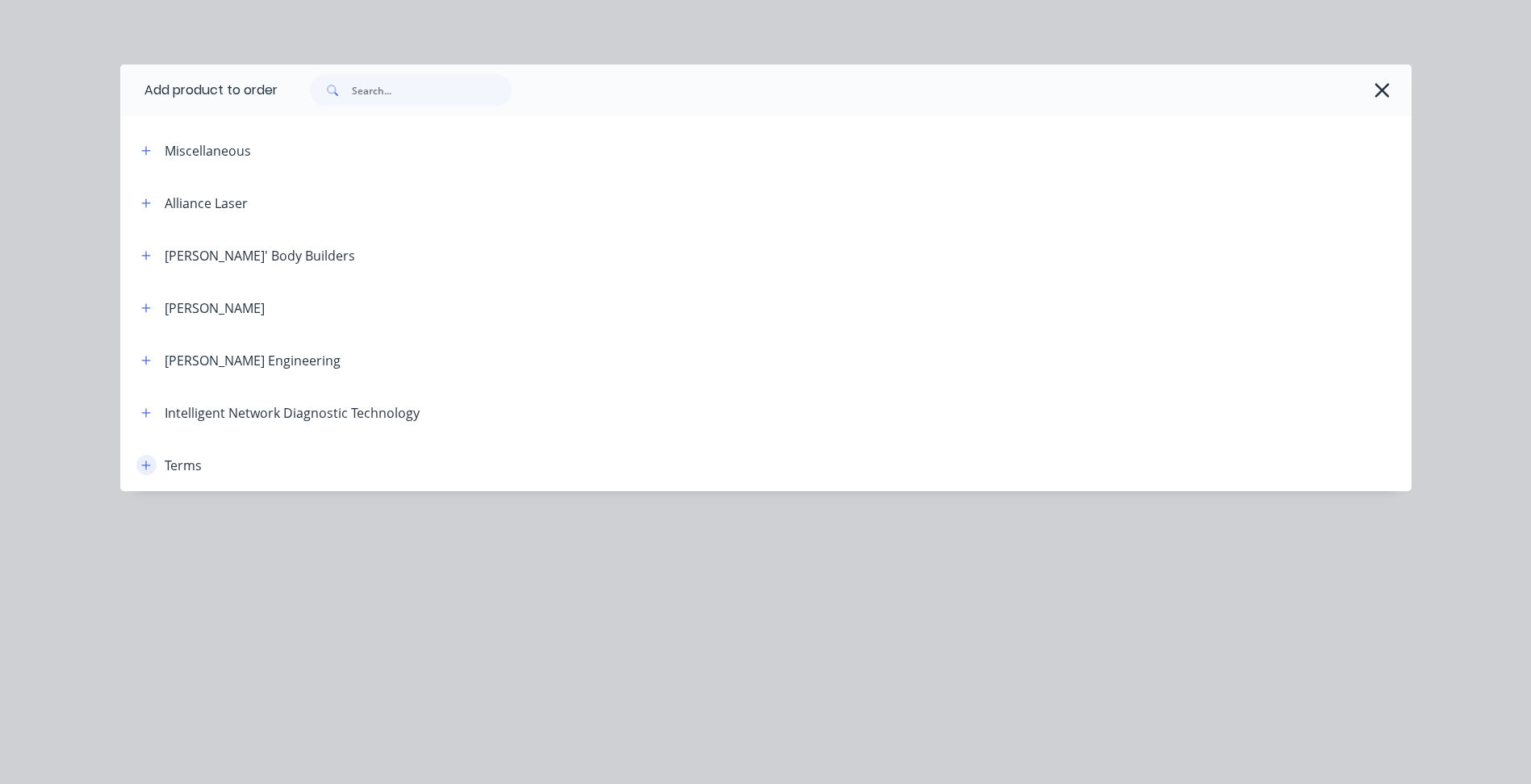
click at [152, 467] on button "button" at bounding box center [146, 465] width 20 height 20
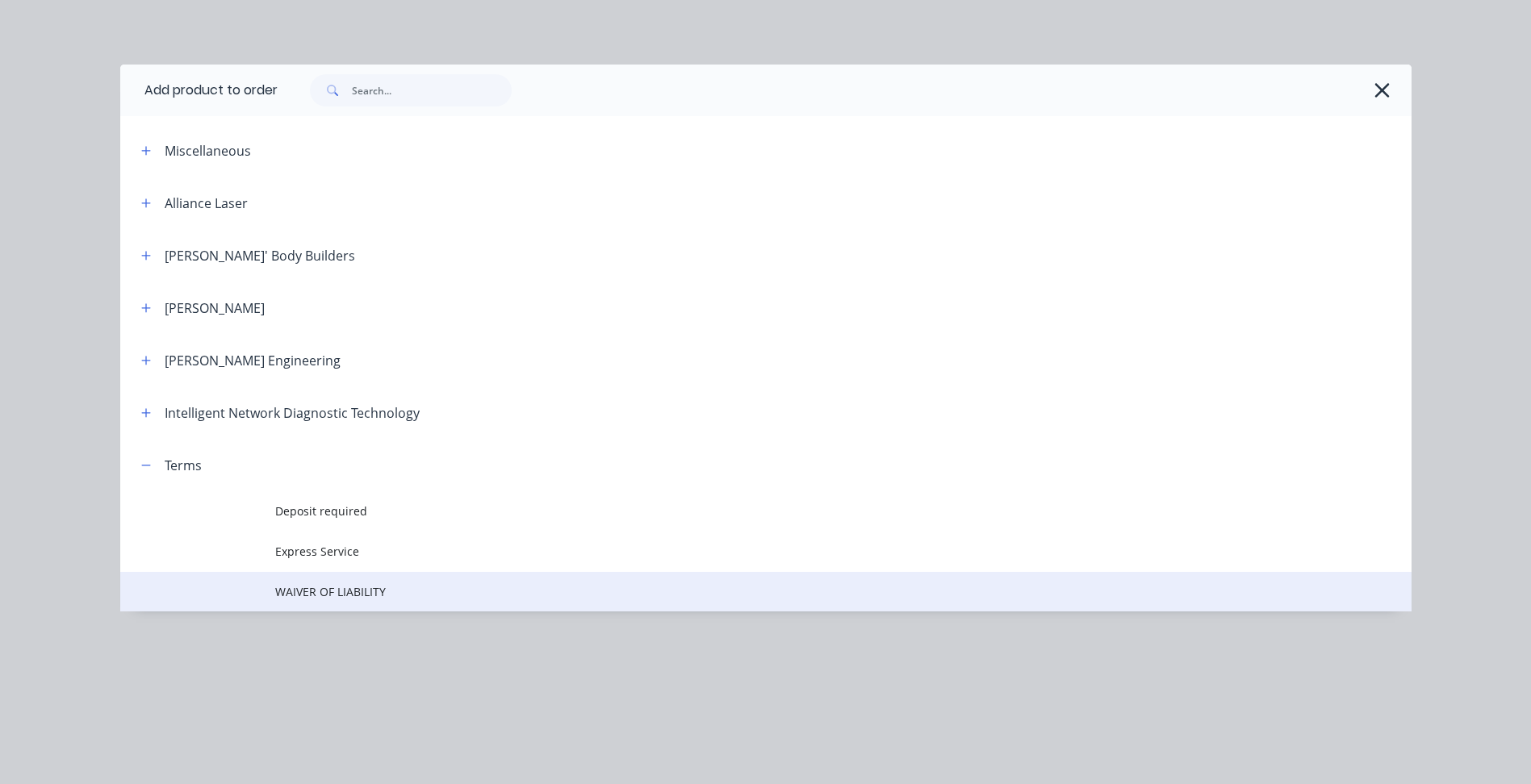
click at [336, 600] on span "WAIVER OF LIABILITY" at bounding box center [729, 591] width 909 height 17
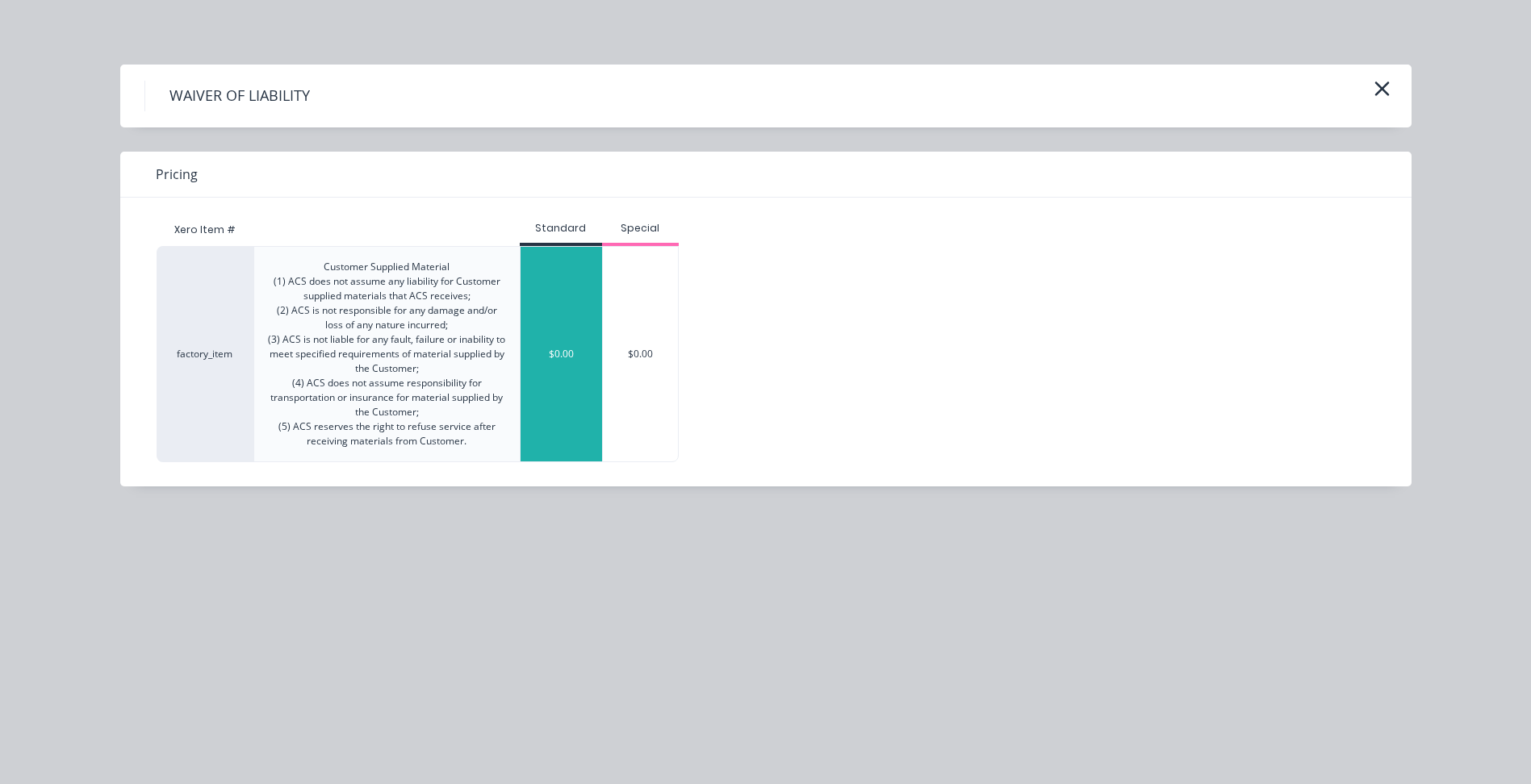
click at [552, 334] on div "$0.00" at bounding box center [562, 354] width 82 height 215
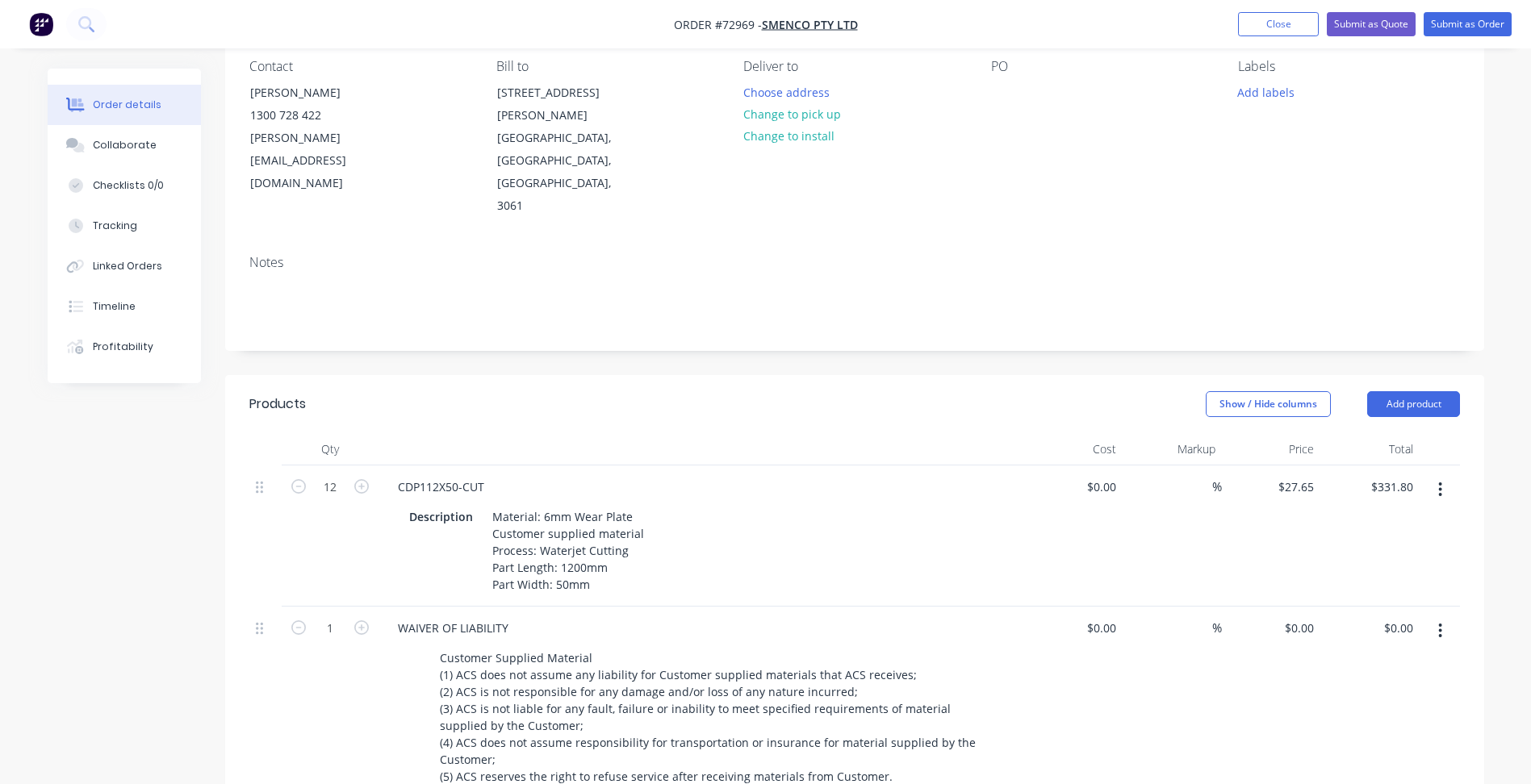
scroll to position [404, 0]
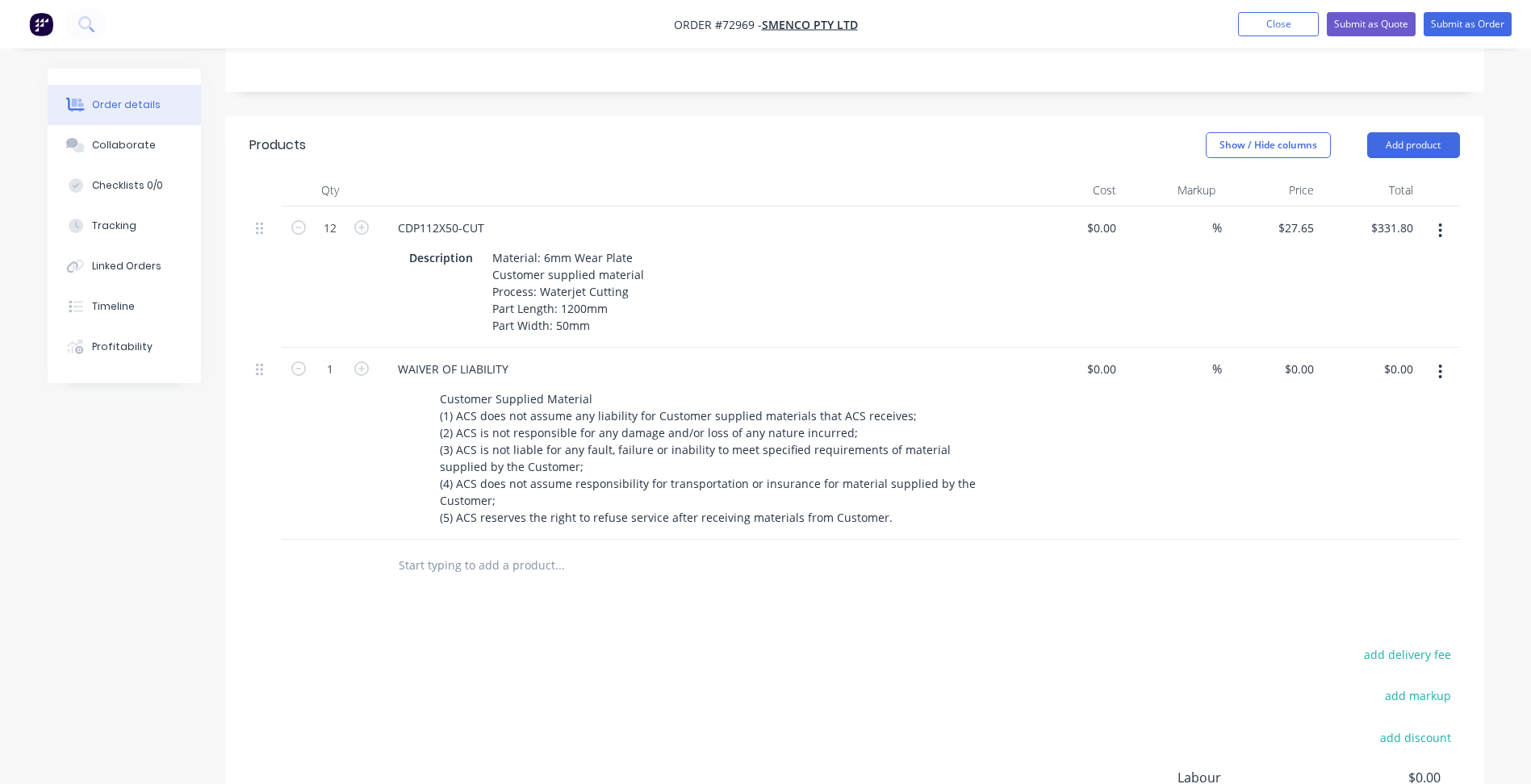
click at [633, 644] on div "add delivery fee add markup add discount Labour $0.00 Sub total $331.80 Margin …" at bounding box center [854, 799] width 1210 height 311
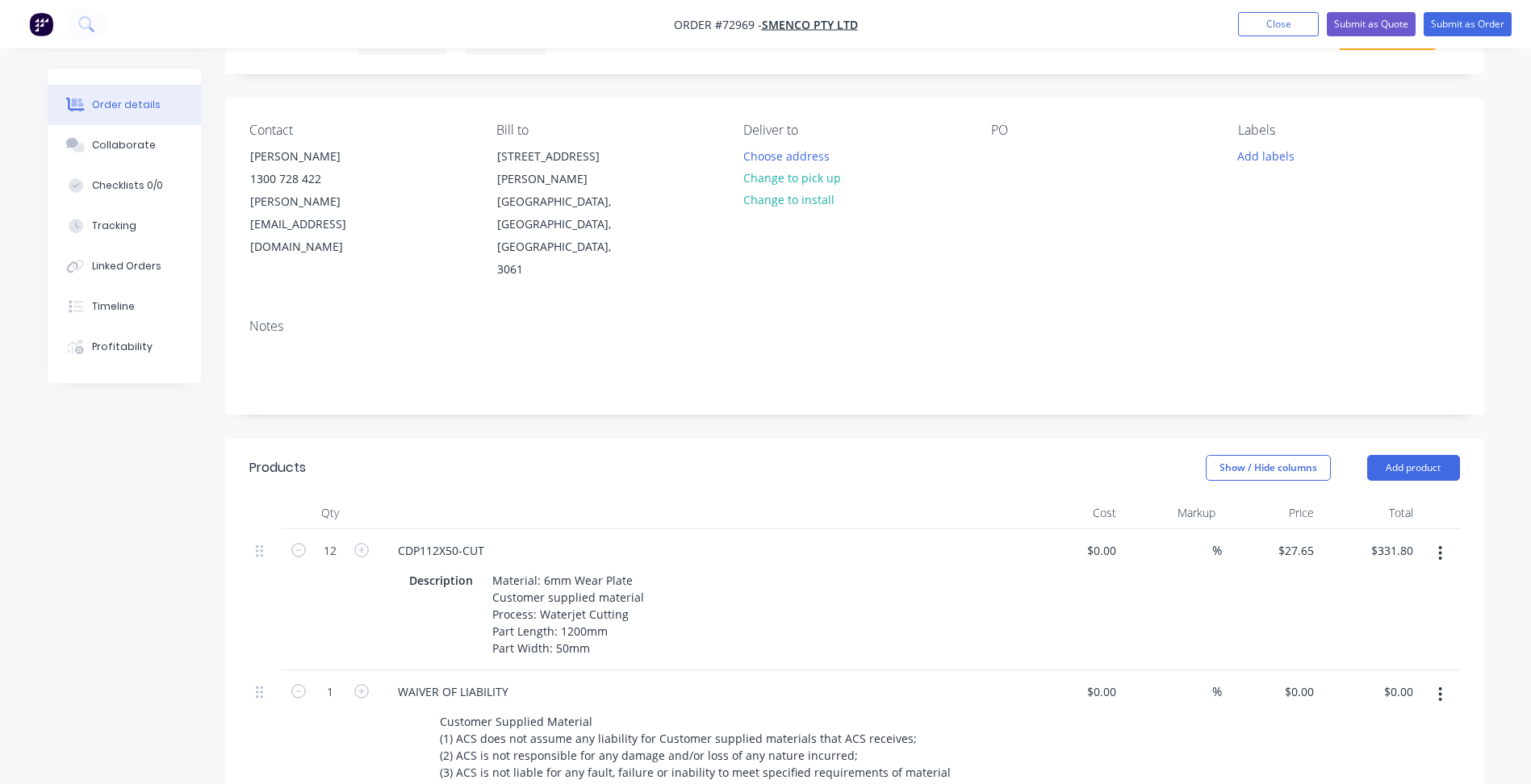
scroll to position [0, 0]
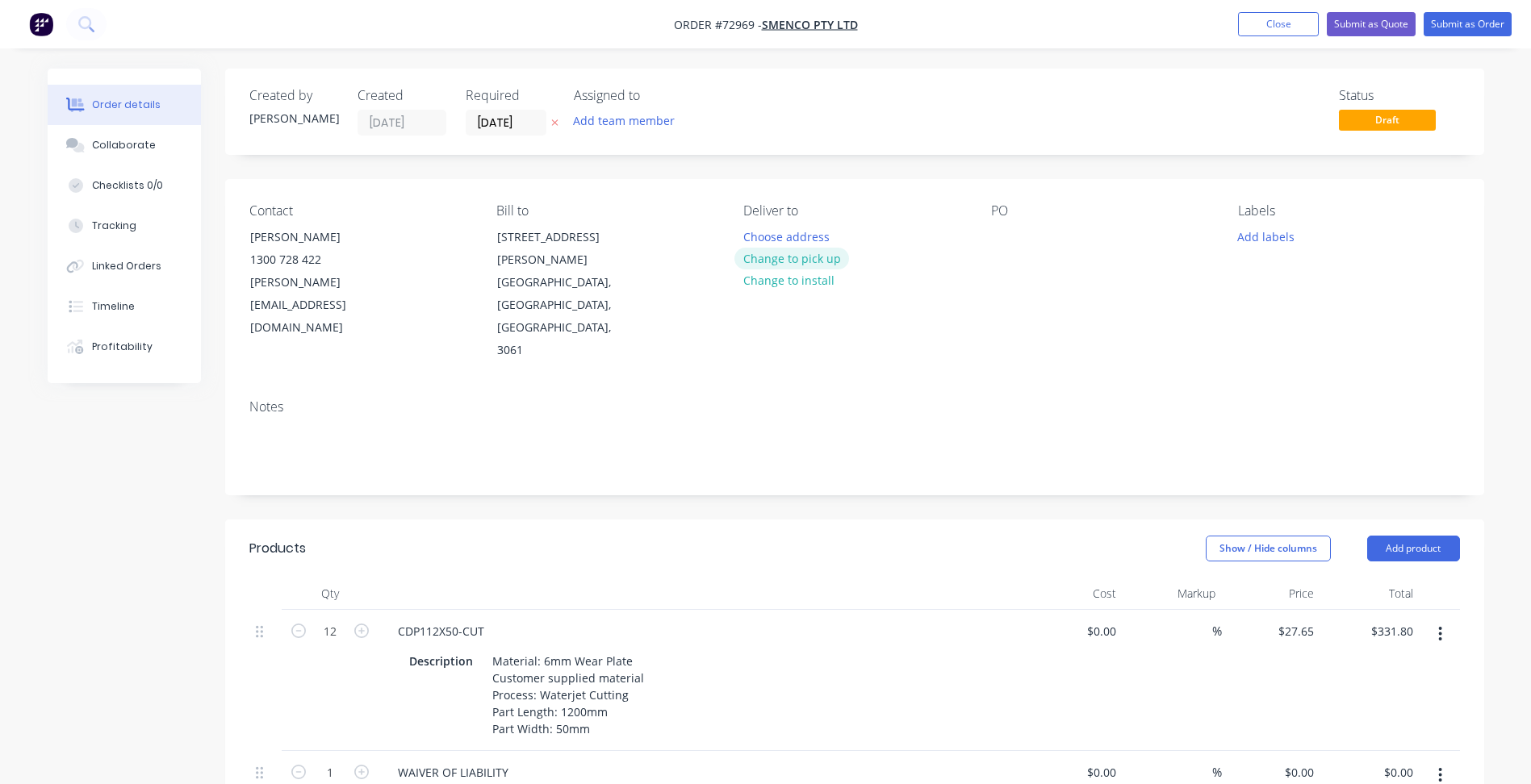
click at [771, 260] on button "Change to pick up" at bounding box center [791, 258] width 114 height 21
click at [491, 121] on input "09/10/25" at bounding box center [505, 122] width 79 height 24
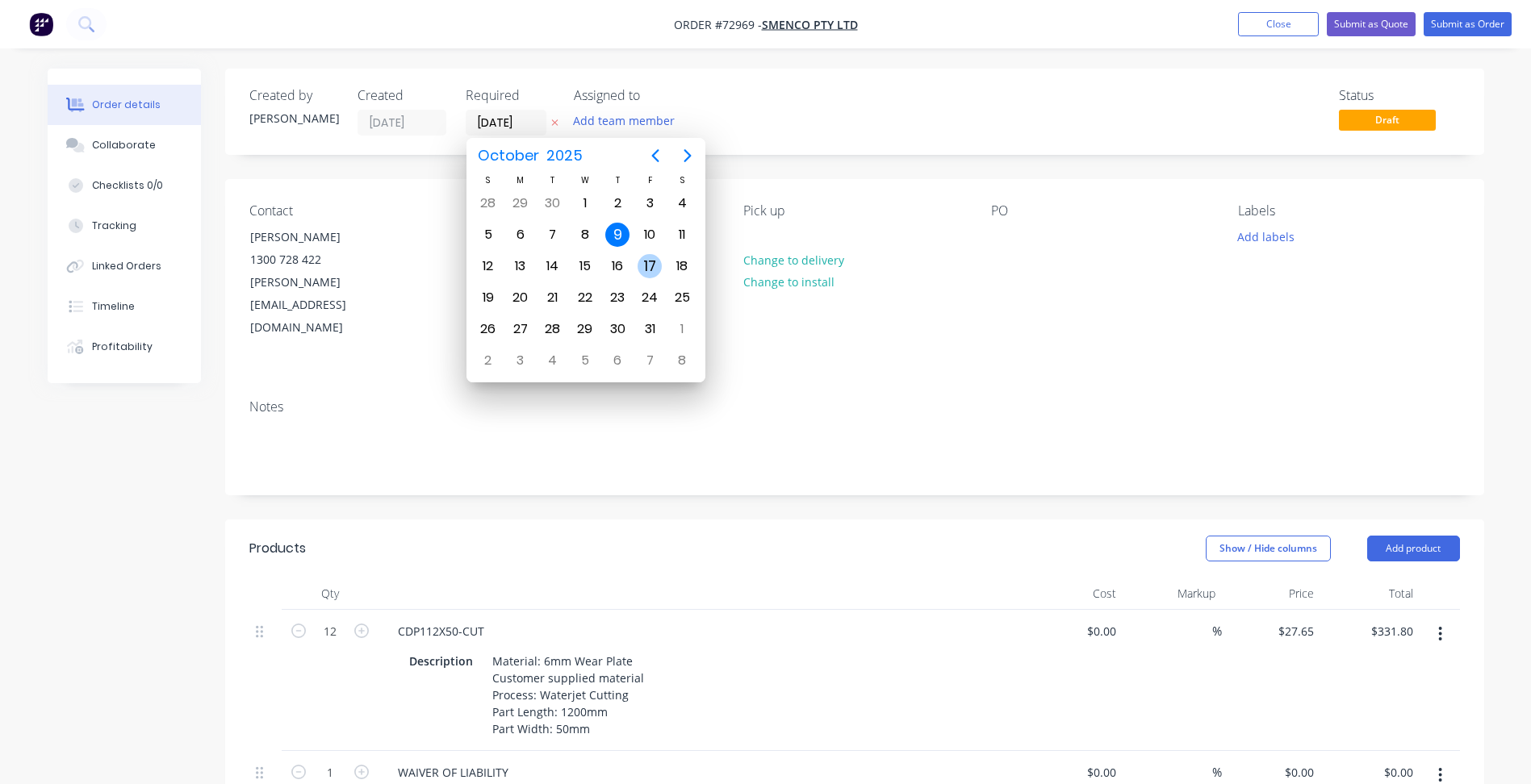
click at [652, 267] on div "17" at bounding box center [649, 266] width 24 height 24
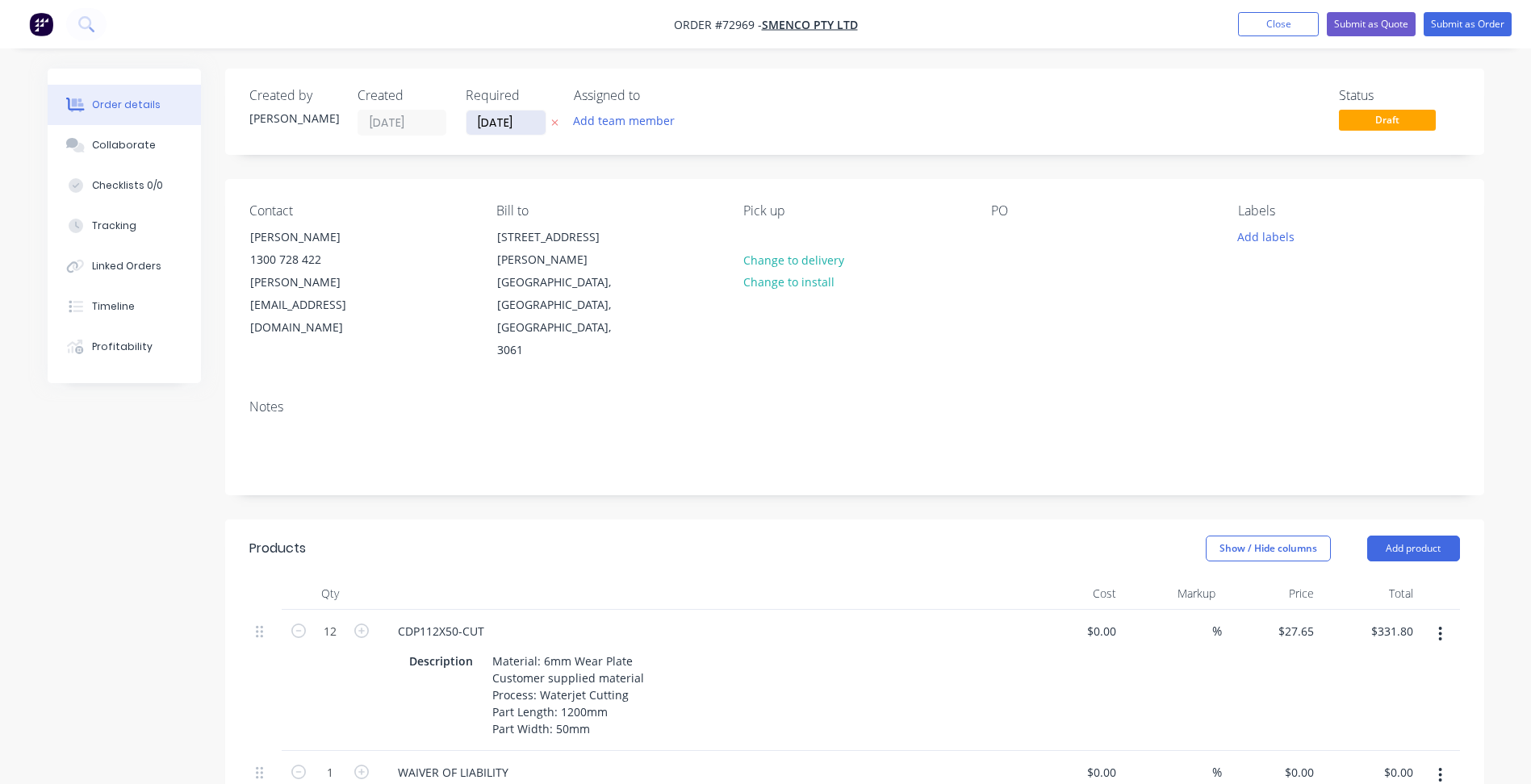
click at [517, 128] on input "17/10/25" at bounding box center [505, 122] width 79 height 24
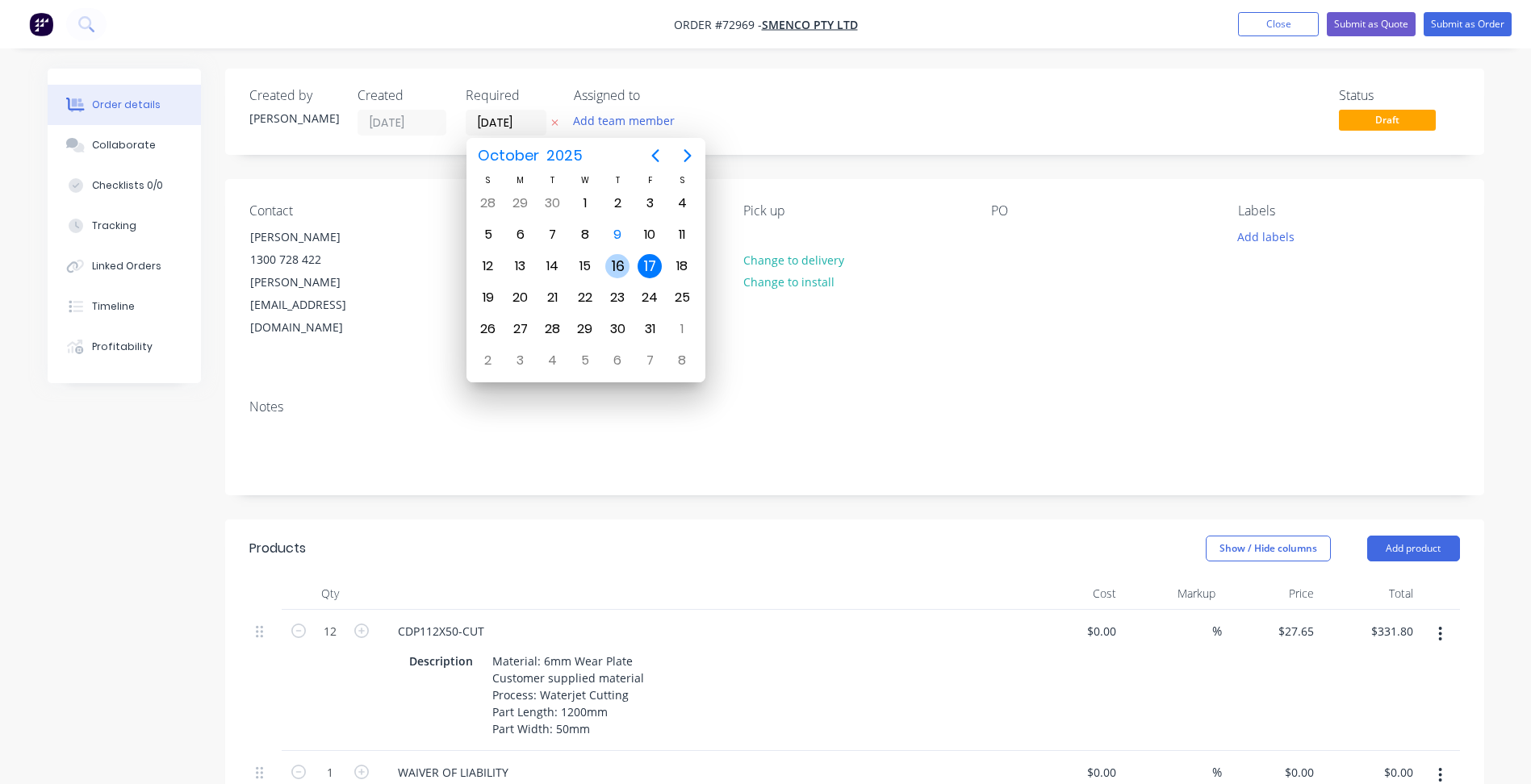
click at [614, 274] on div "16" at bounding box center [617, 266] width 24 height 24
type input "16/10/25"
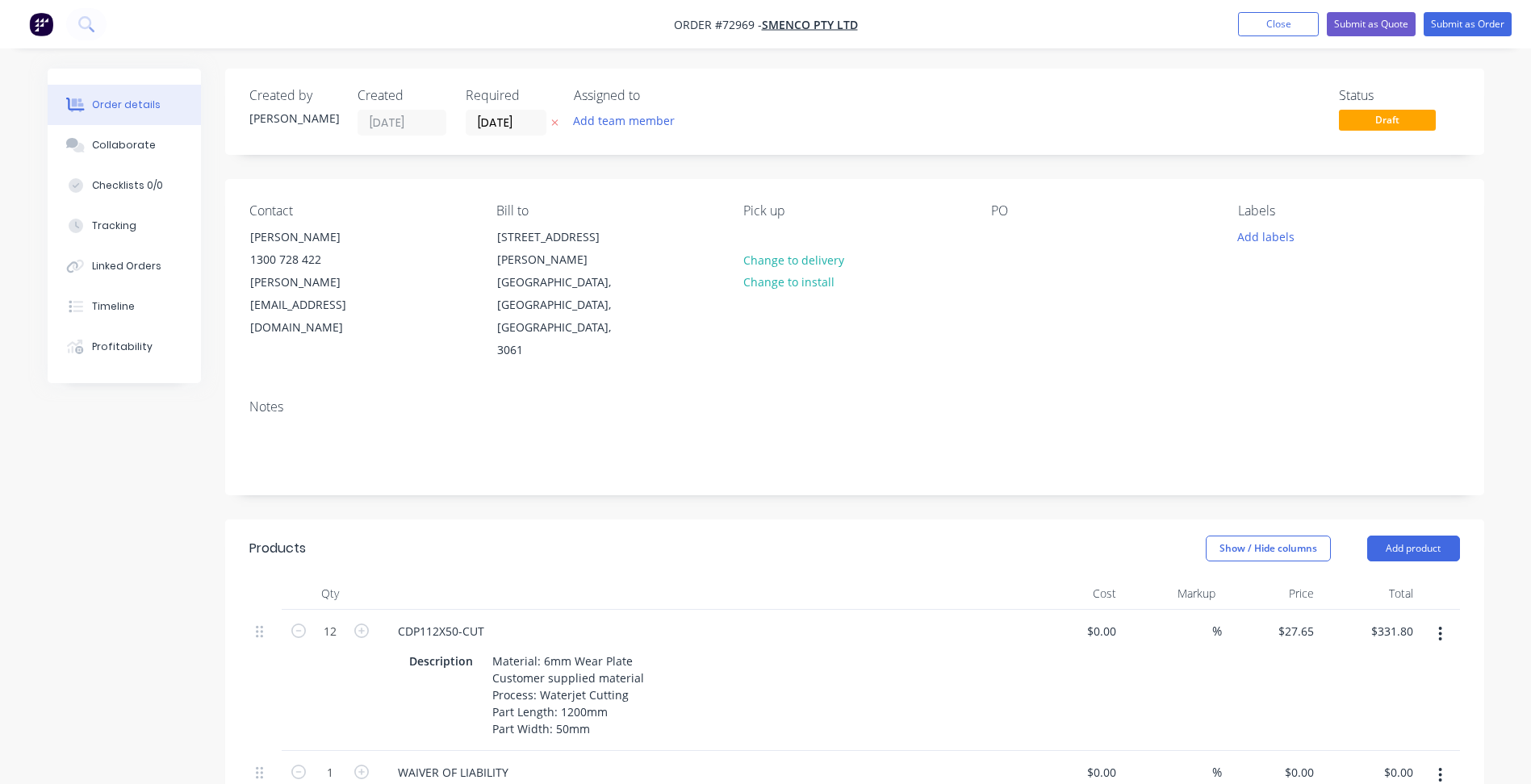
click at [1274, 248] on div "Labels Add labels" at bounding box center [1348, 282] width 221 height 159
click at [1274, 238] on button "Add labels" at bounding box center [1266, 236] width 74 height 21
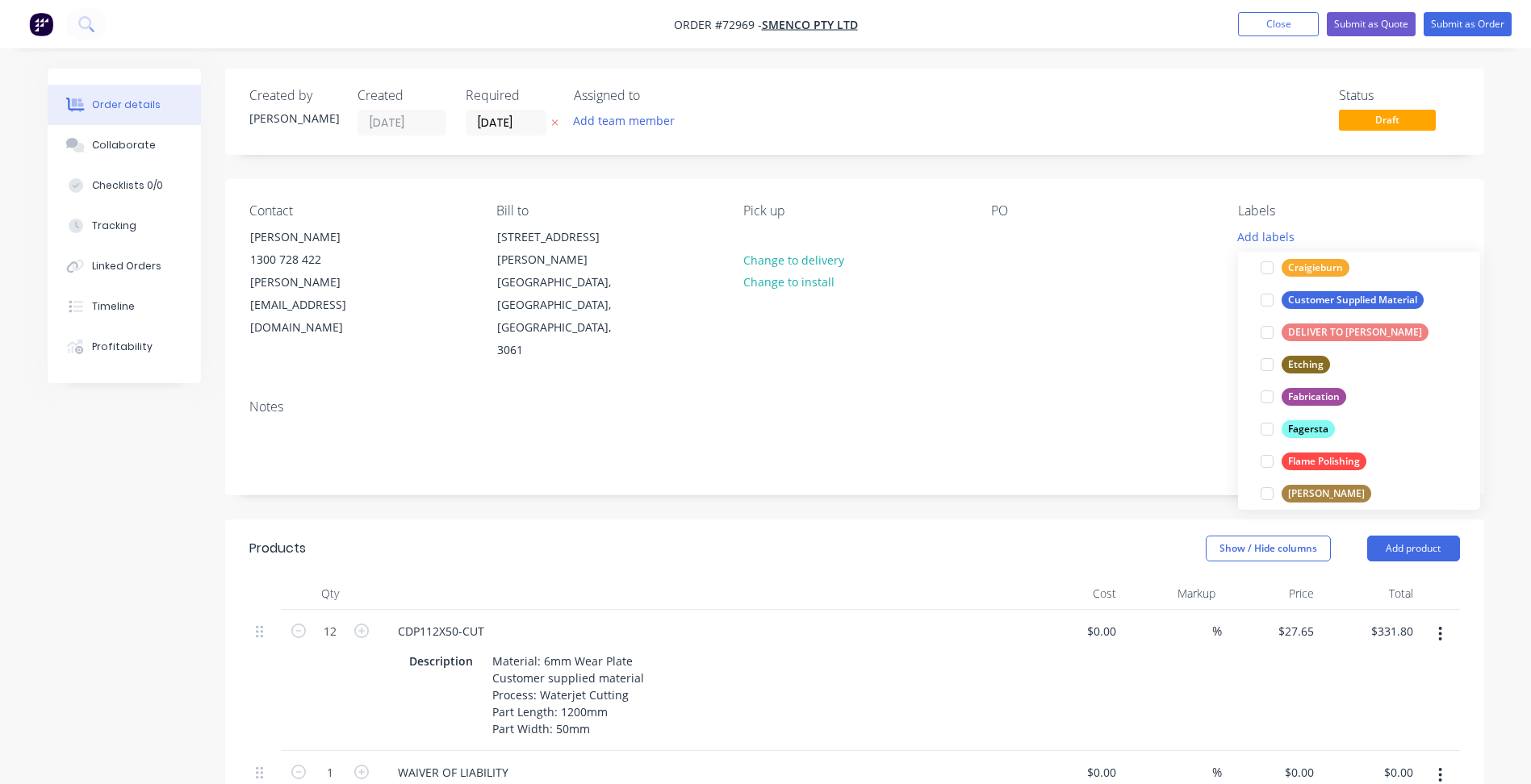
drag, startPoint x: 1262, startPoint y: 295, endPoint x: 1167, endPoint y: 289, distance: 95.2
click at [1262, 295] on div at bounding box center [1266, 299] width 32 height 32
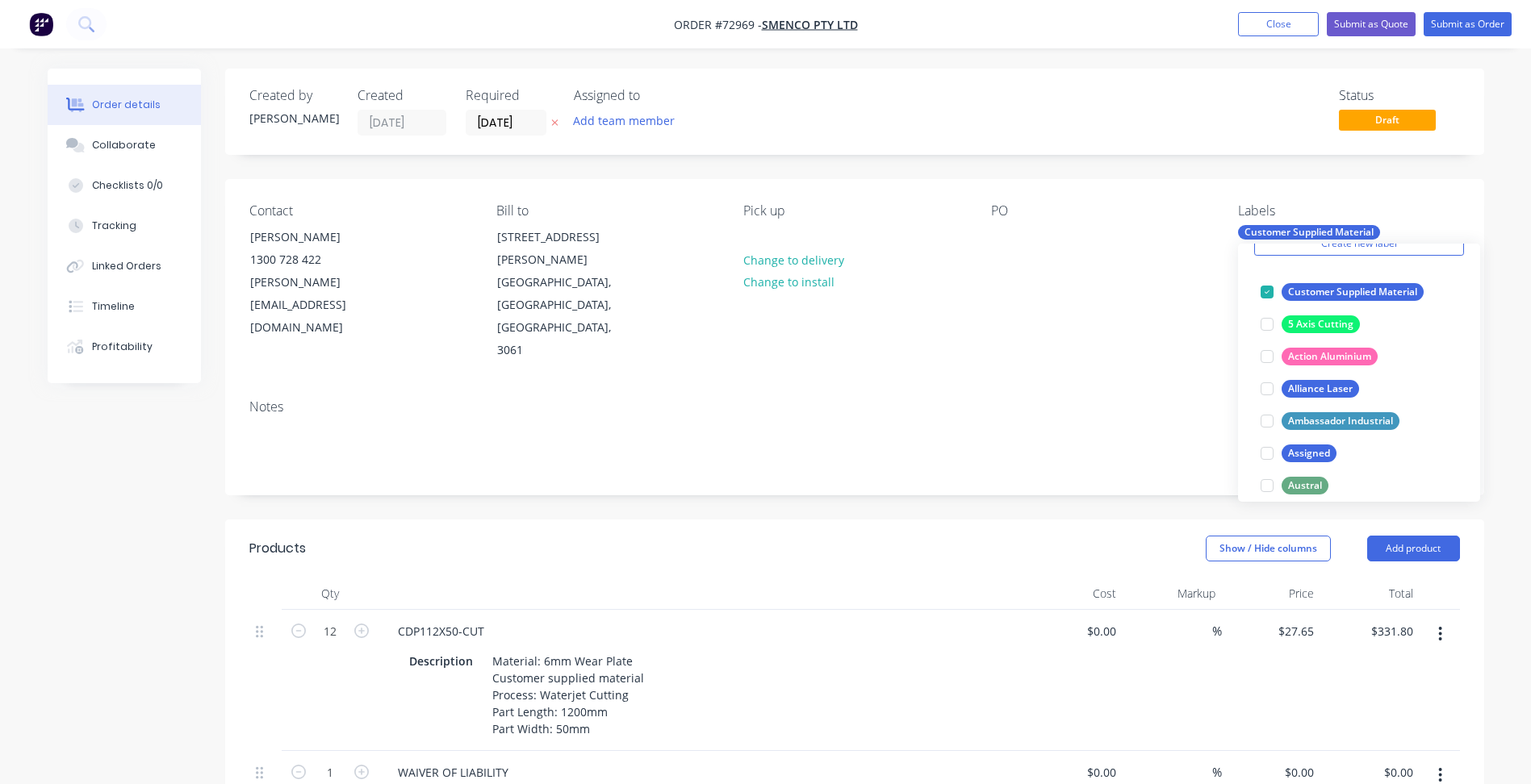
click at [1130, 386] on div "Notes" at bounding box center [854, 440] width 1259 height 108
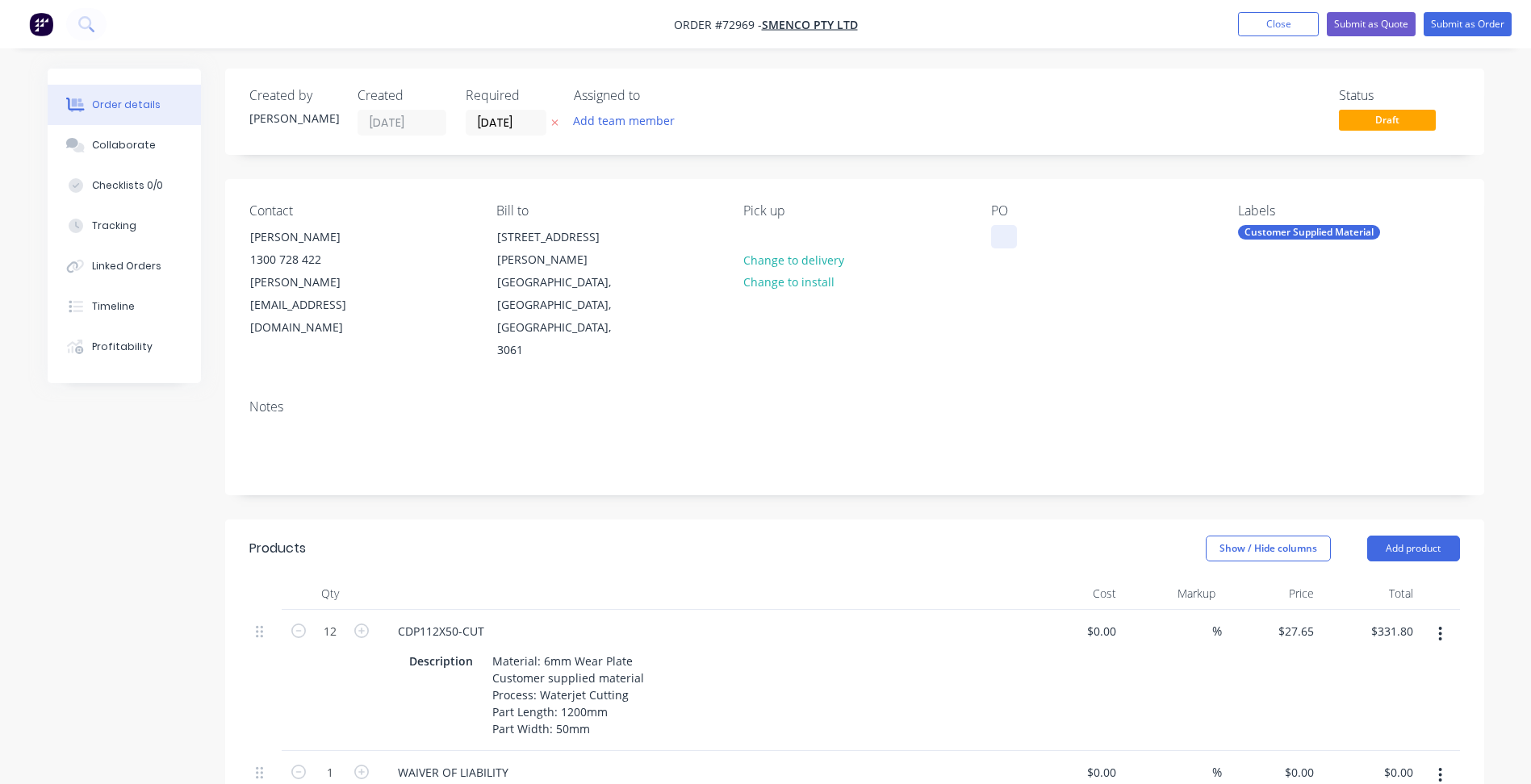
click at [1005, 228] on div at bounding box center [1003, 237] width 25 height 23
paste div
click at [1479, 25] on button "Submit as Order" at bounding box center [1467, 23] width 88 height 24
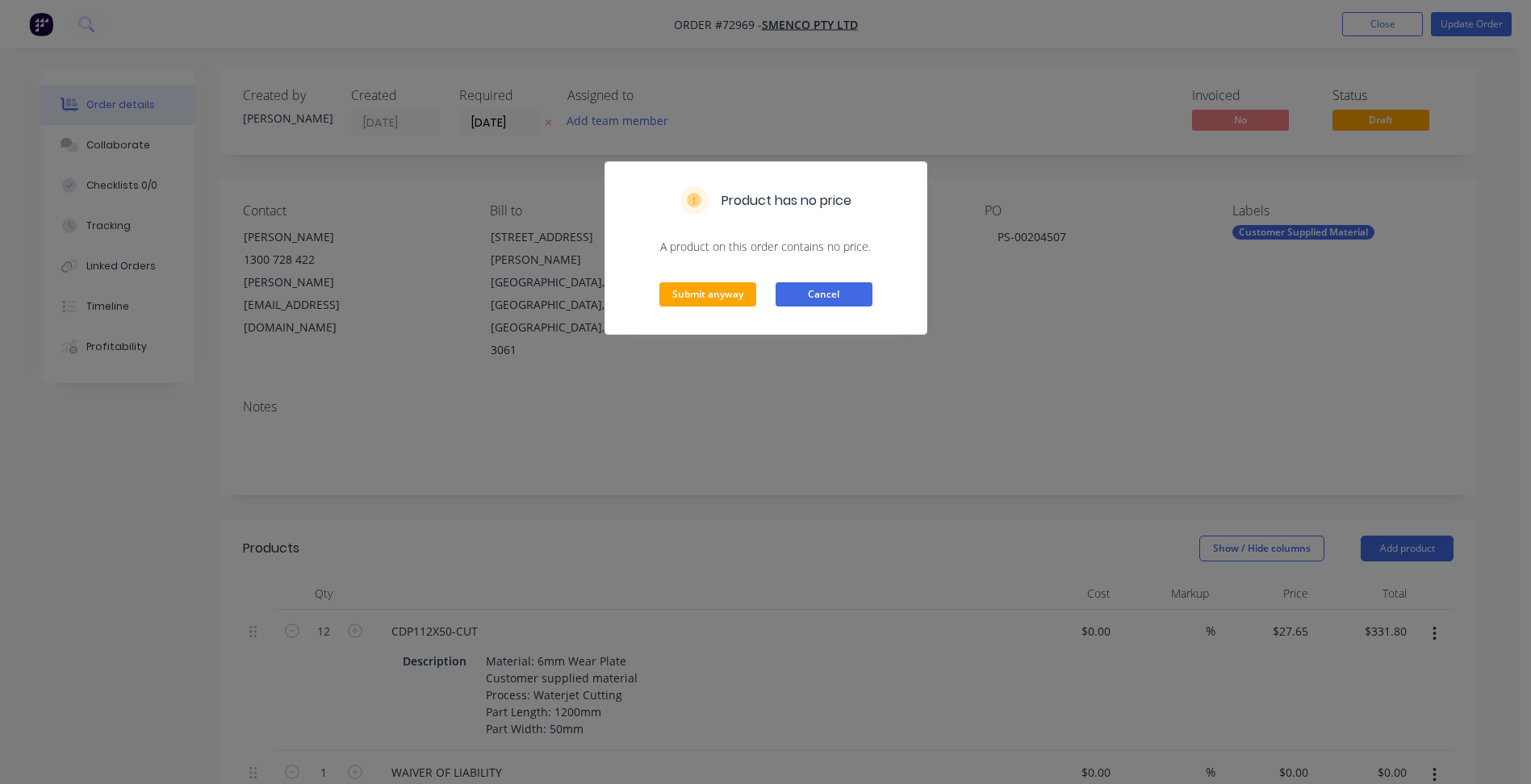
click at [825, 298] on button "Cancel" at bounding box center [823, 294] width 97 height 24
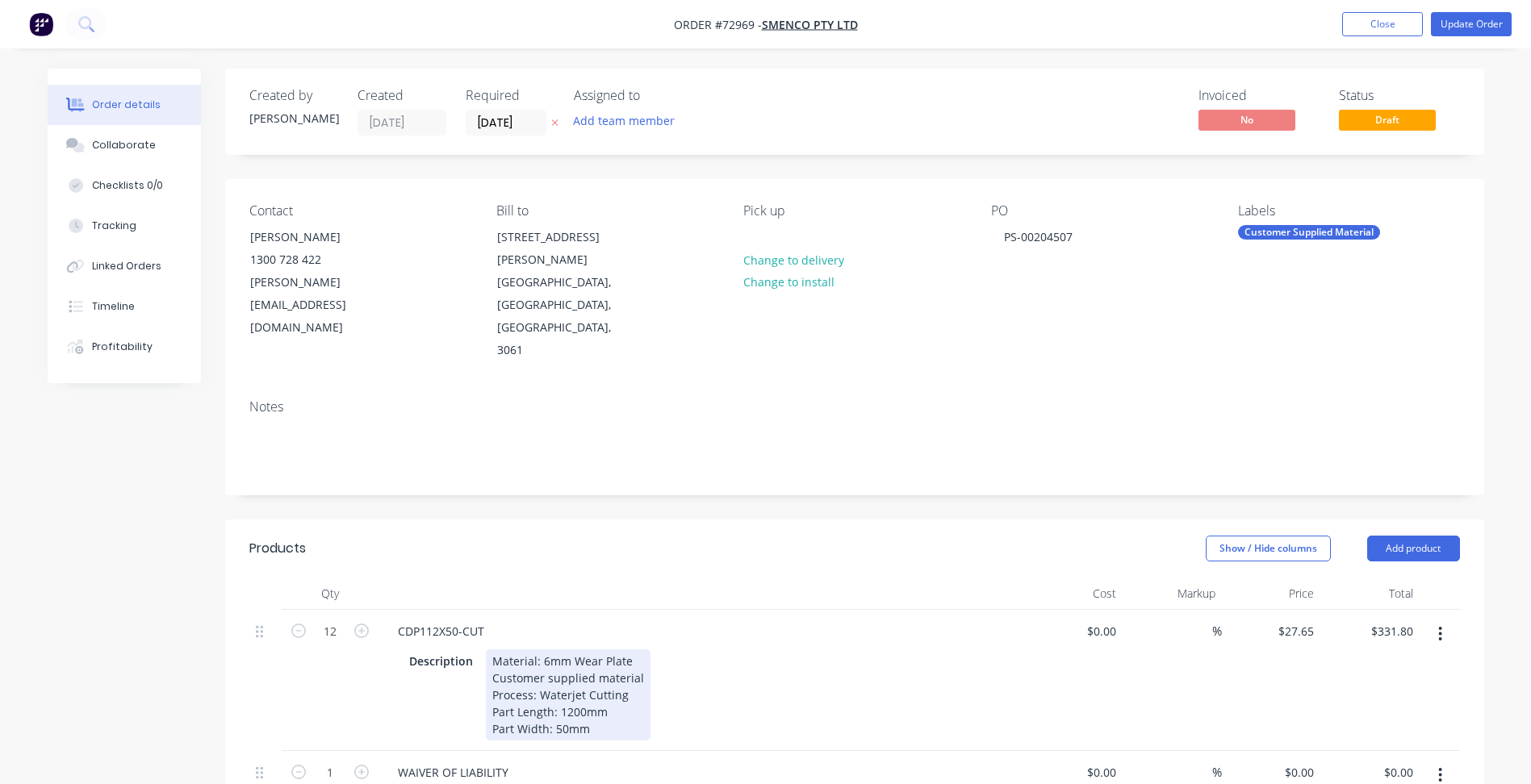
click at [596, 666] on div "Material: 6mm Wear Plate Customer supplied material Process: Waterjet Cutting P…" at bounding box center [568, 694] width 165 height 91
click at [612, 662] on div "Material: 6mm Wear Plate Customer supplied material Process: Waterjet Cutting P…" at bounding box center [568, 694] width 165 height 91
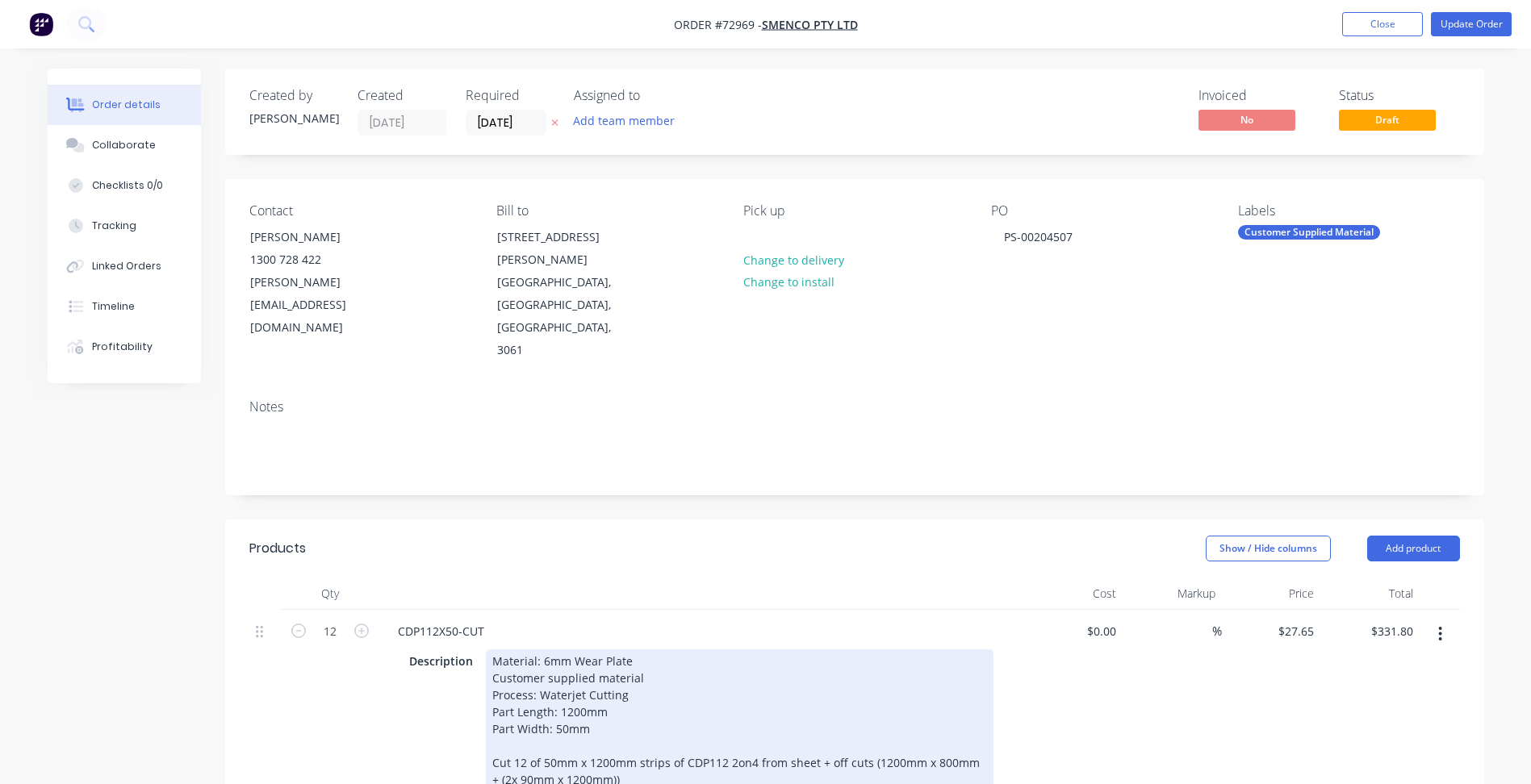
click at [866, 691] on div "Material: 6mm Wear Plate Customer supplied material Process: Waterjet Cutting P…" at bounding box center [739, 728] width 507 height 159
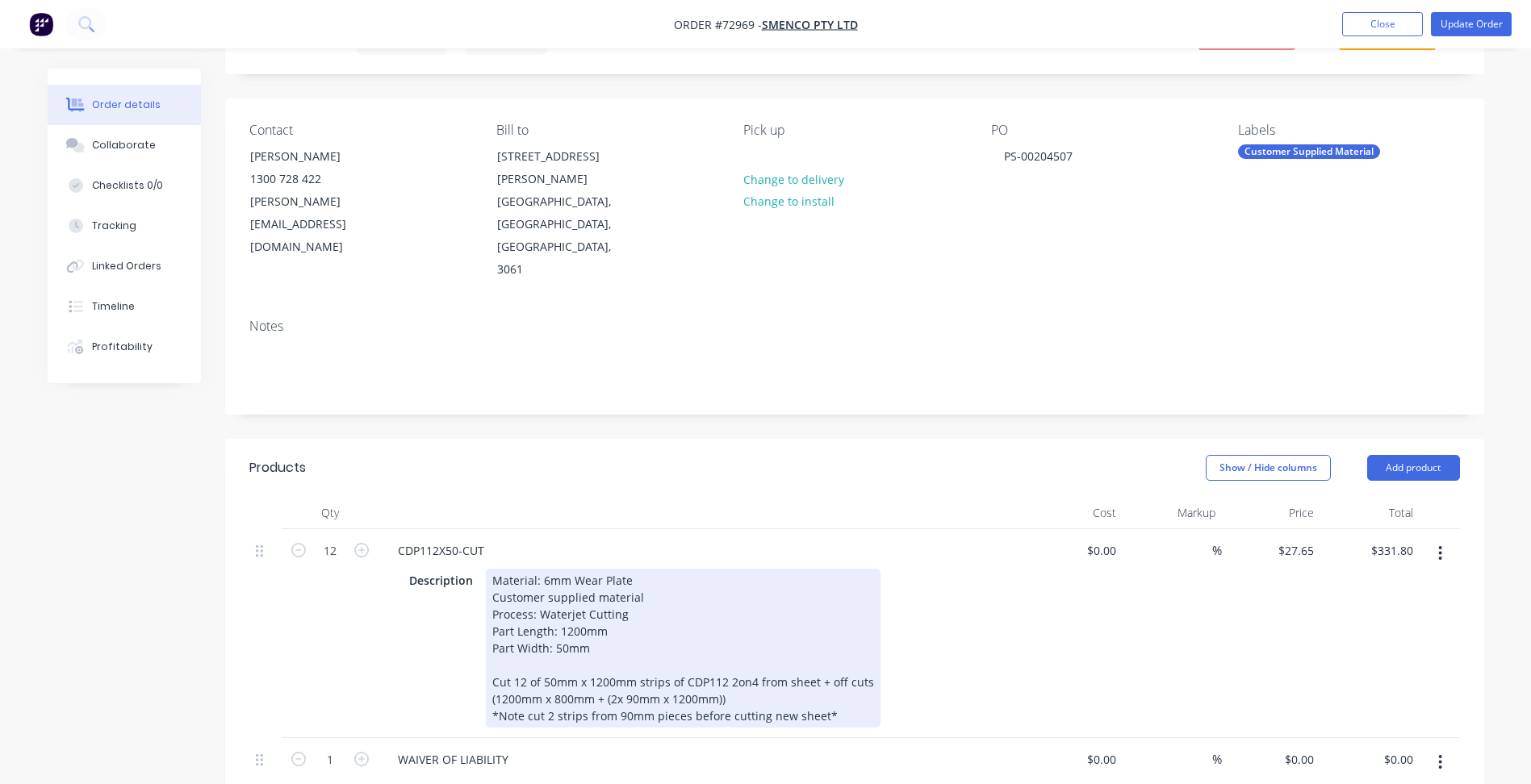
click at [745, 632] on div "Material: 6mm Wear Plate Customer supplied material Process: Waterjet Cutting P…" at bounding box center [683, 647] width 395 height 159
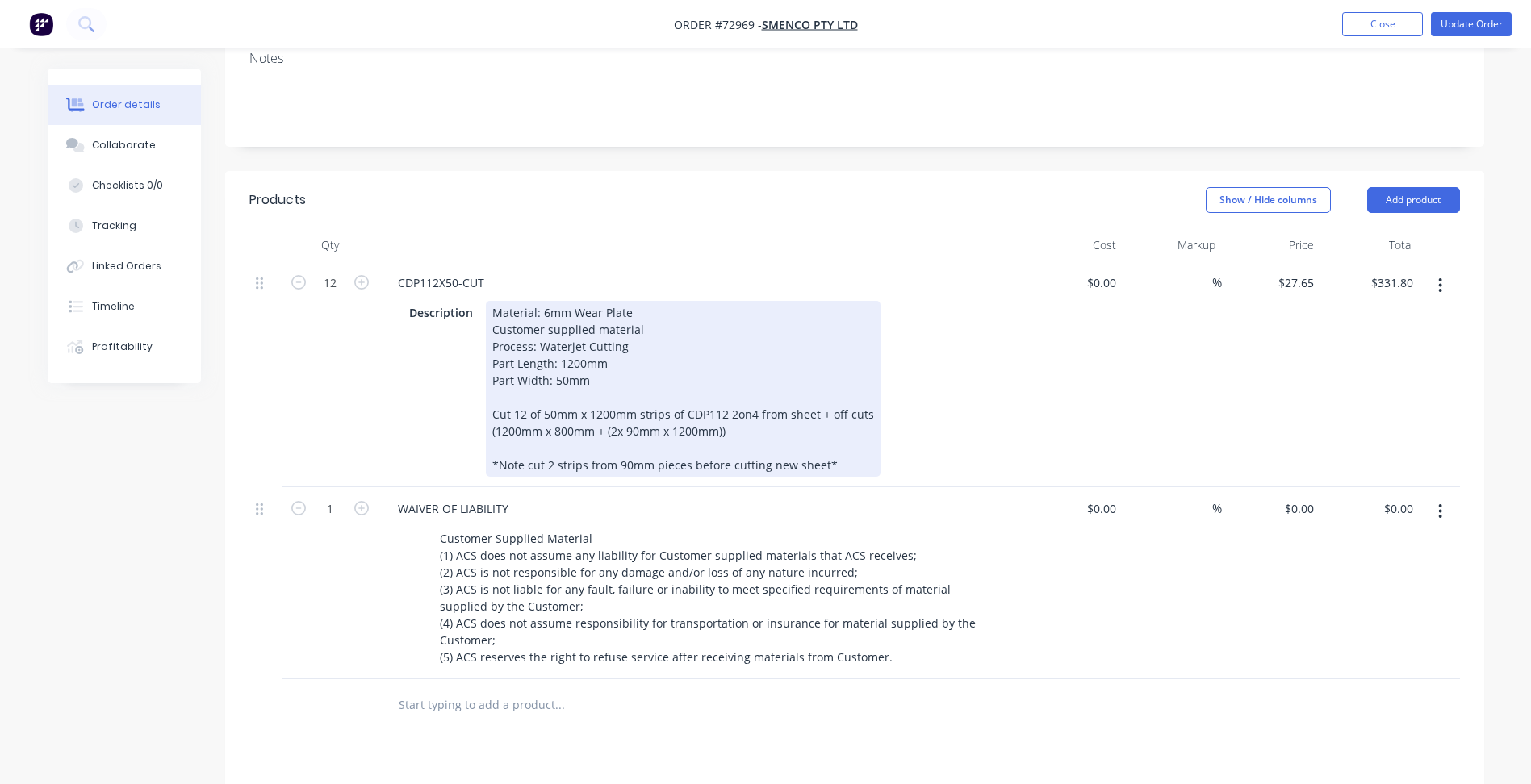
scroll to position [404, 0]
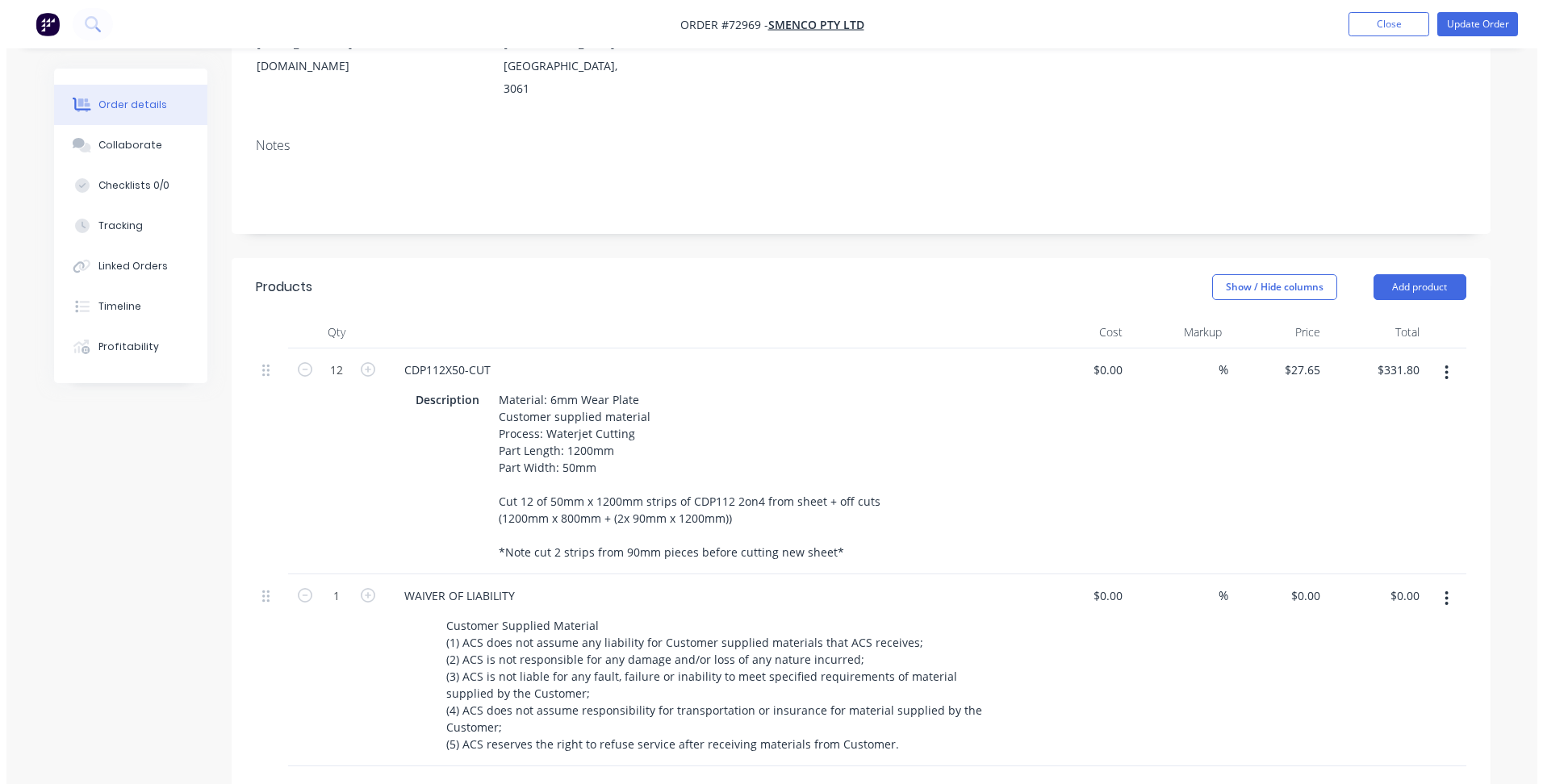
scroll to position [0, 0]
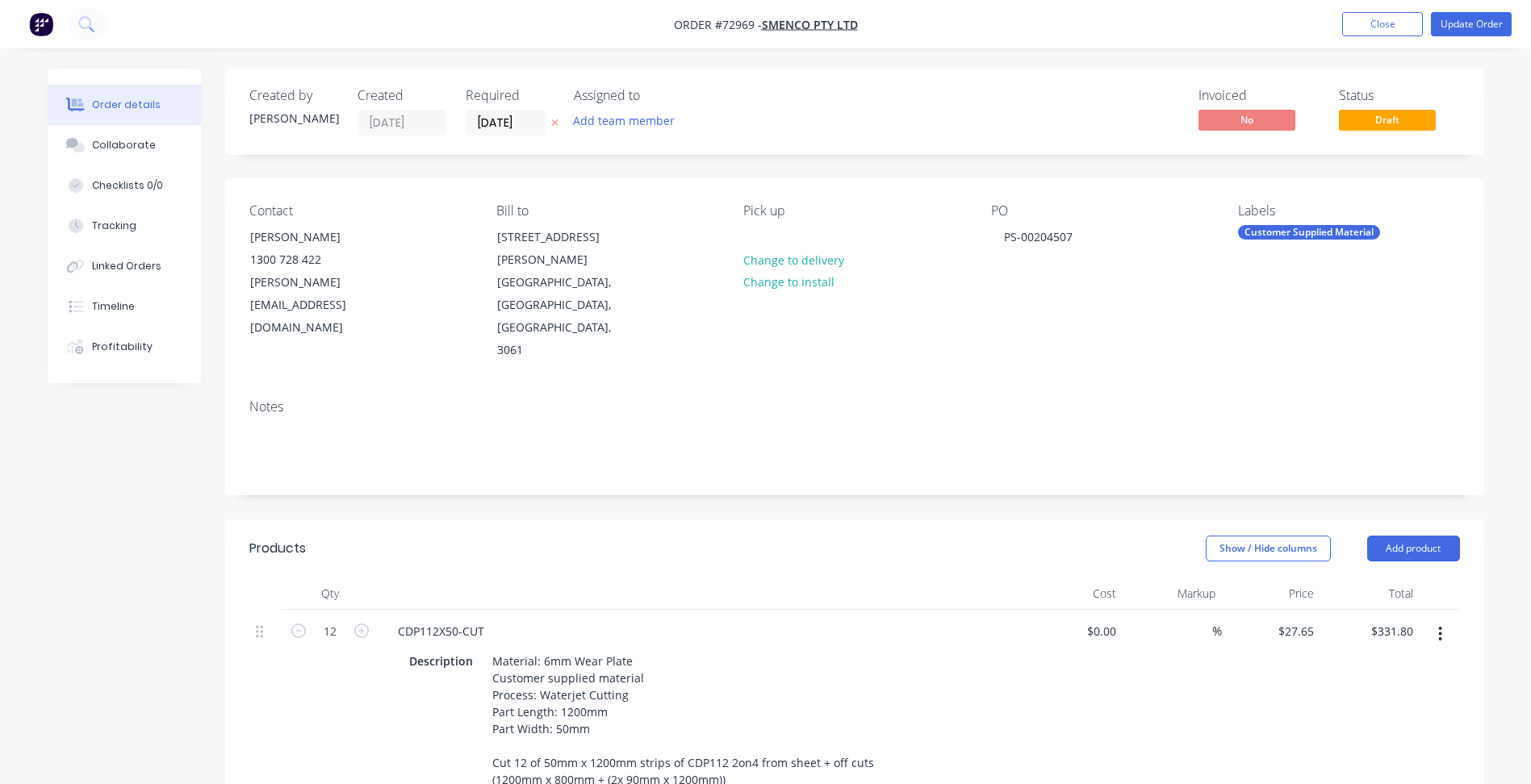
click at [1481, 12] on nav "Order #72969 - Smenco Pty Ltd Add product Close Update Order" at bounding box center [766, 24] width 1531 height 49
click at [1475, 25] on button "Update Order" at bounding box center [1471, 23] width 81 height 24
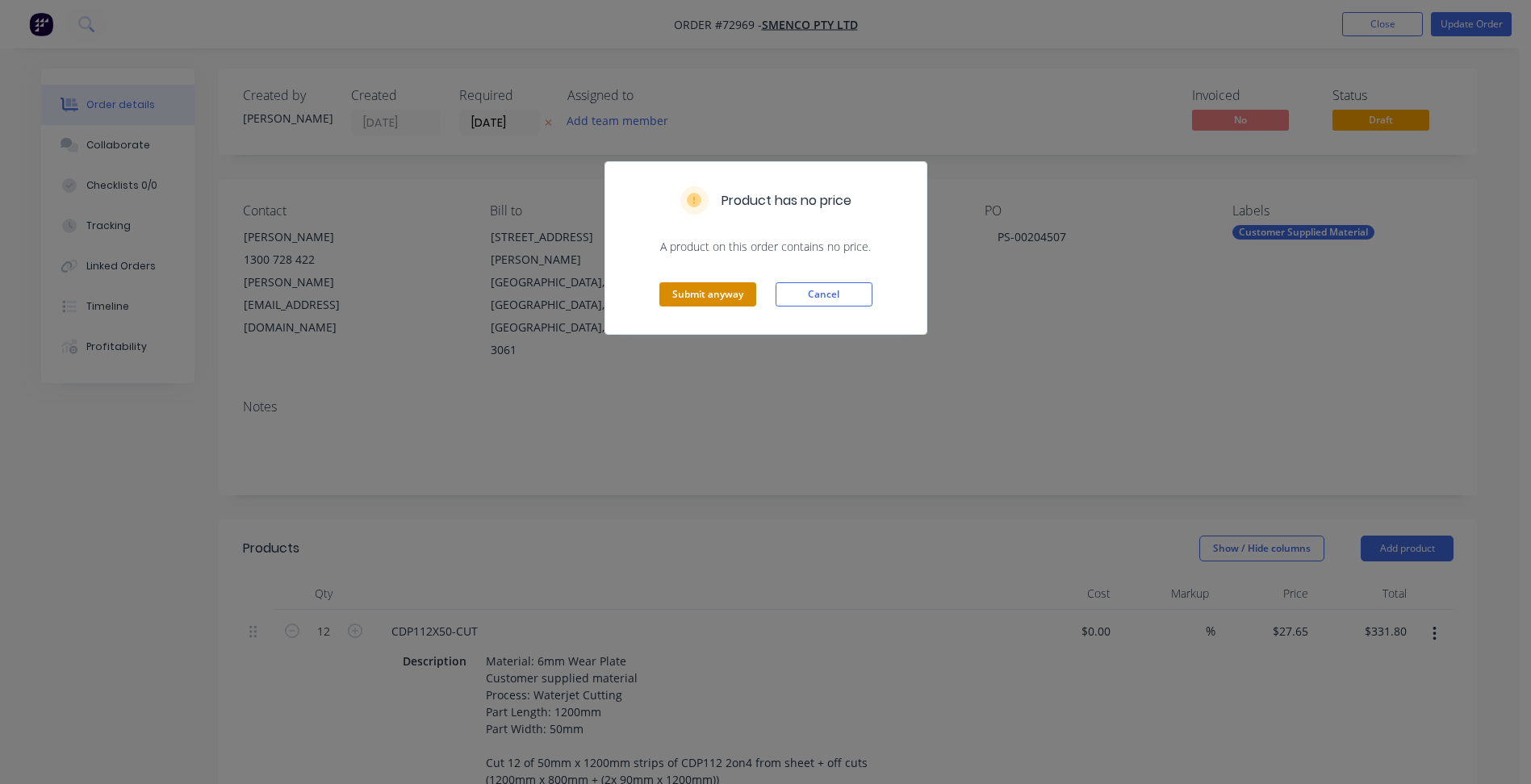
click at [733, 294] on button "Submit anyway" at bounding box center [707, 294] width 97 height 24
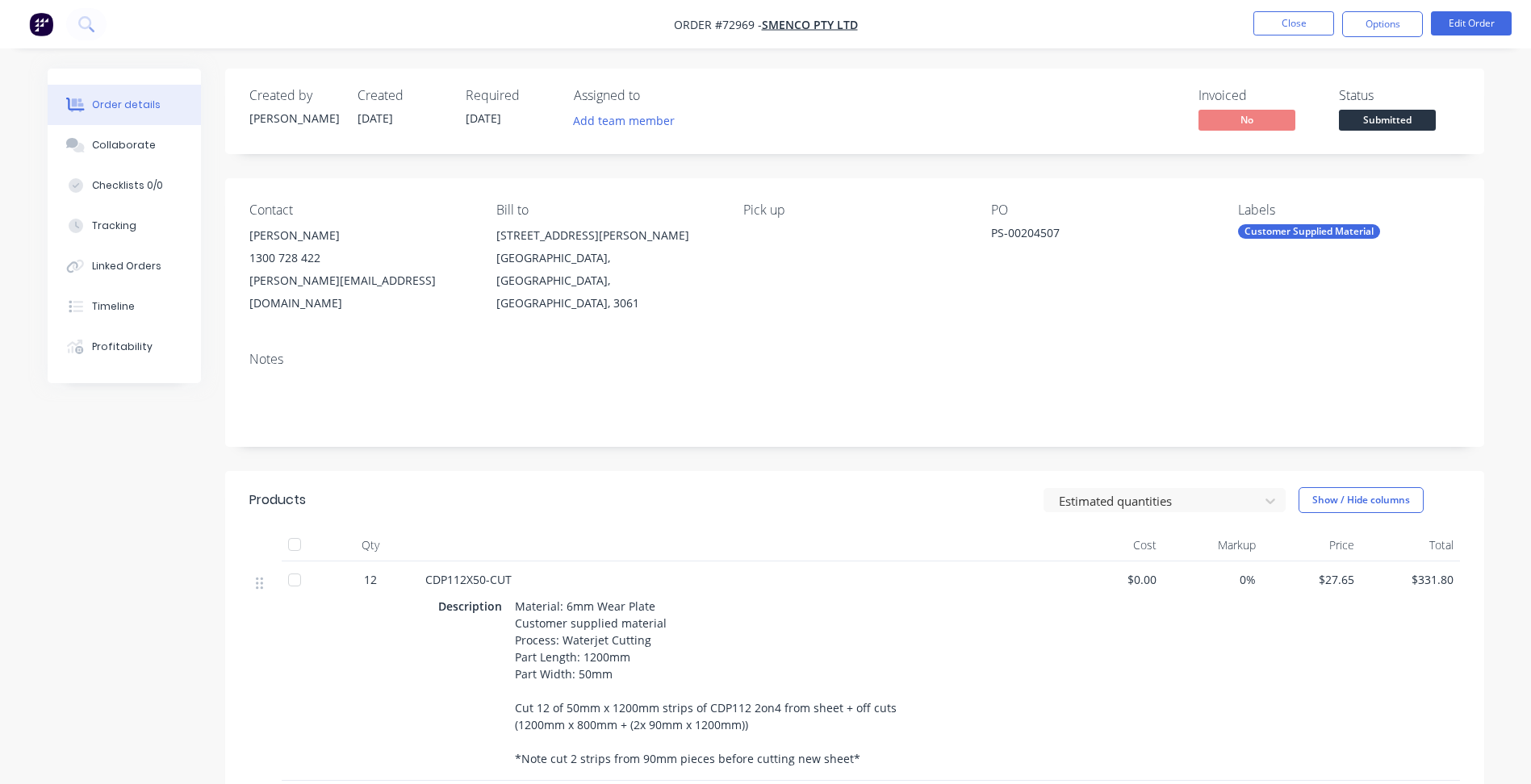
click at [1380, 125] on span "Submitted" at bounding box center [1387, 120] width 97 height 20
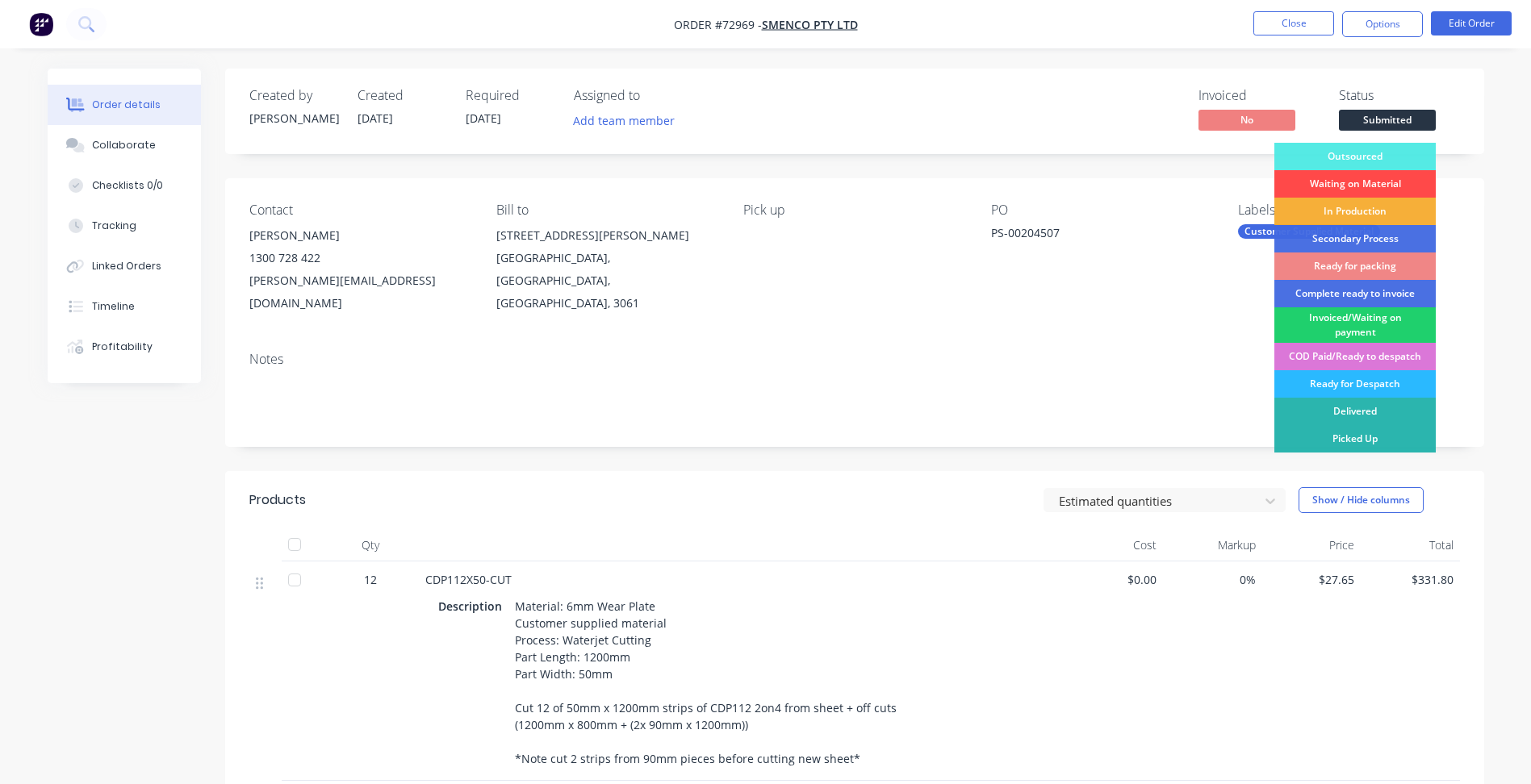
click at [1344, 182] on div "Waiting on Material" at bounding box center [1354, 184] width 161 height 27
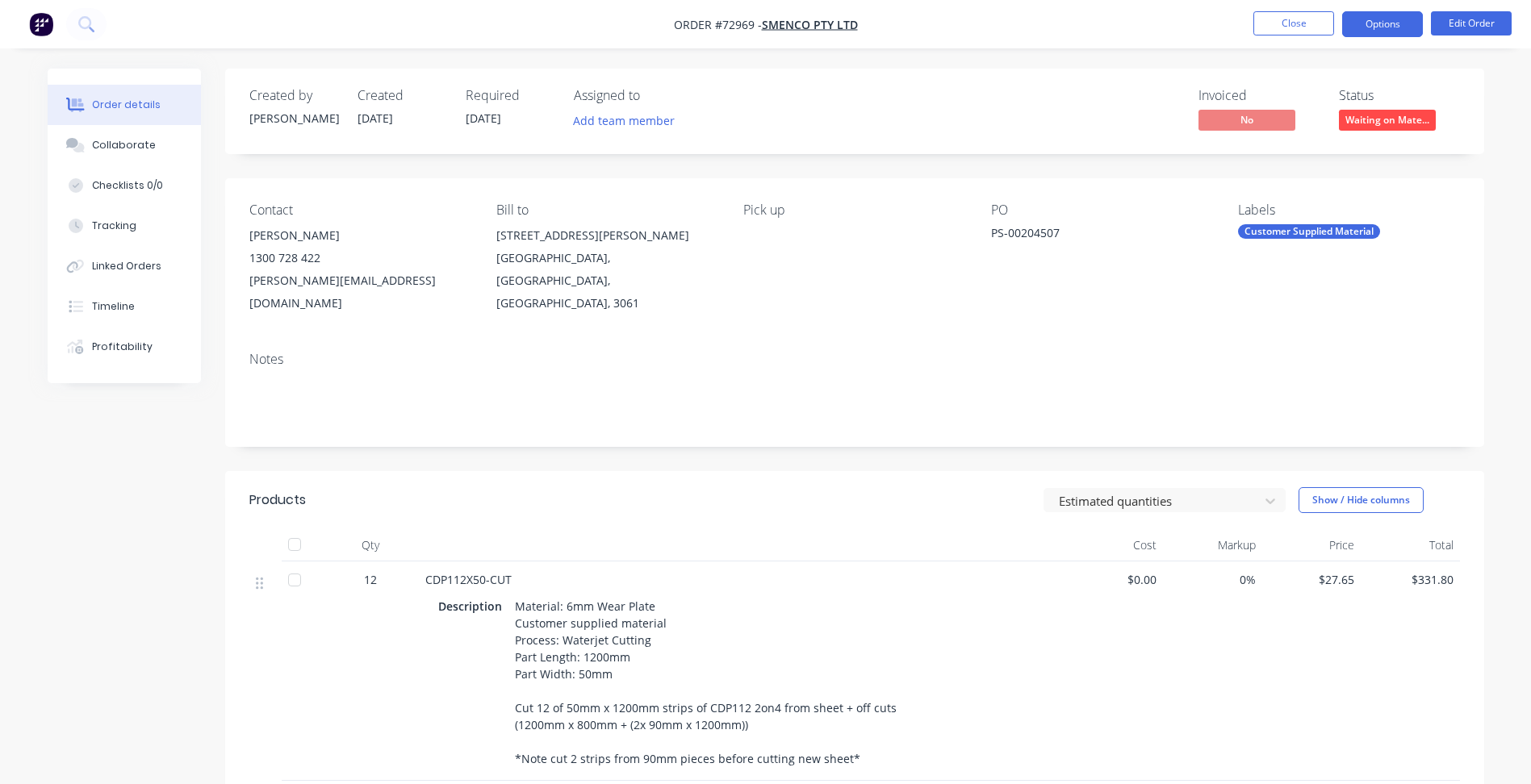
click at [1391, 17] on button "Options" at bounding box center [1382, 24] width 81 height 25
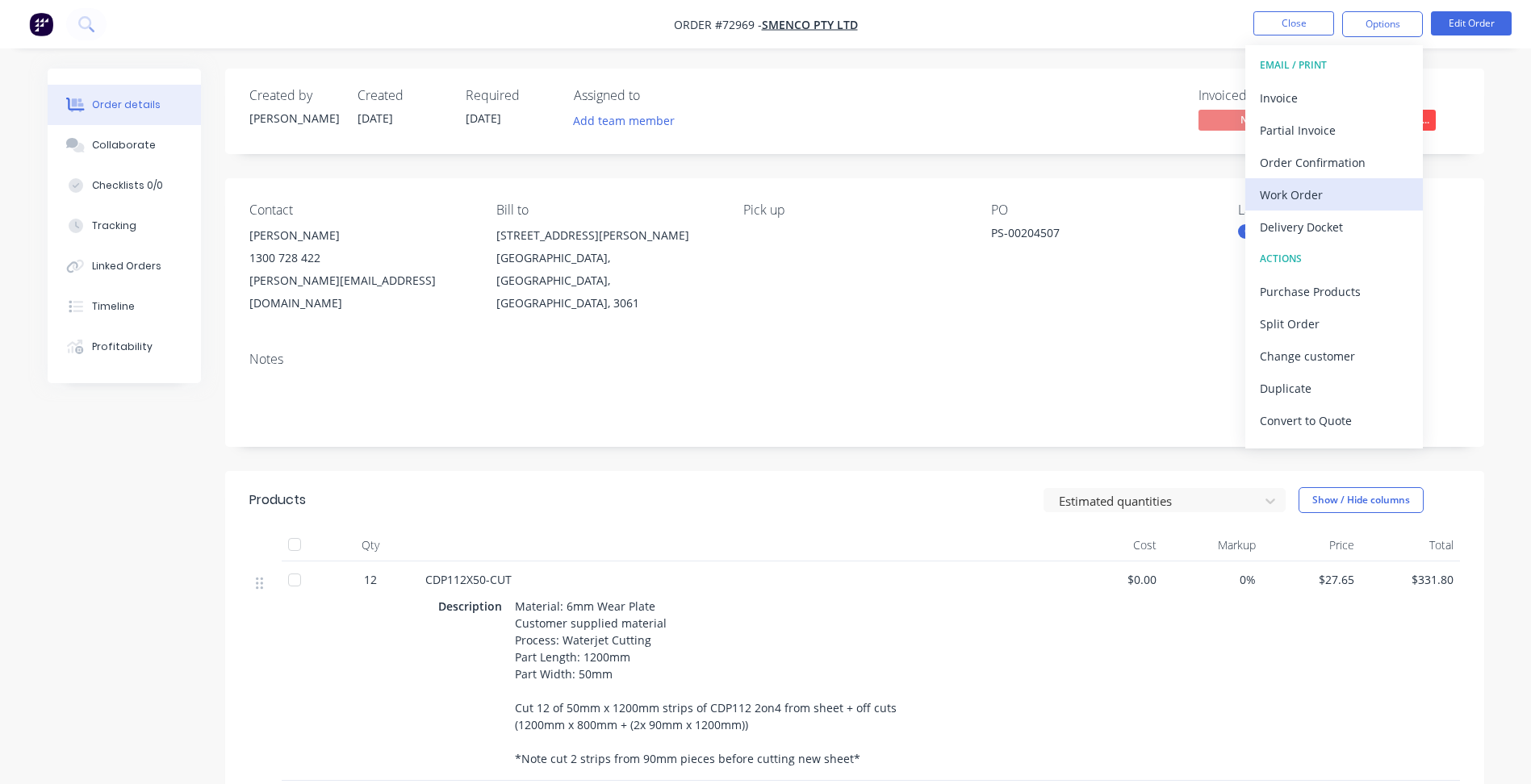
click at [1285, 192] on div "Work Order" at bounding box center [1334, 195] width 148 height 23
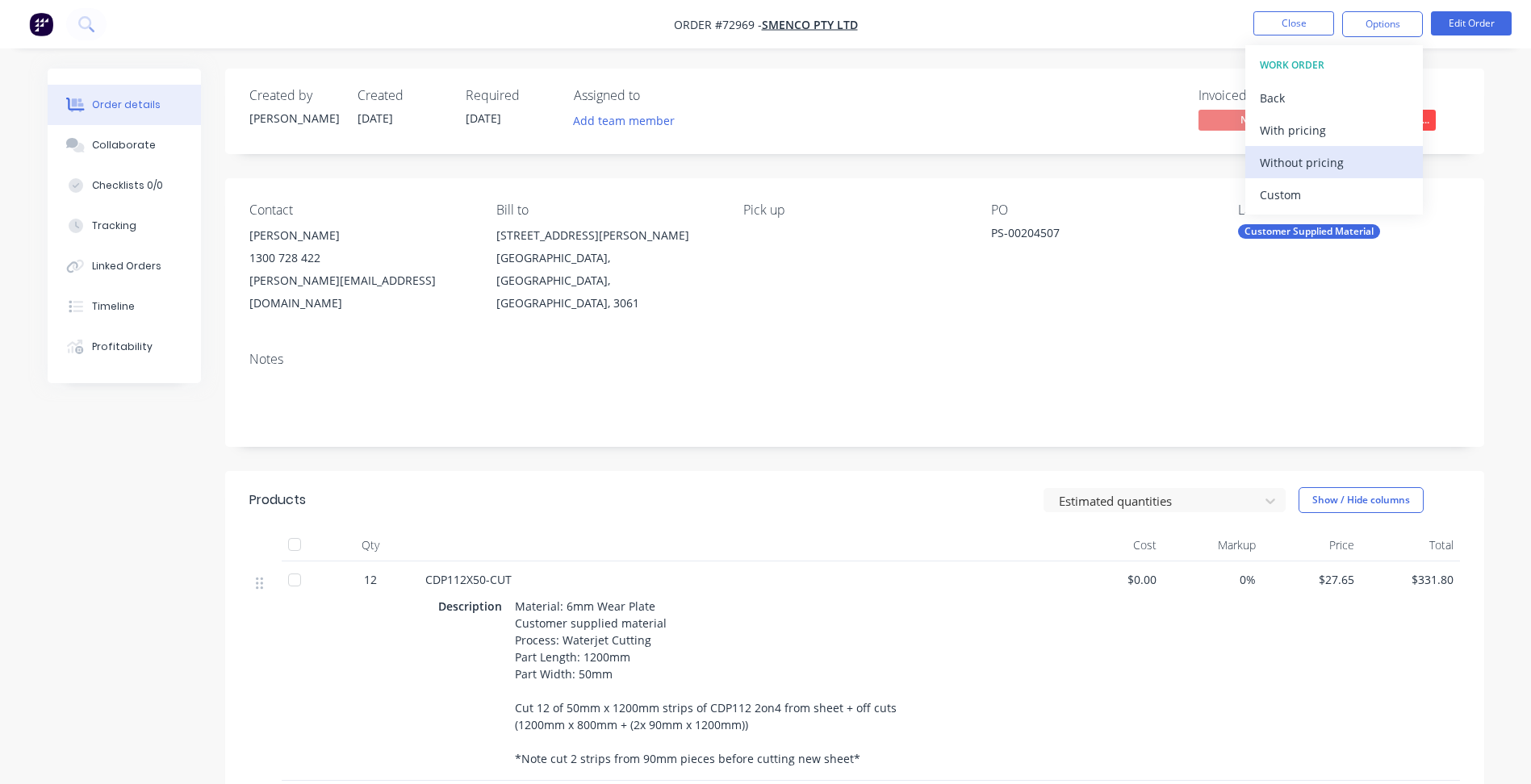
click at [1301, 167] on div "Without pricing" at bounding box center [1334, 163] width 148 height 23
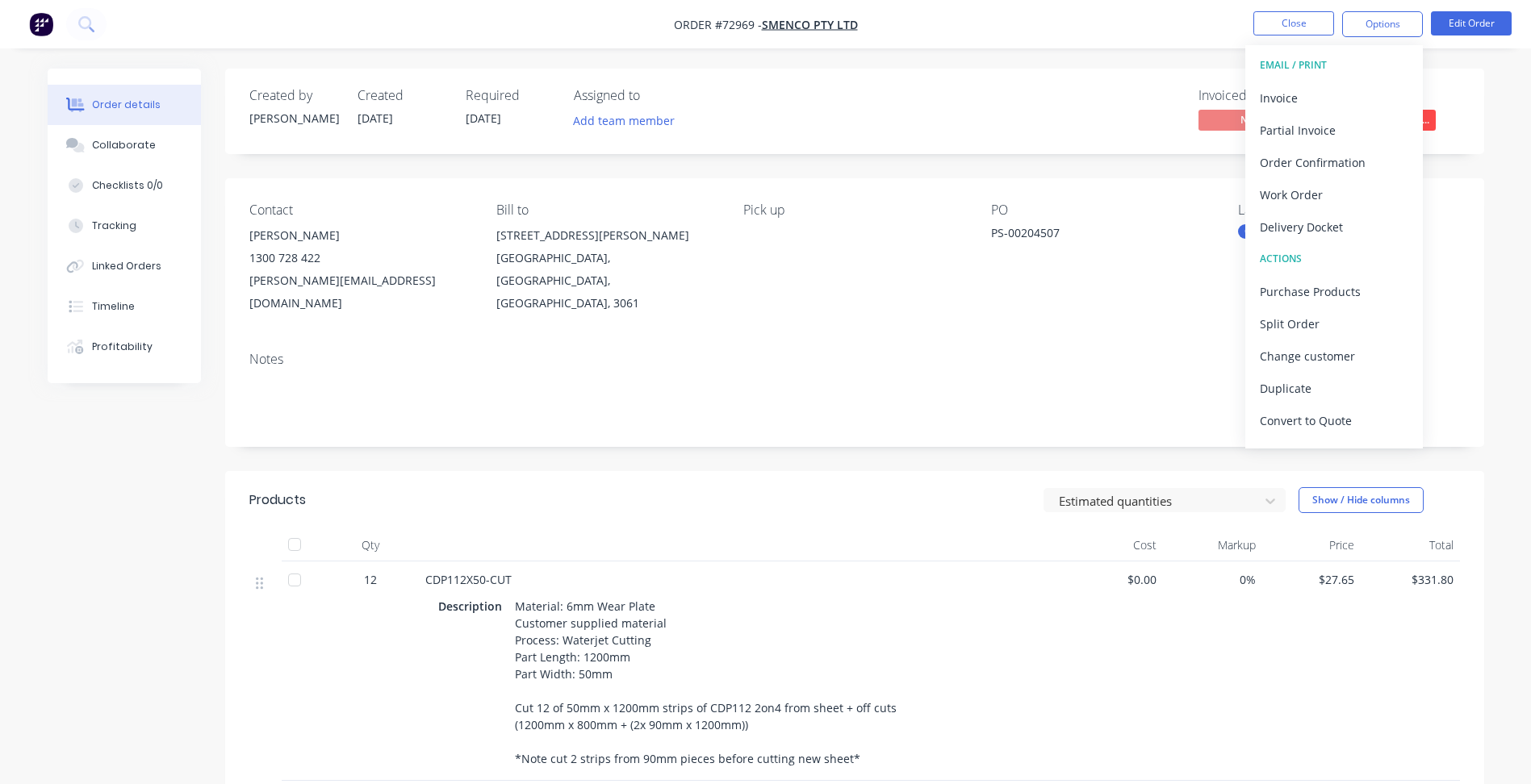
click at [1073, 48] on nav "Order #72969 - Smenco Pty Ltd Close Options EMAIL / PRINT Invoice Partial Invoi…" at bounding box center [766, 24] width 1531 height 49
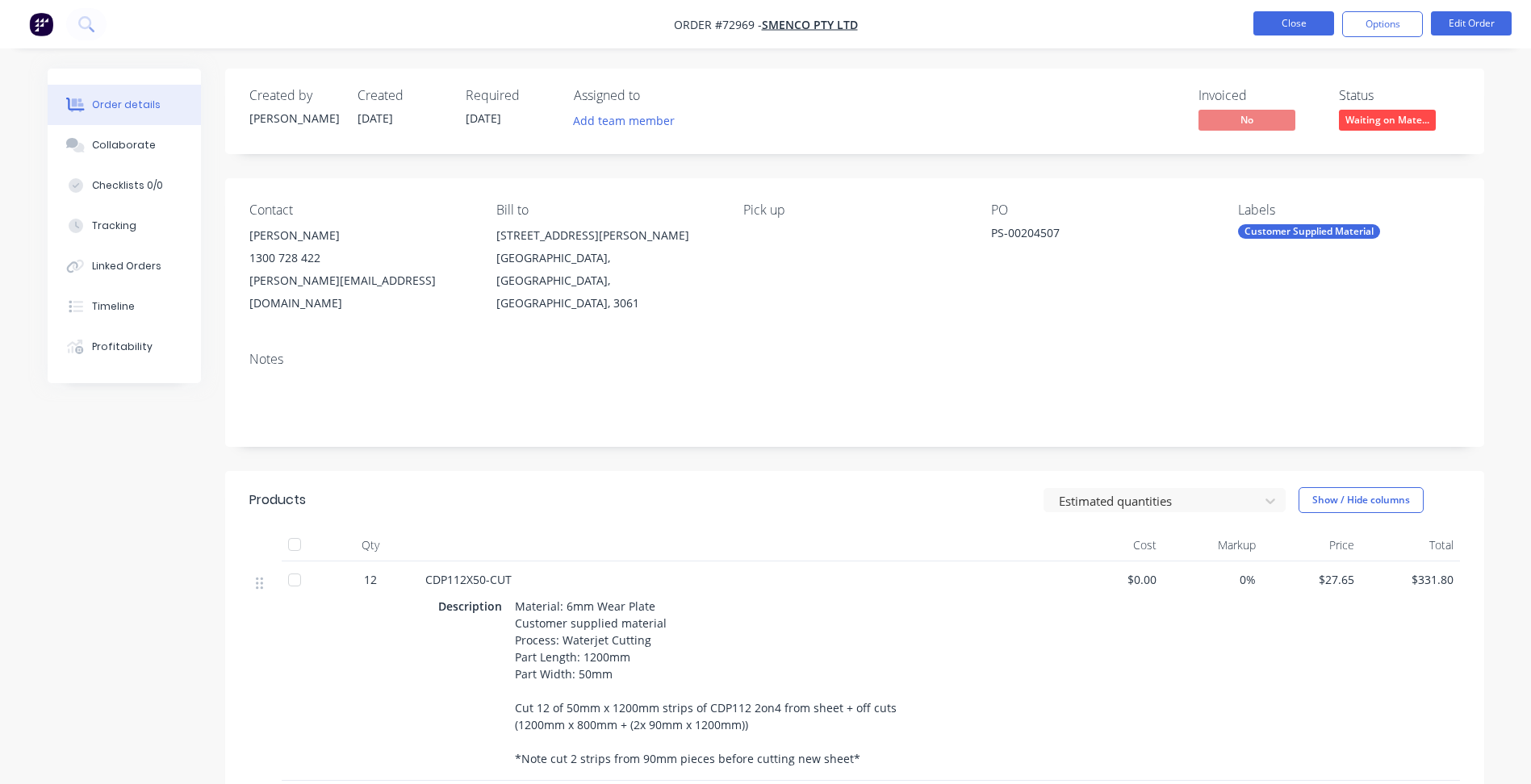
click at [1283, 22] on button "Close" at bounding box center [1293, 23] width 81 height 24
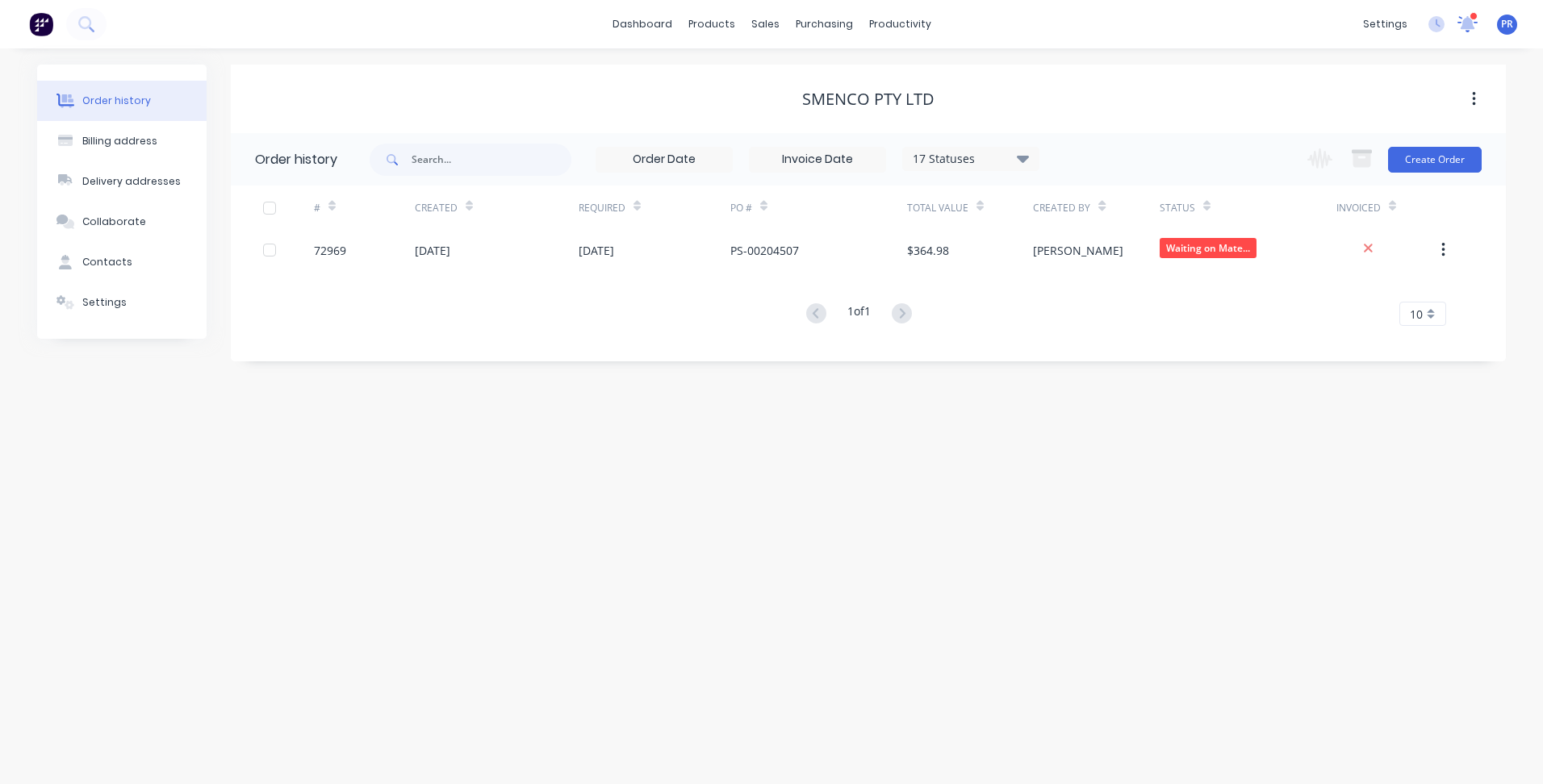
click at [1465, 21] on icon at bounding box center [1468, 22] width 15 height 14
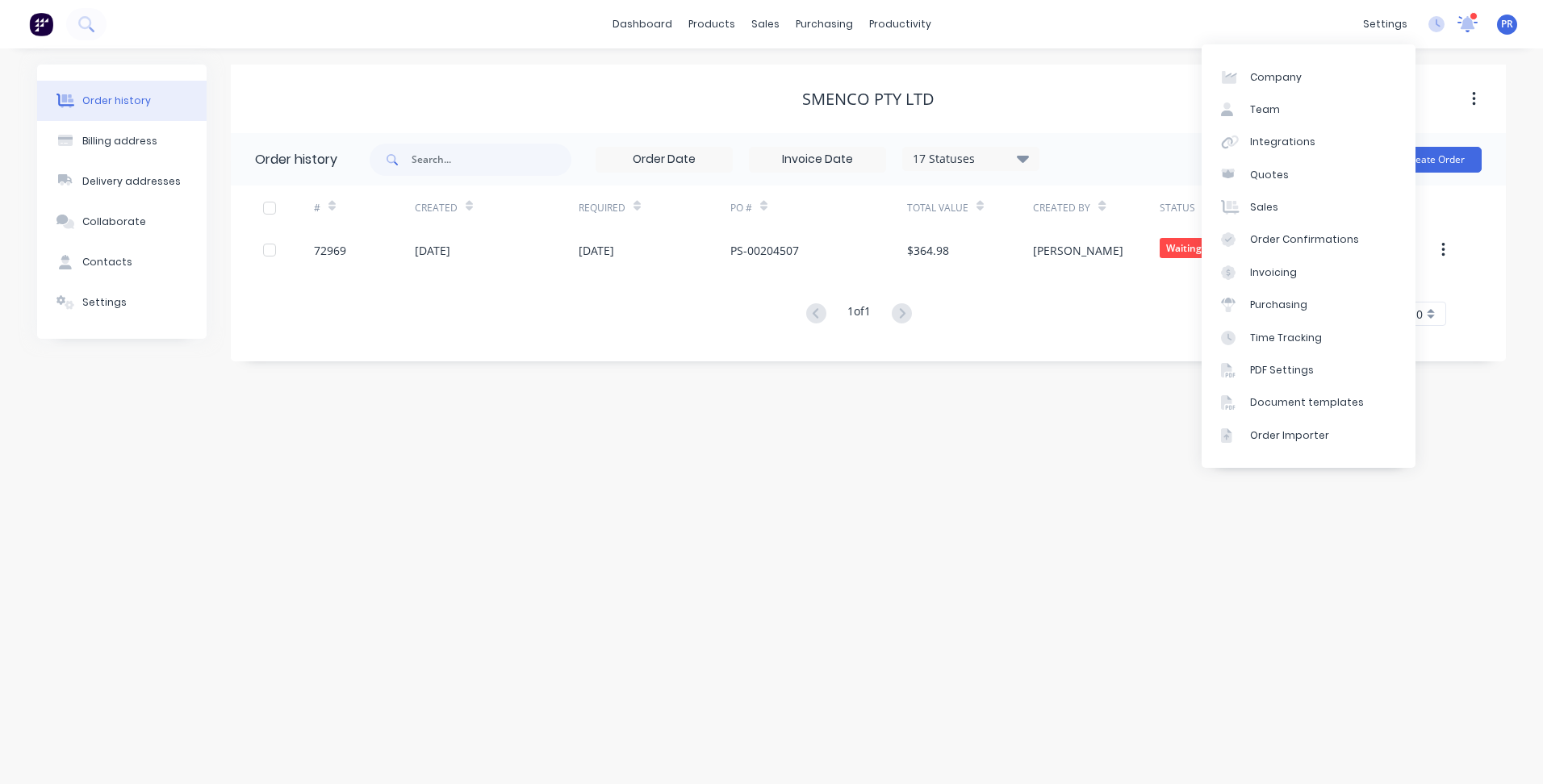
click at [1473, 22] on icon at bounding box center [1467, 23] width 22 height 19
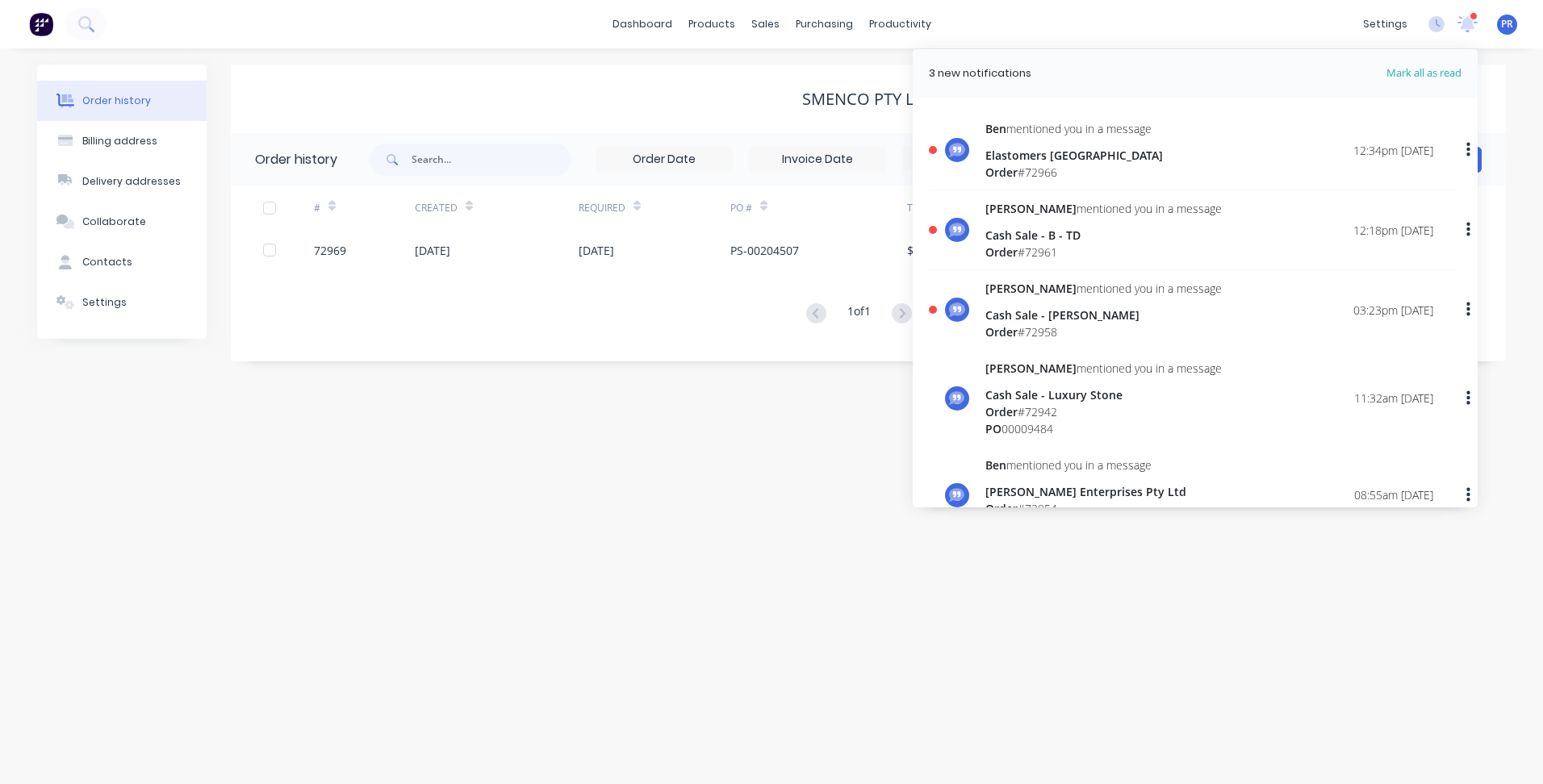
click at [1180, 151] on div "[PERSON_NAME] mentioned you in a message Elastomers [GEOGRAPHIC_DATA] Order # 7…" at bounding box center [1208, 150] width 448 height 60
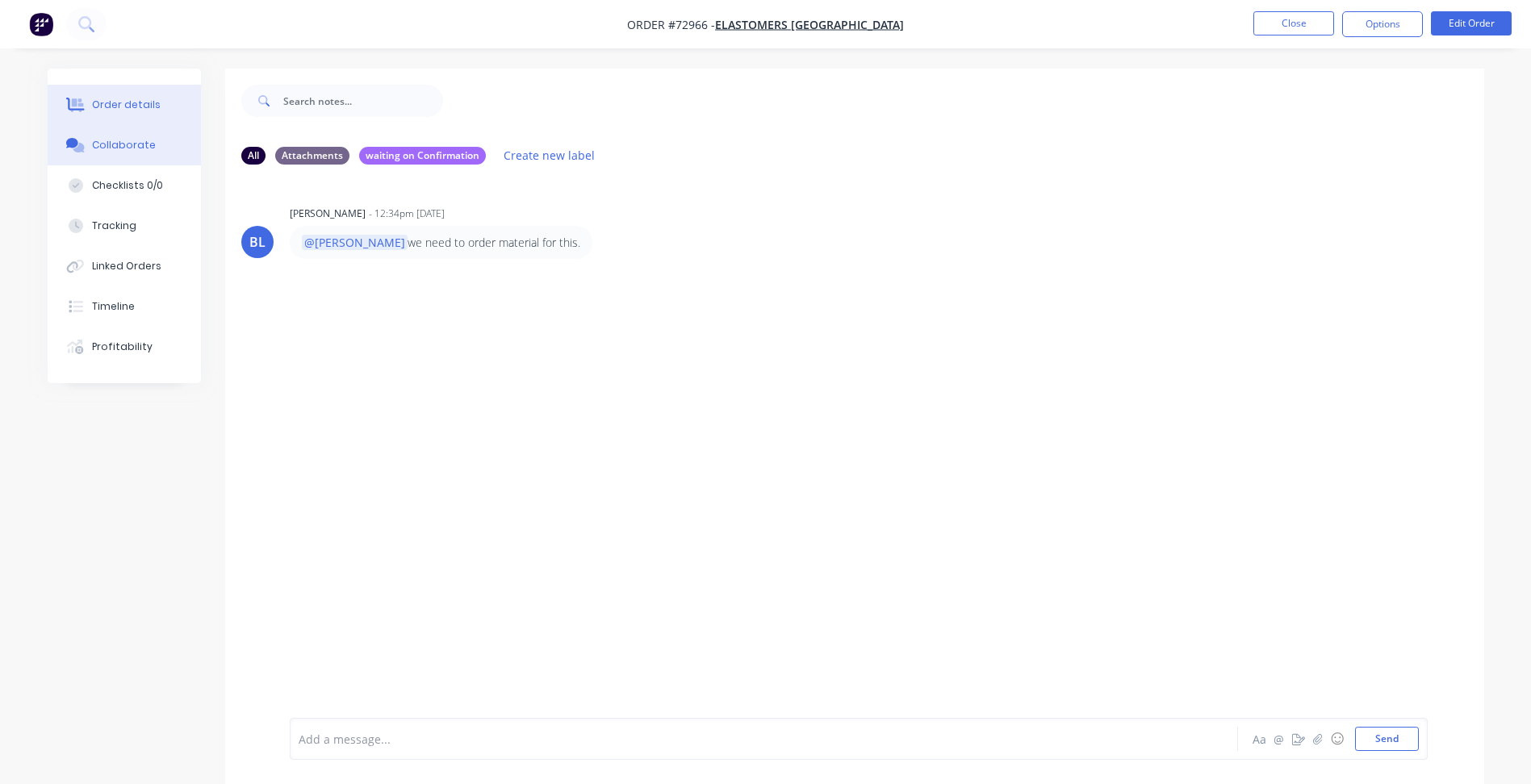
click at [161, 105] on button "Order details" at bounding box center [124, 104] width 153 height 40
